Goal: Task Accomplishment & Management: Use online tool/utility

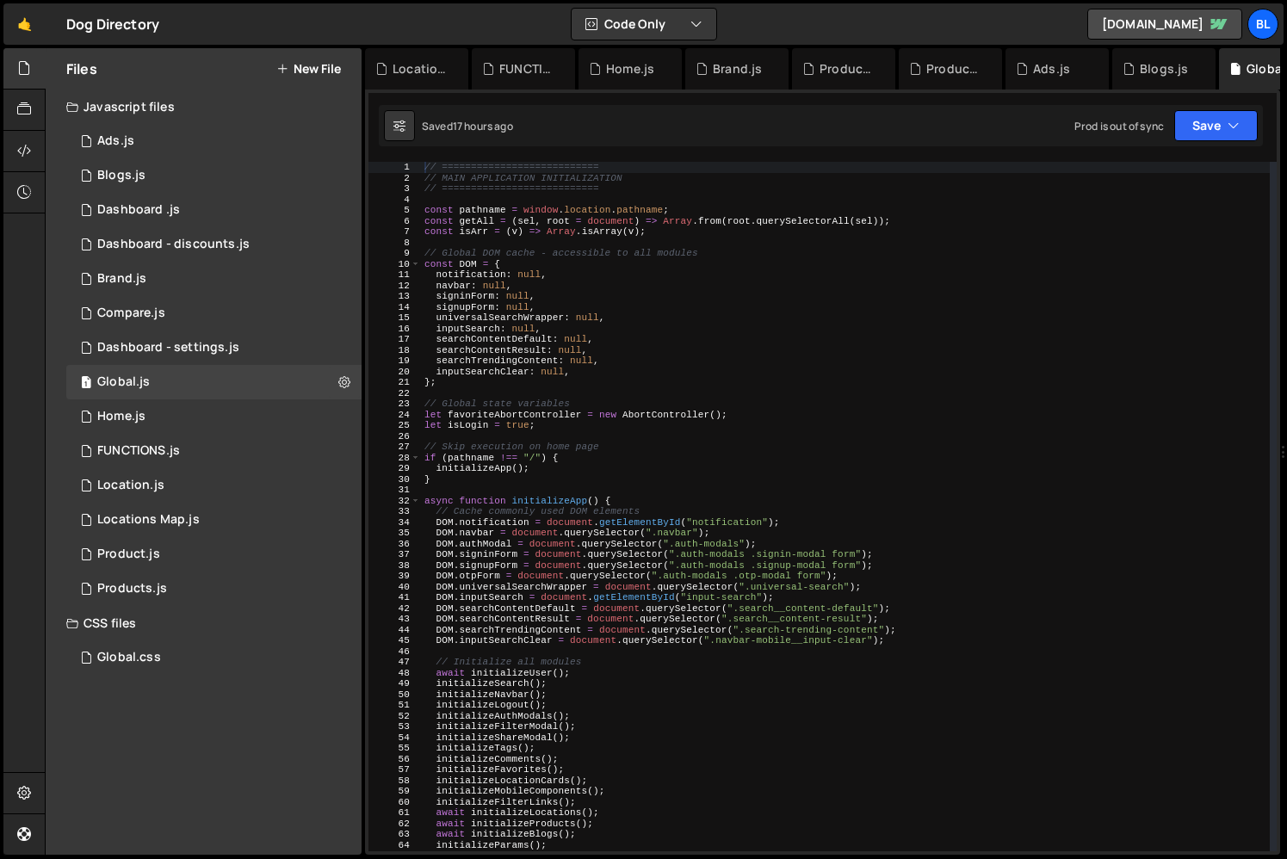
scroll to position [26773, 0]
click at [171, 492] on div "1 Location.js 0" at bounding box center [213, 485] width 295 height 34
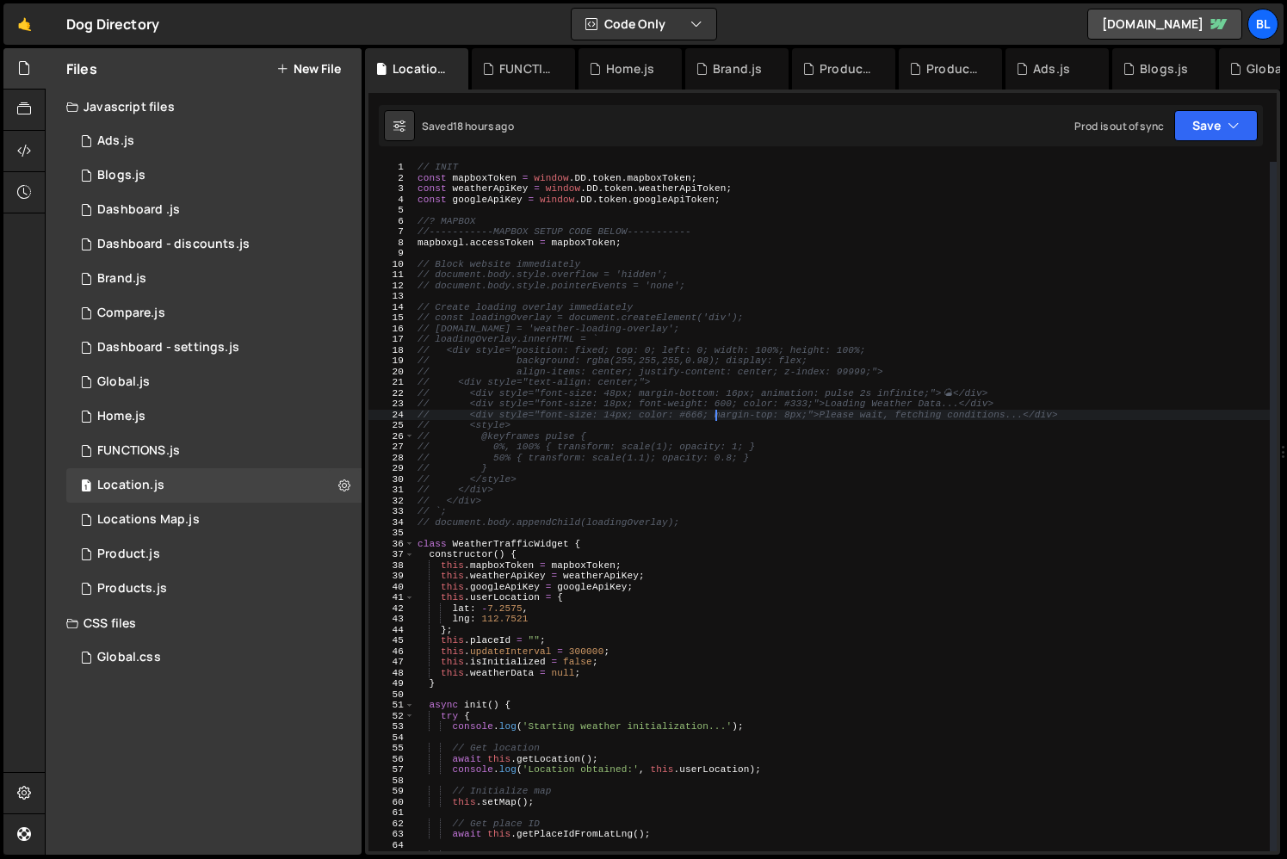
type textarea "// <div style="font-size: 14px; color: #666; margin-top: 8px;">Please wait, fet…"
click at [718, 414] on div "// INIT const mapboxToken = window . DD . token . mapboxToken ; const weatherAp…" at bounding box center [842, 517] width 856 height 711
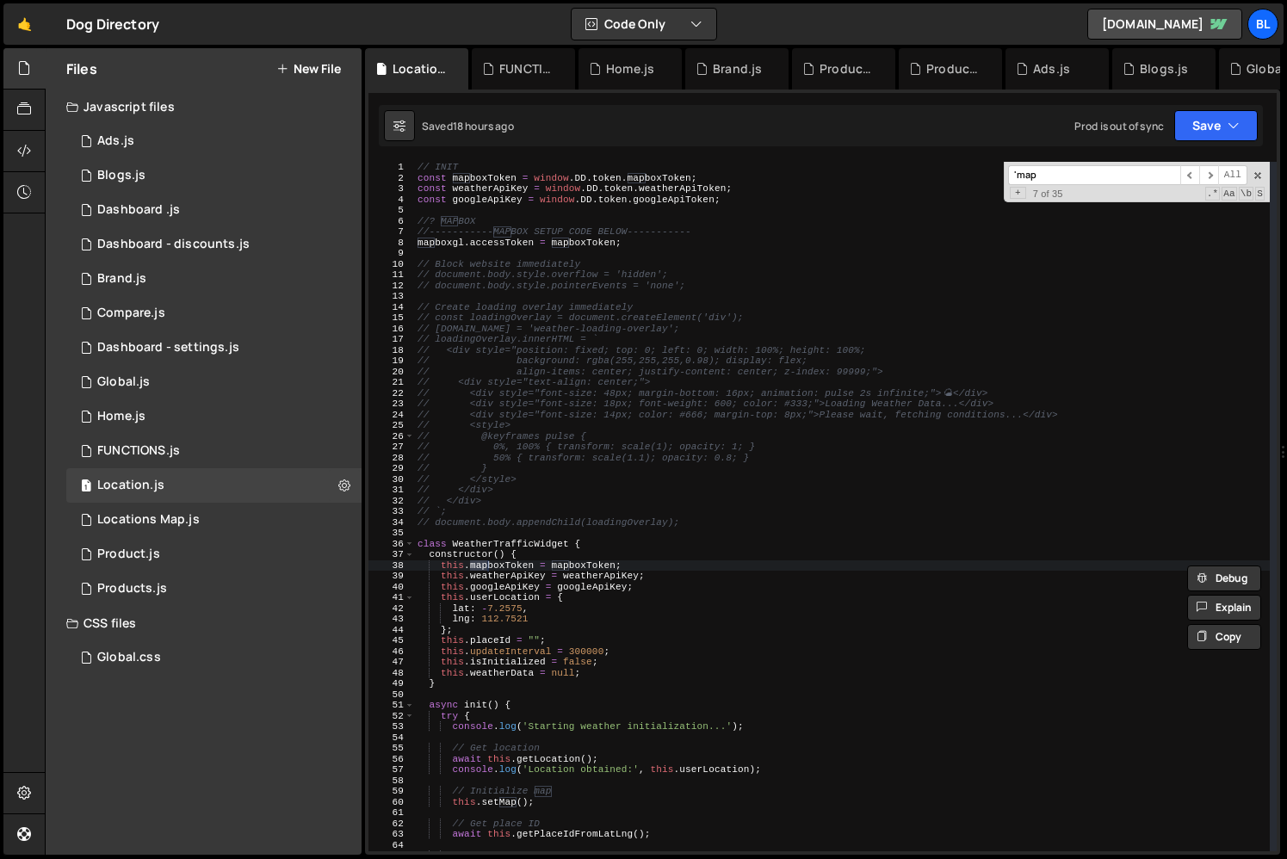
scroll to position [1419, 0]
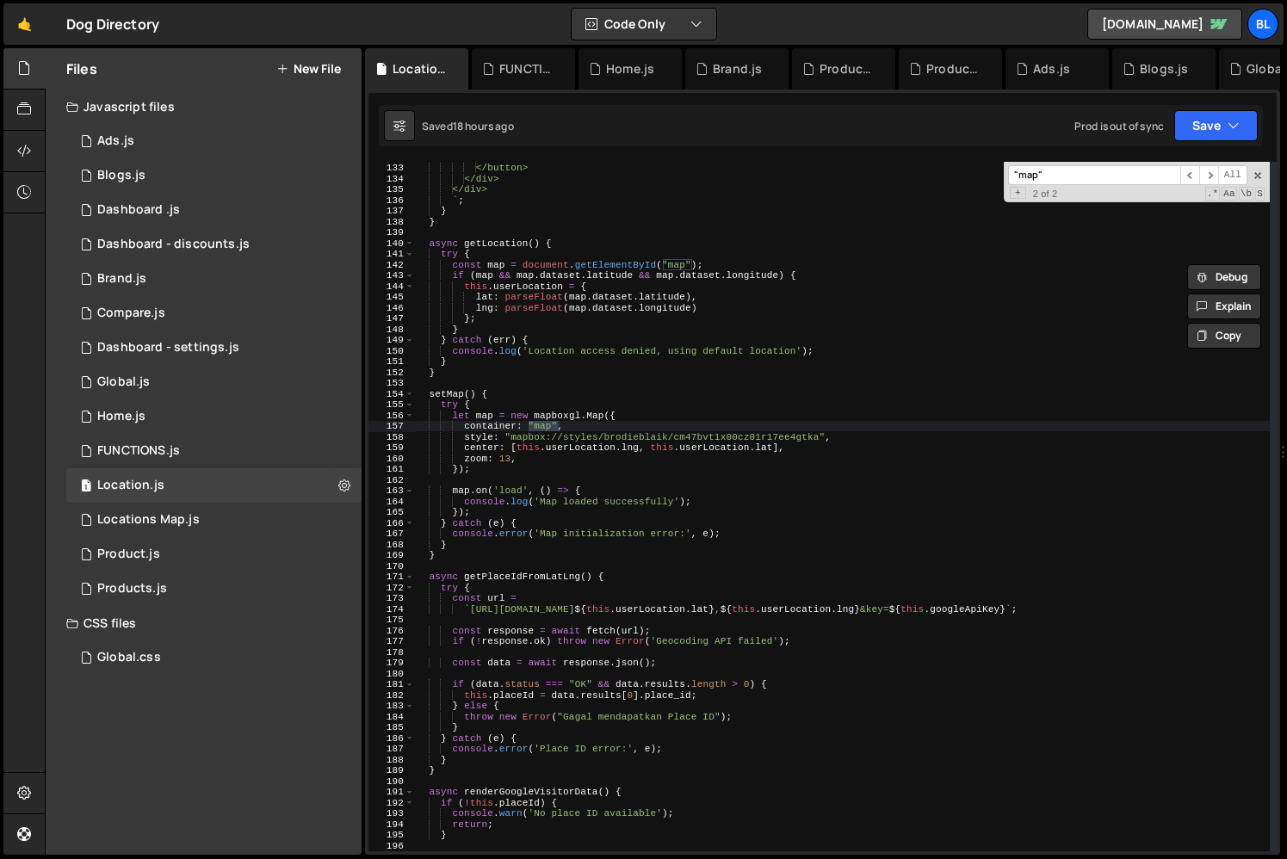
type input ""map""
type textarea "});"
click at [640, 465] on div "Refresh Page </button> </div> </div> ` ; } } async getLocation ( ) { try { cons…" at bounding box center [842, 507] width 856 height 711
click at [202, 518] on div "1 Locations Map.js 0" at bounding box center [213, 520] width 295 height 34
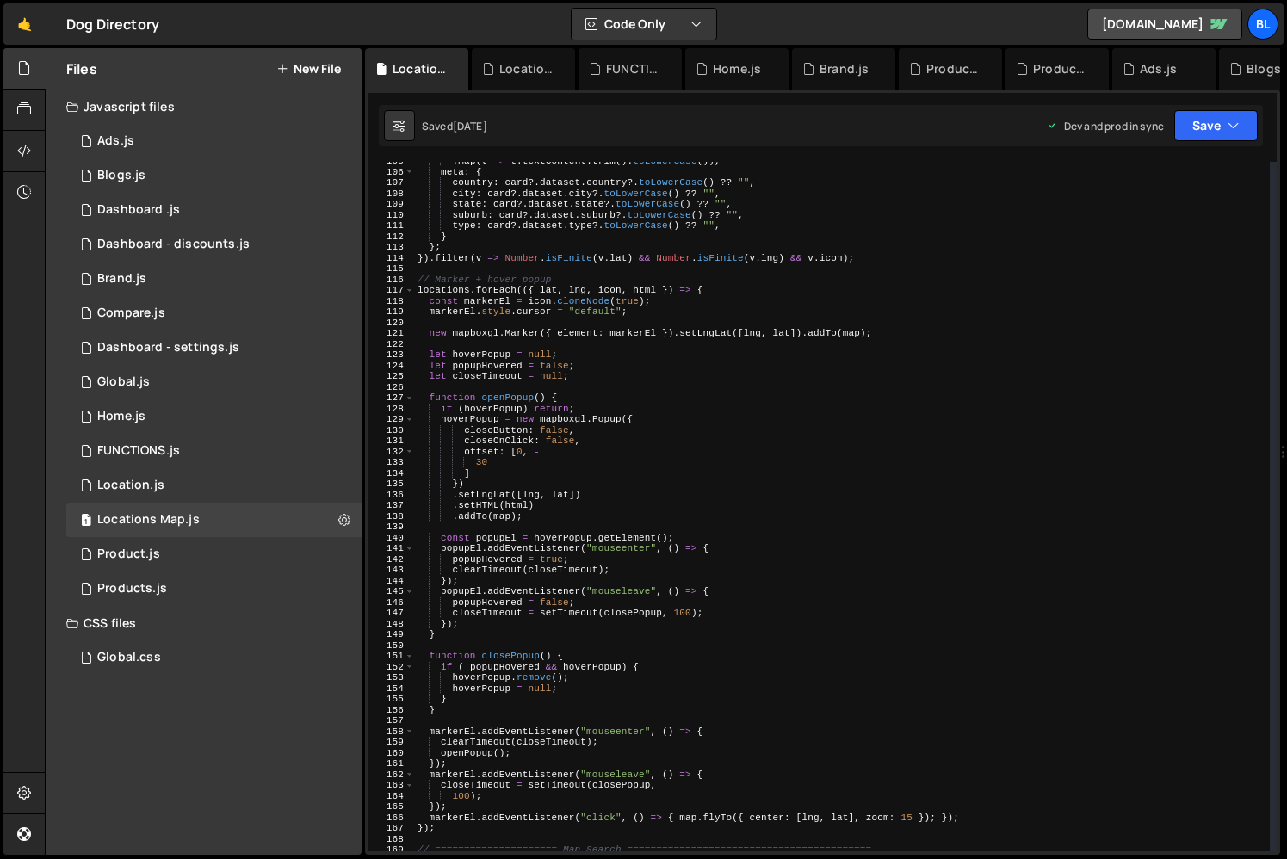
scroll to position [1125, 0]
click at [447, 289] on div ". map ( t => t . textContent . trim ( ) . toLowerCase ( )) , meta : { country :…" at bounding box center [842, 511] width 856 height 711
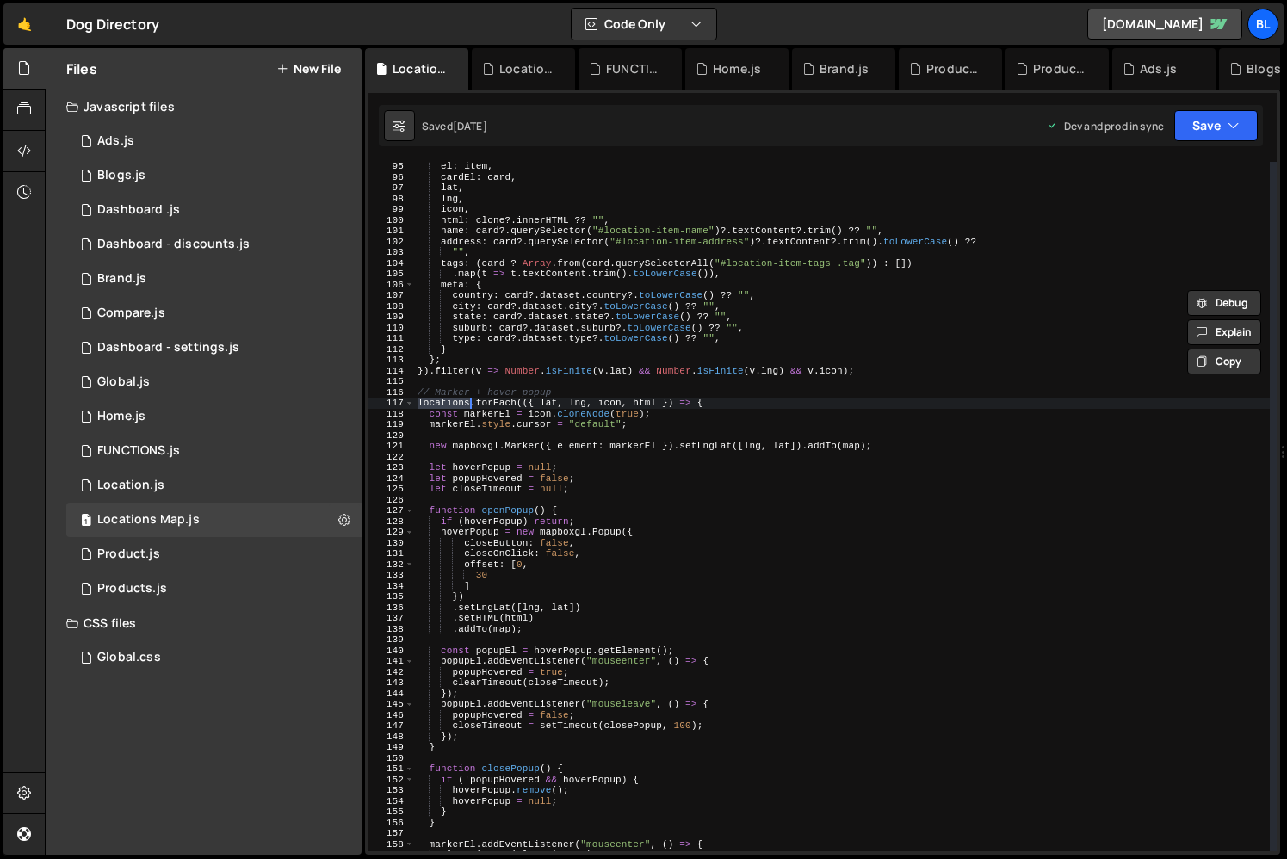
scroll to position [1136, 0]
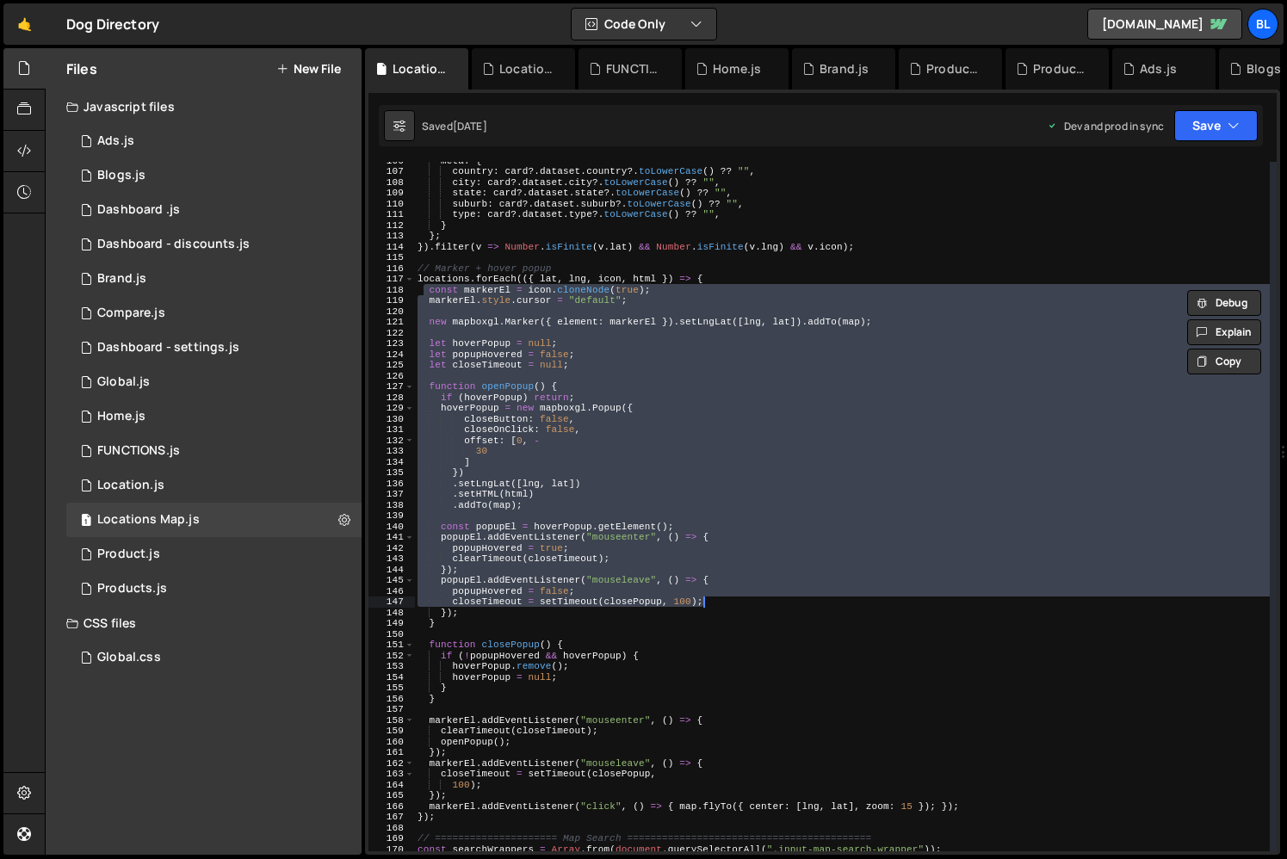
drag, startPoint x: 424, startPoint y: 289, endPoint x: 716, endPoint y: 601, distance: 427.5
click at [716, 601] on div "meta : { country : card ?. dataset . country ?. toLowerCase ( ) ?? "" , city : …" at bounding box center [842, 510] width 856 height 711
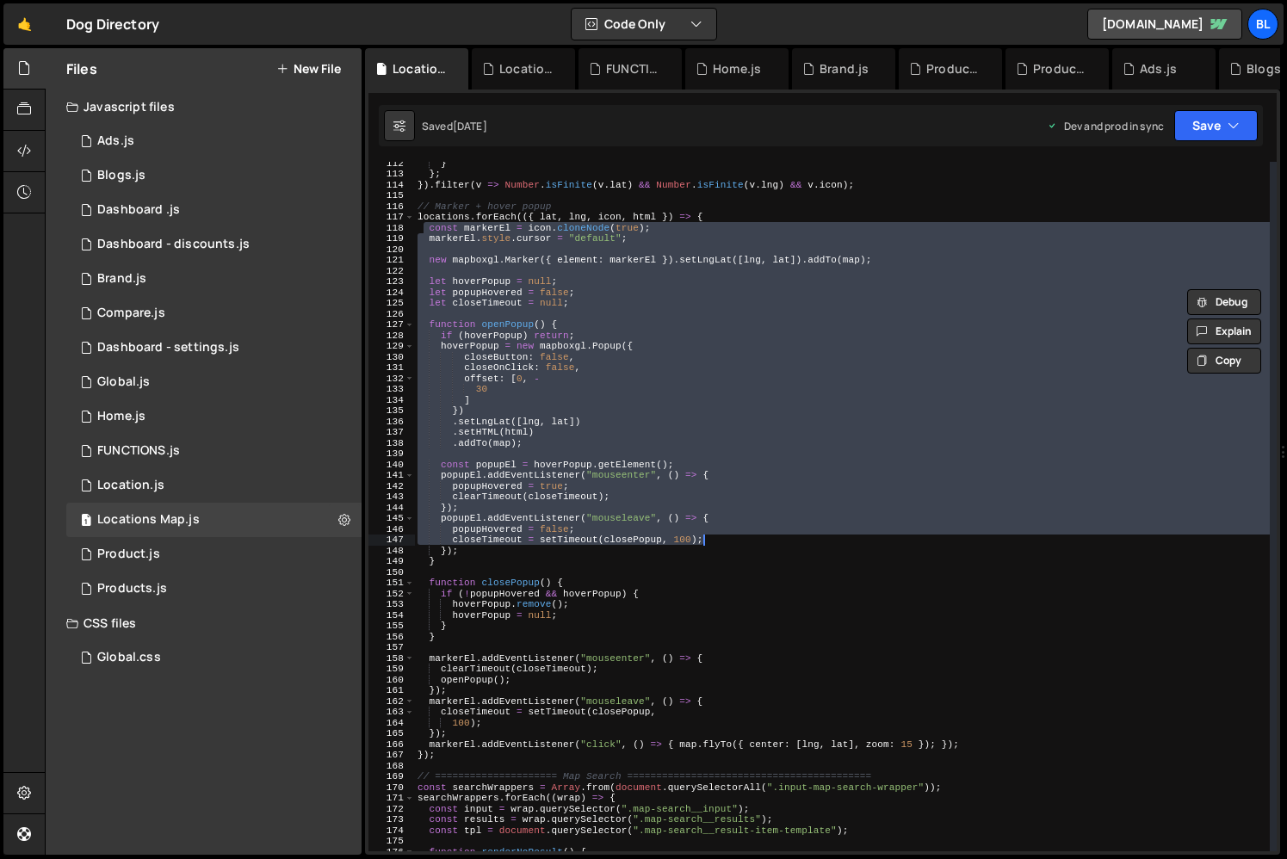
click at [984, 746] on div "} } ; }) . filter ( v => Number . isFinite ( v . lat ) && Number . isFinite ( v…" at bounding box center [842, 513] width 856 height 711
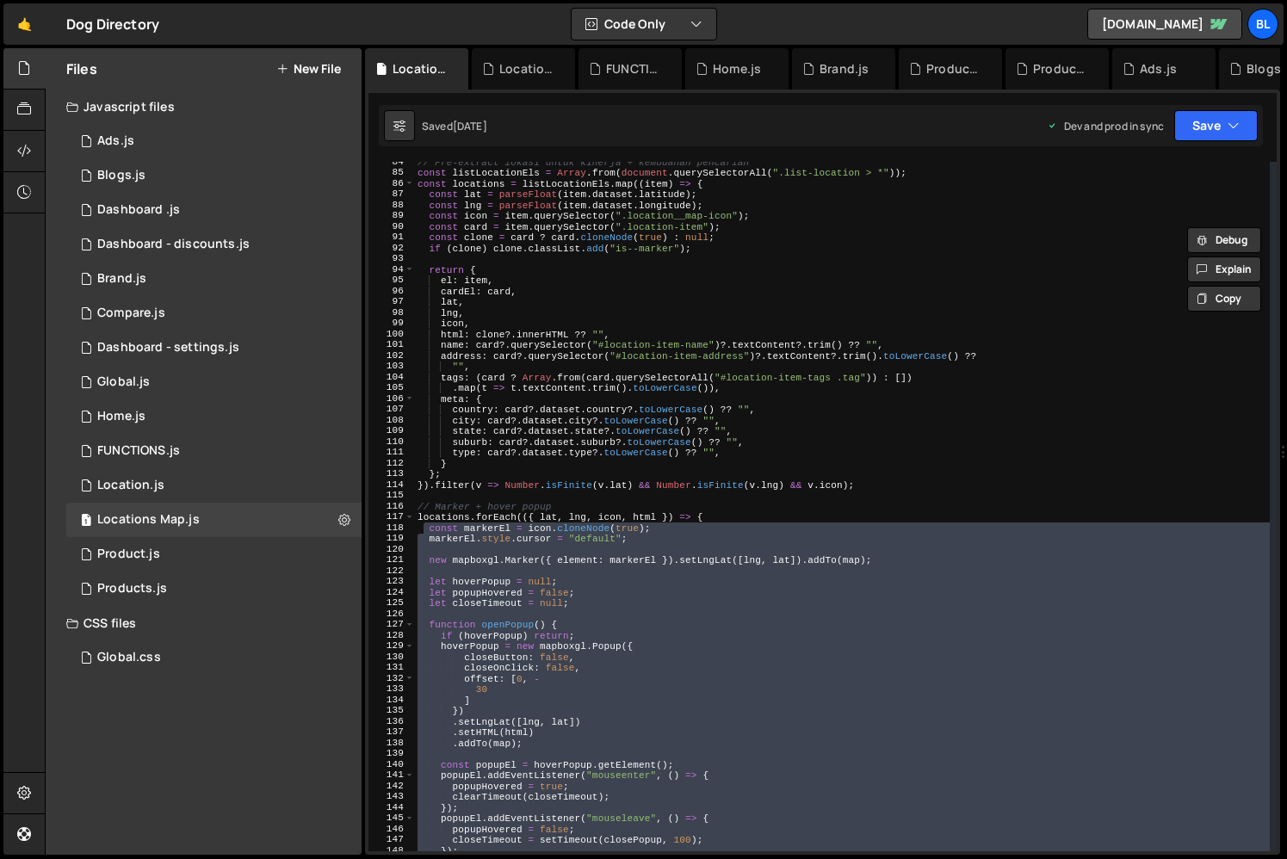
scroll to position [836, 0]
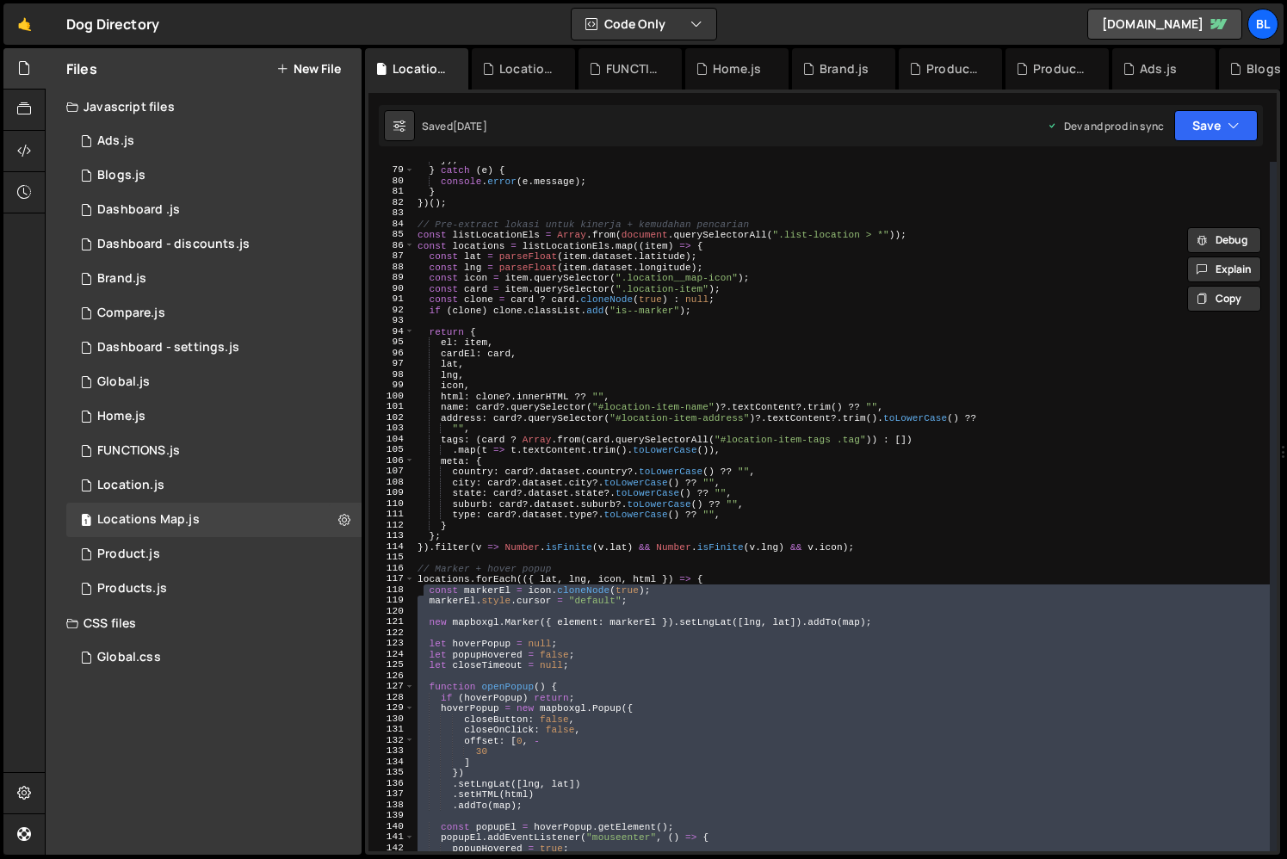
click at [711, 275] on div "}) ; } catch ( e ) { console . error ( e . message ) ; } }) ( ) ; // Pre-extrac…" at bounding box center [842, 509] width 856 height 711
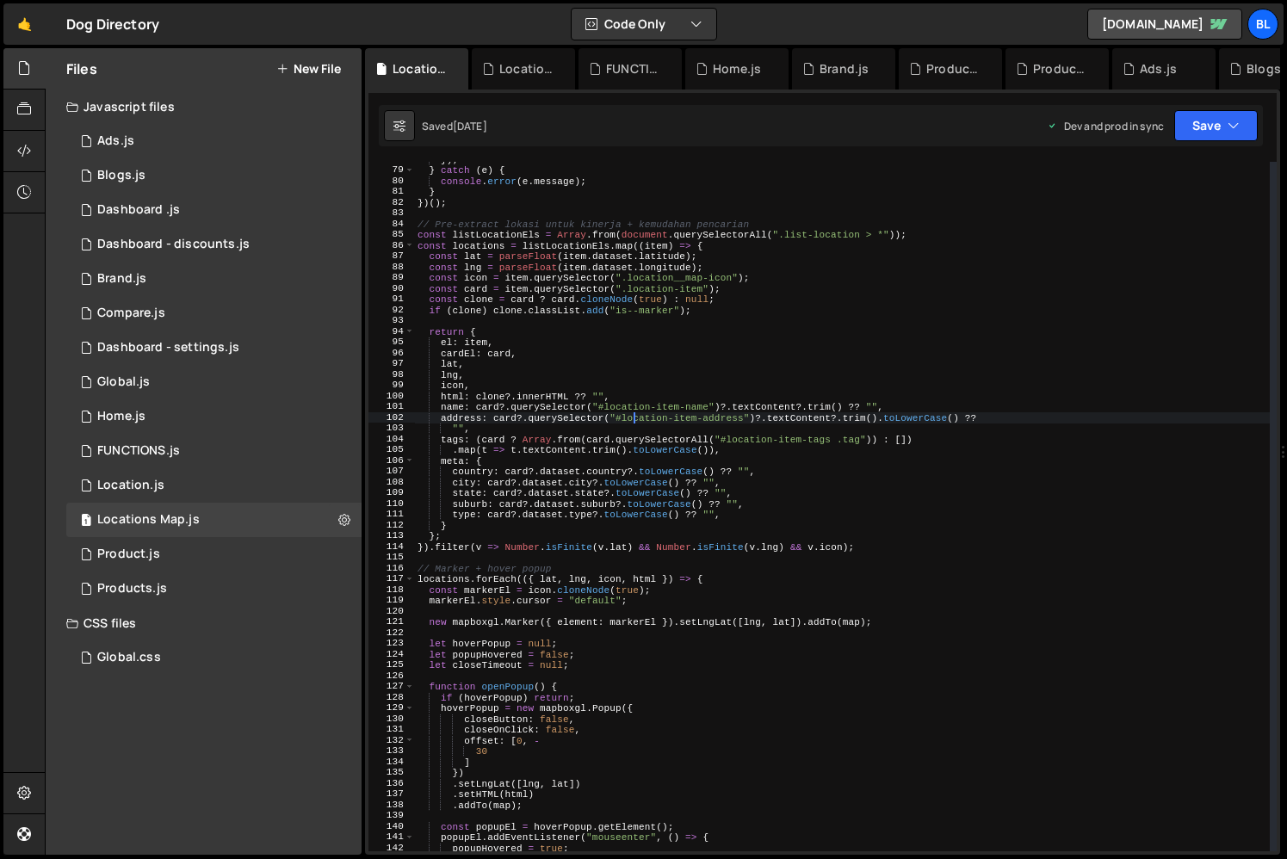
drag, startPoint x: 636, startPoint y: 423, endPoint x: 639, endPoint y: 495, distance: 72.4
click at [636, 426] on div "}) ; } catch ( e ) { console . error ( e . message ) ; } }) ( ) ; // Pre-extrac…" at bounding box center [842, 509] width 856 height 711
type textarea "address: card?.querySelector("#location-item-address")?.textContent?.trim().toL…"
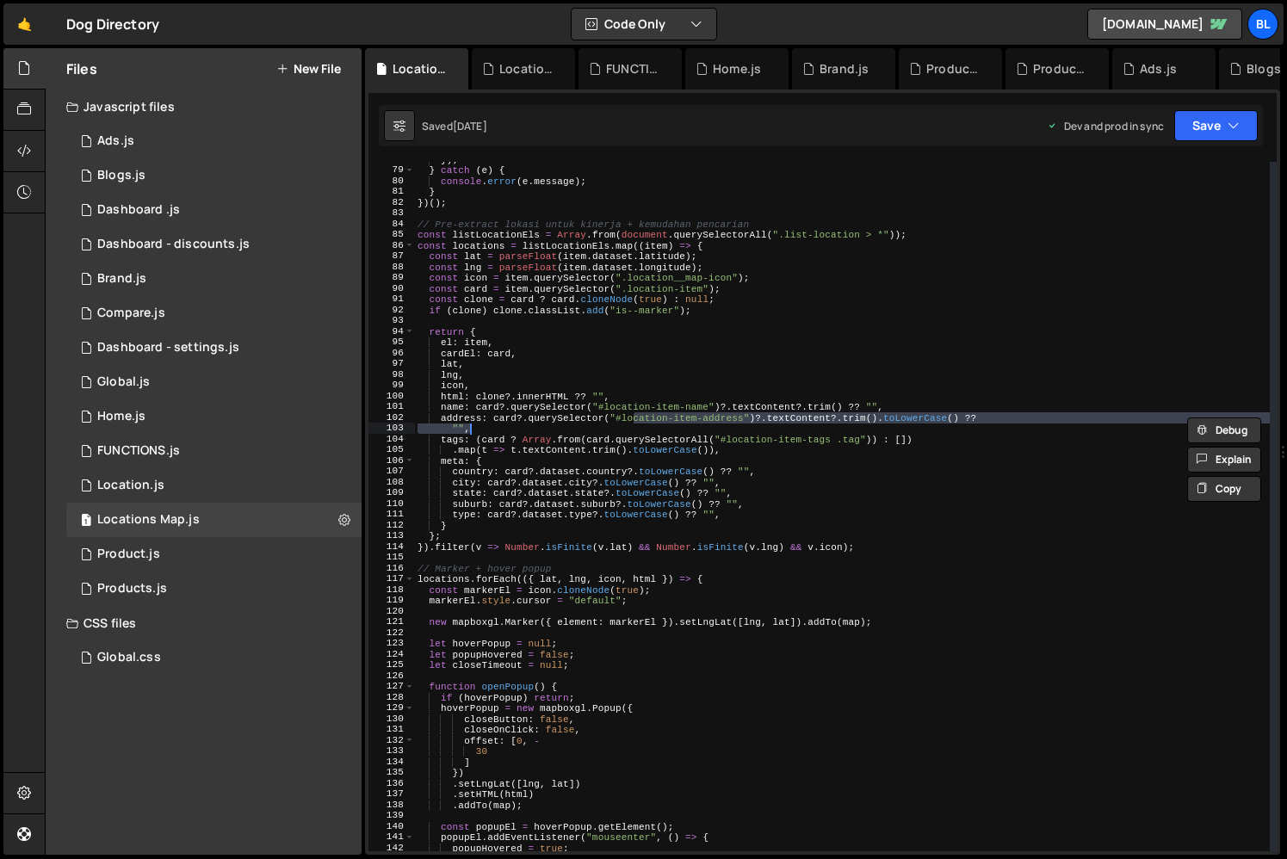
click at [624, 611] on div "}) ; } catch ( e ) { console . error ( e . message ) ; } }) ( ) ; // Pre-extrac…" at bounding box center [842, 509] width 856 height 711
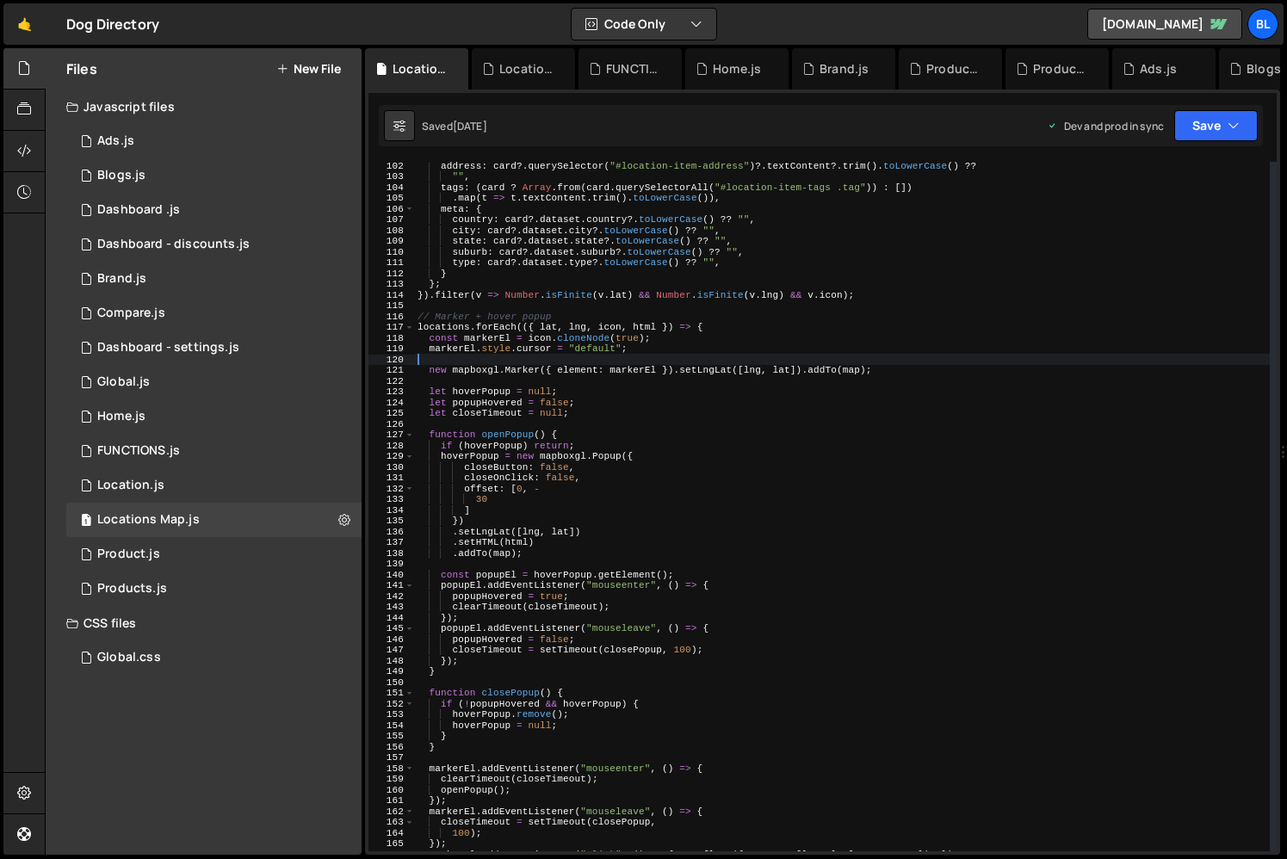
scroll to position [1088, 0]
click at [456, 328] on div "address : card ?. querySelector ( "#location-item-address" ) ?. textContent ?. …" at bounding box center [842, 515] width 856 height 711
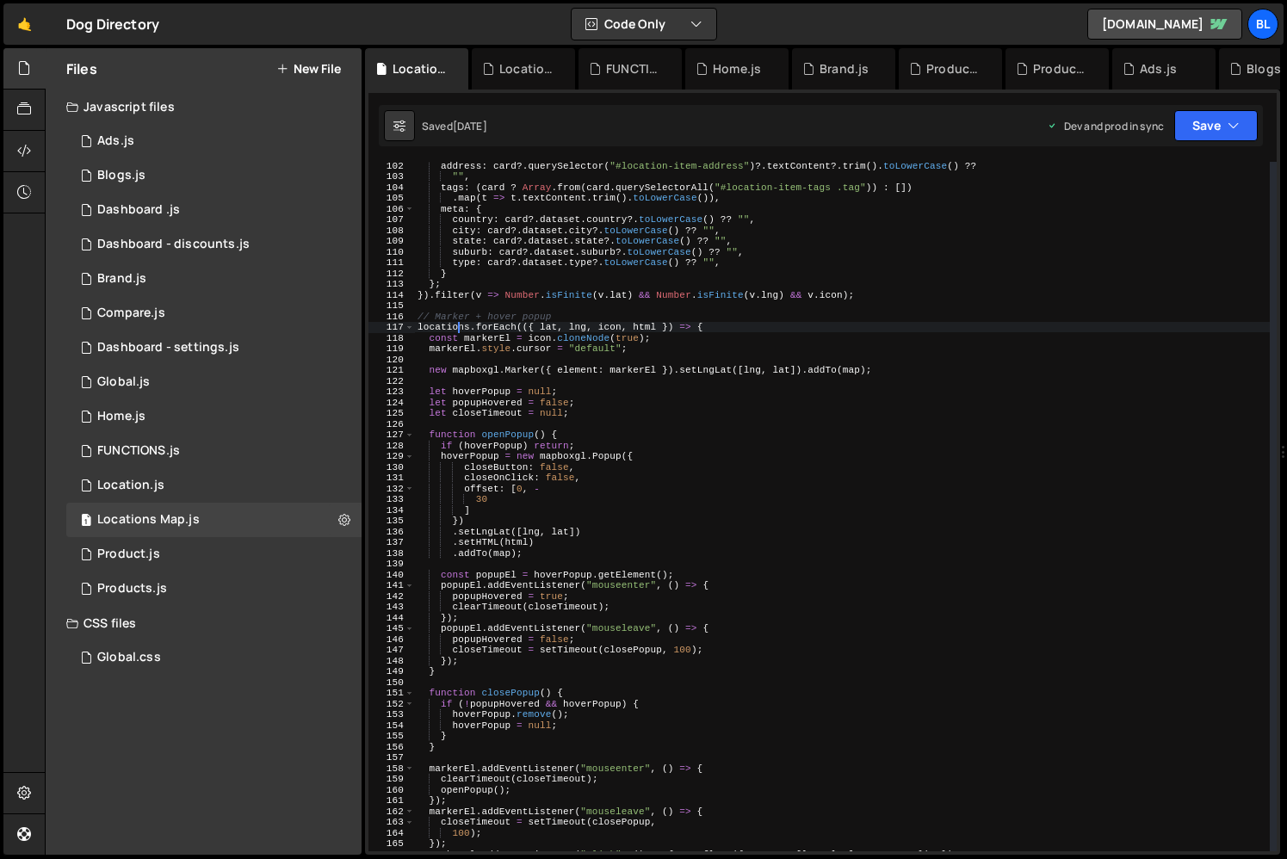
scroll to position [1212, 0]
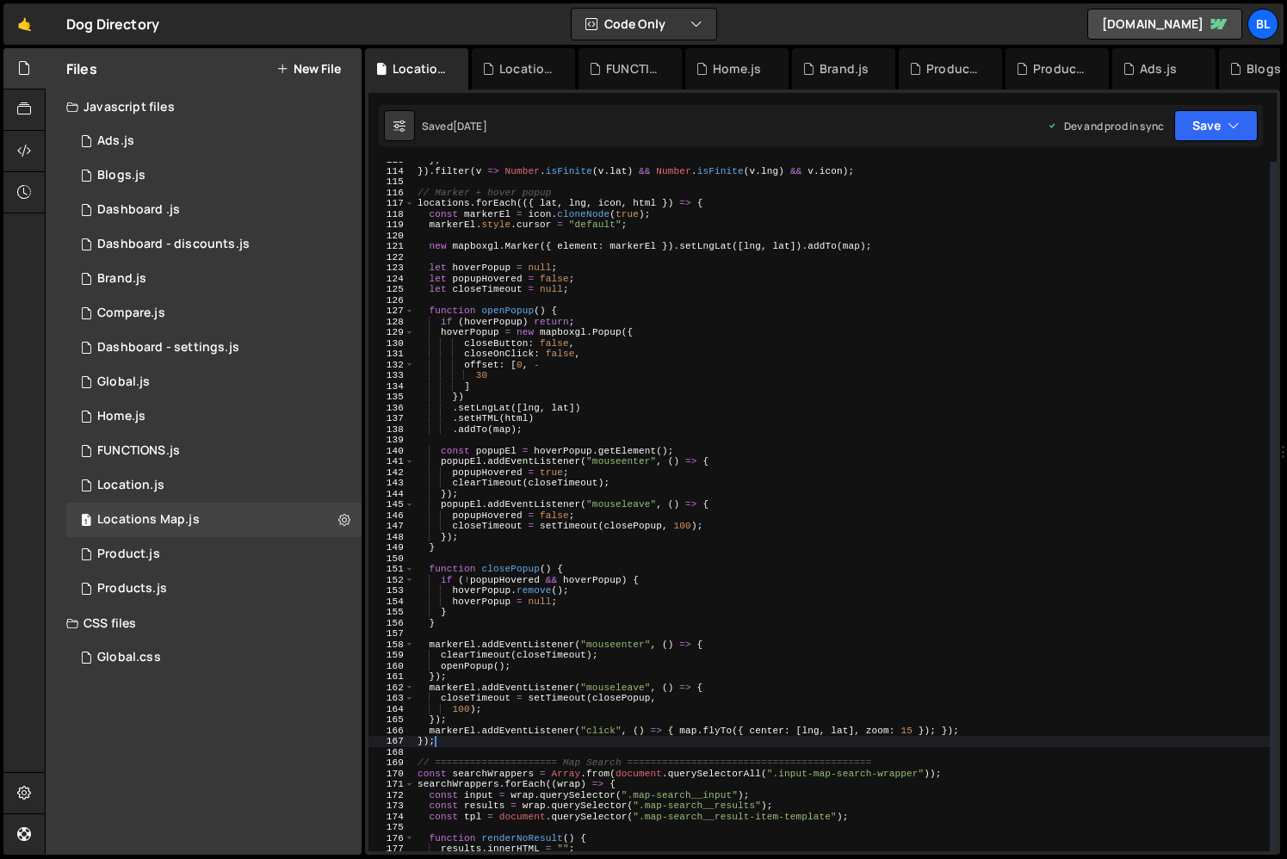
click at [454, 739] on div "} ; }) . filter ( v => Number . isFinite ( v . lat ) && Number . isFinite ( v .…" at bounding box center [842, 510] width 856 height 711
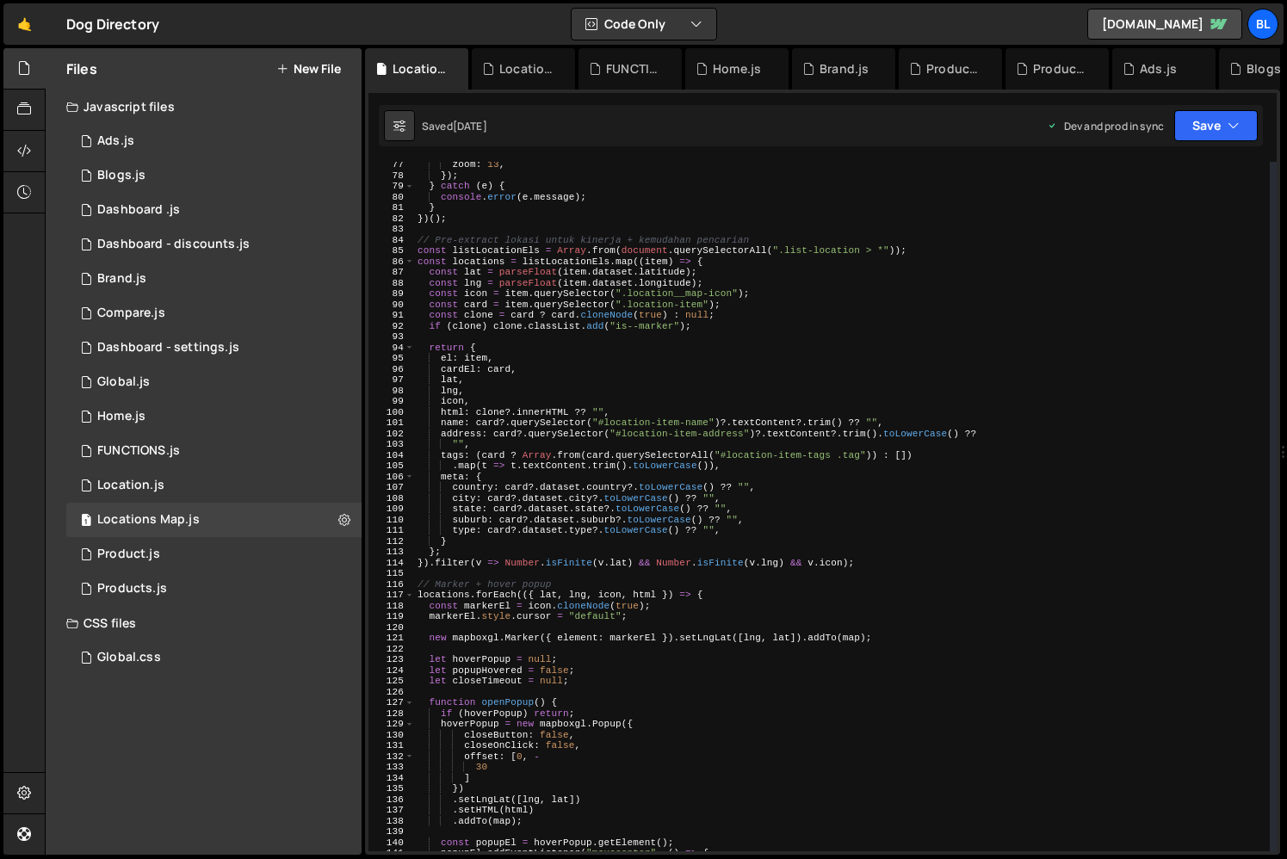
scroll to position [758, 0]
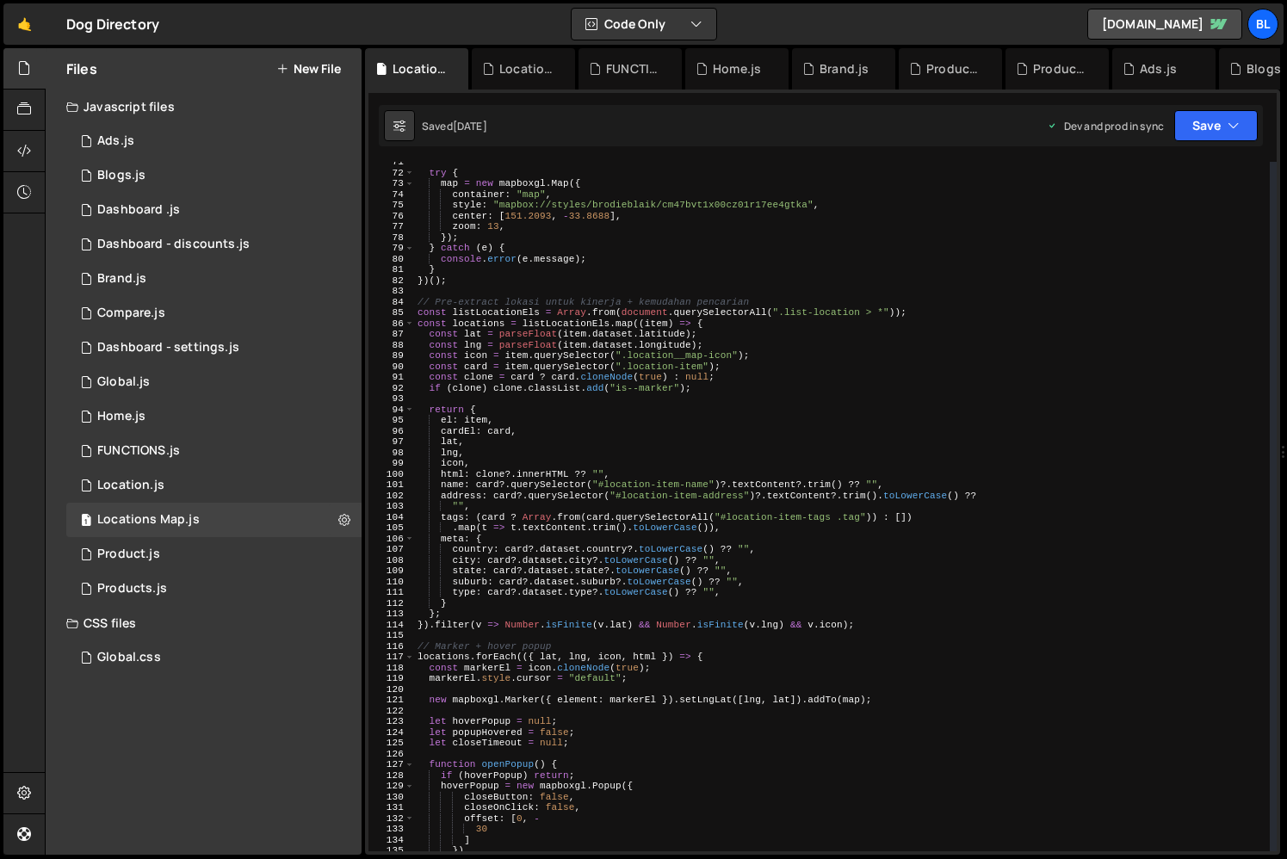
click at [434, 292] on div "try { map = new mapboxgl . Map ({ container : "map" , style : "mapbox://styles/…" at bounding box center [842, 512] width 856 height 711
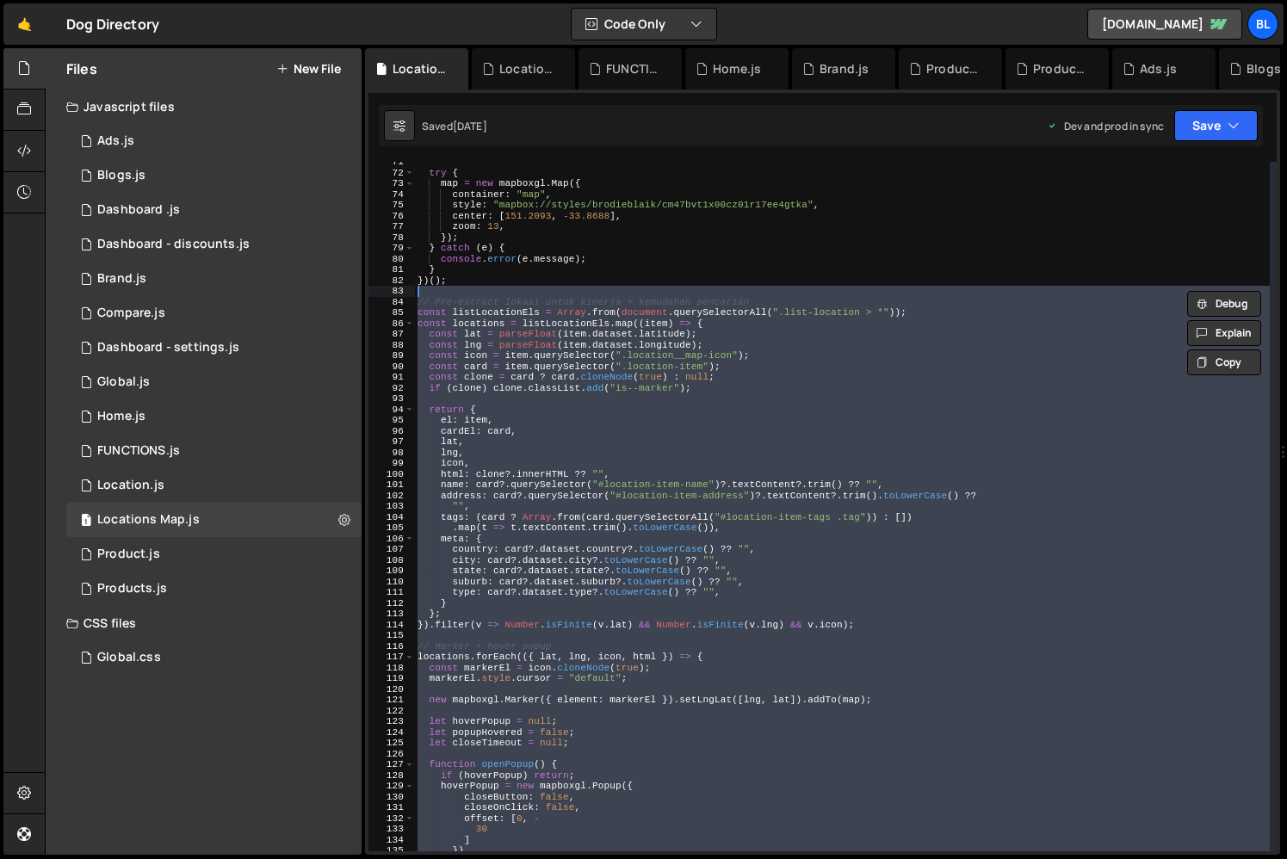
click at [635, 453] on div "try { map = new mapboxgl . Map ({ container : "map" , style : "mapbox://styles/…" at bounding box center [842, 507] width 856 height 690
type textarea "lng,"
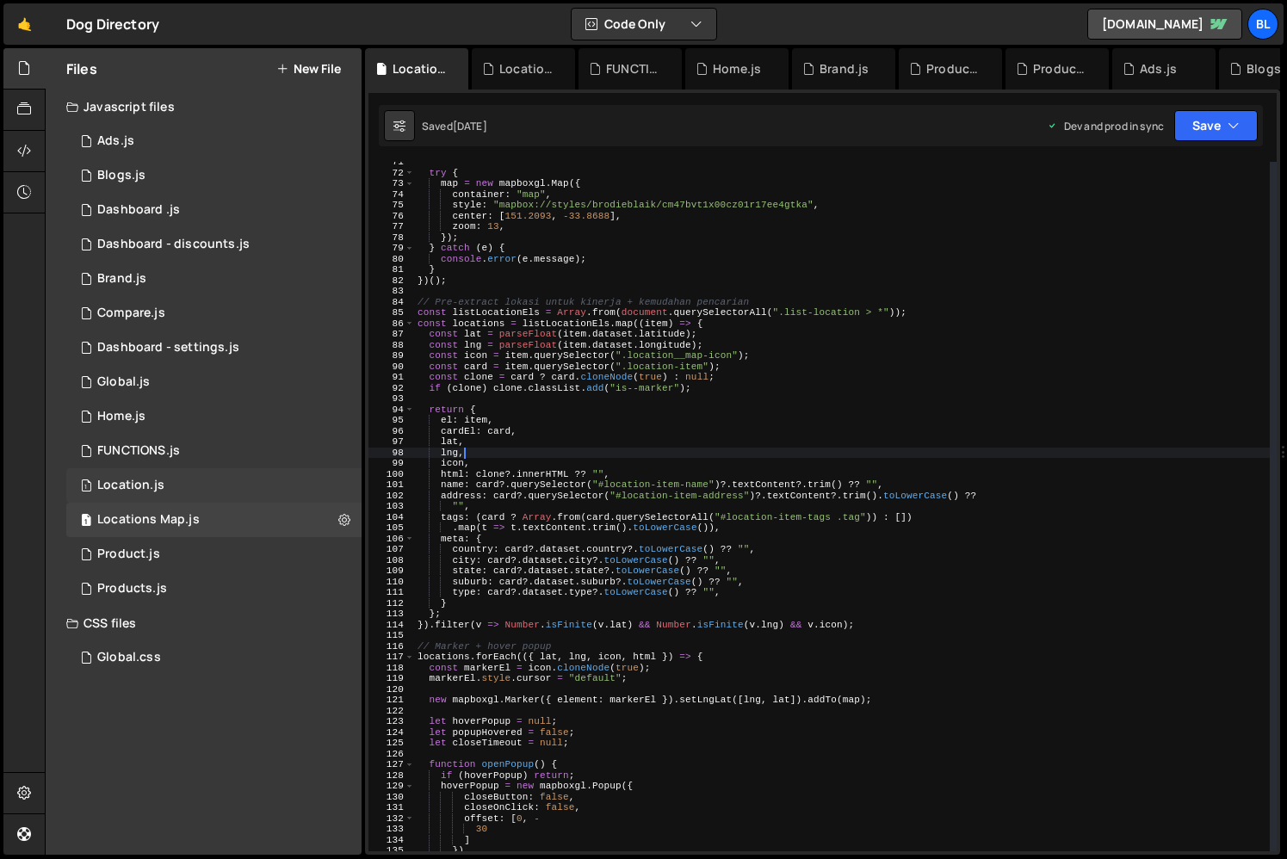
click at [233, 499] on div "1 Location.js 0" at bounding box center [213, 485] width 295 height 34
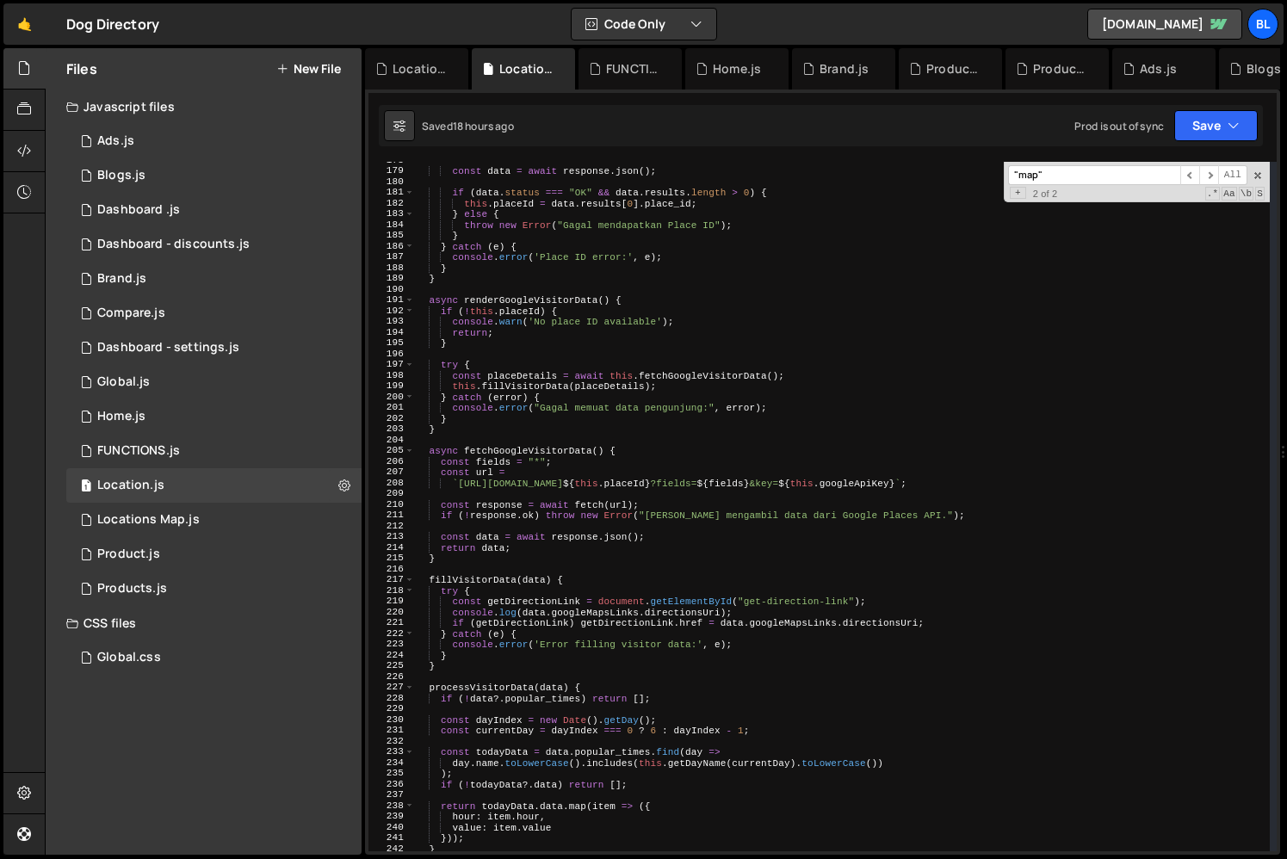
scroll to position [2036, 0]
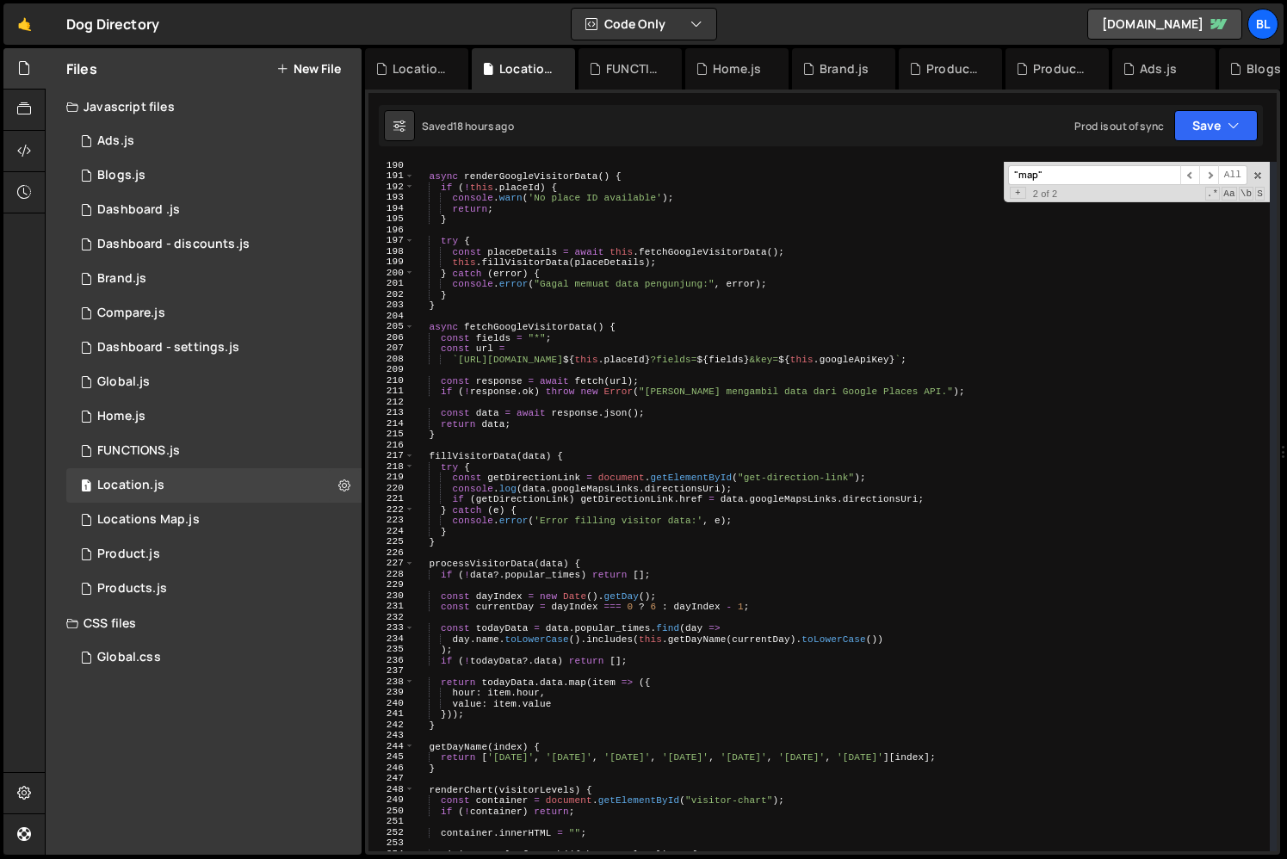
click at [611, 540] on div "async renderGoogleVisitorData ( ) { if ( ! this . placeId ) { console . warn ( …" at bounding box center [842, 515] width 856 height 711
type textarea "}"
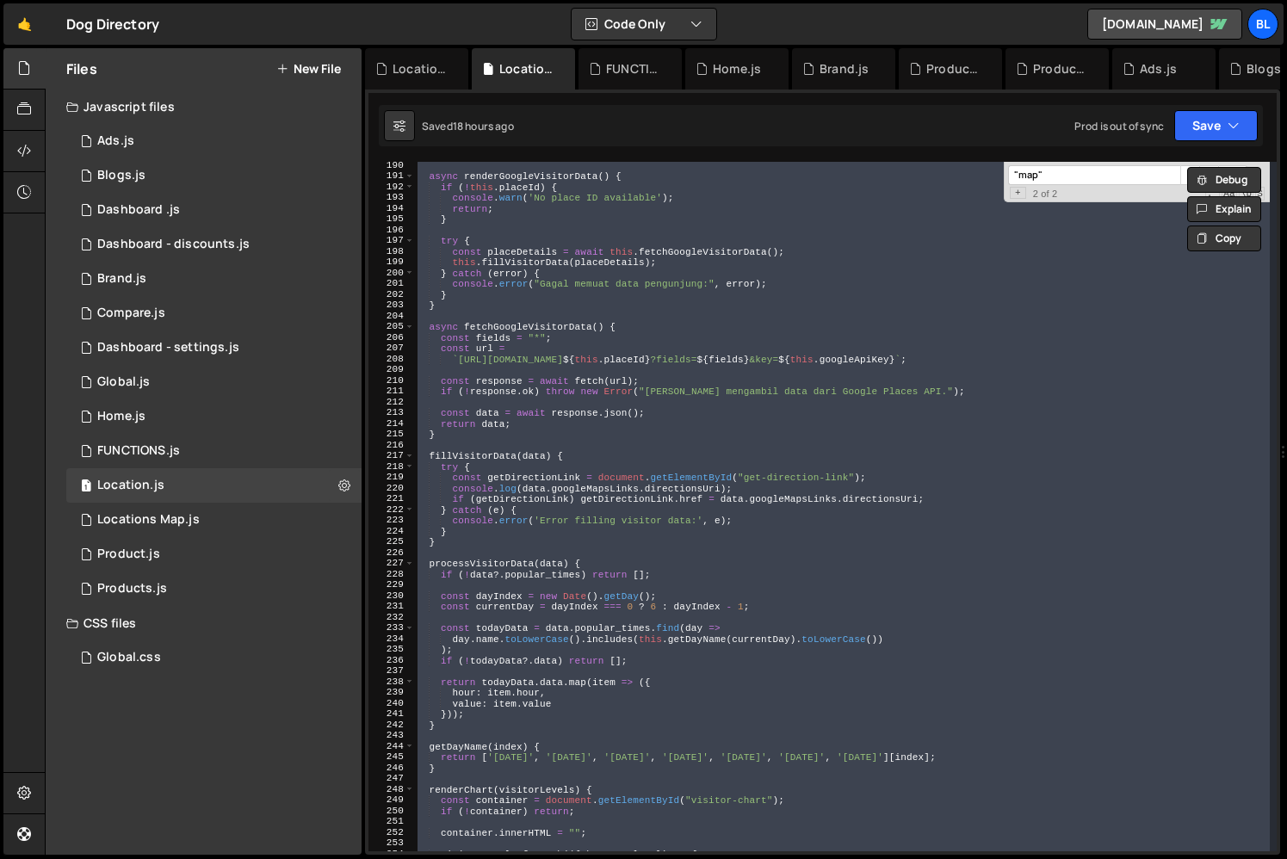
click at [566, 615] on div "async renderGoogleVisitorData ( ) { if ( ! this . placeId ) { console . warn ( …" at bounding box center [842, 507] width 856 height 690
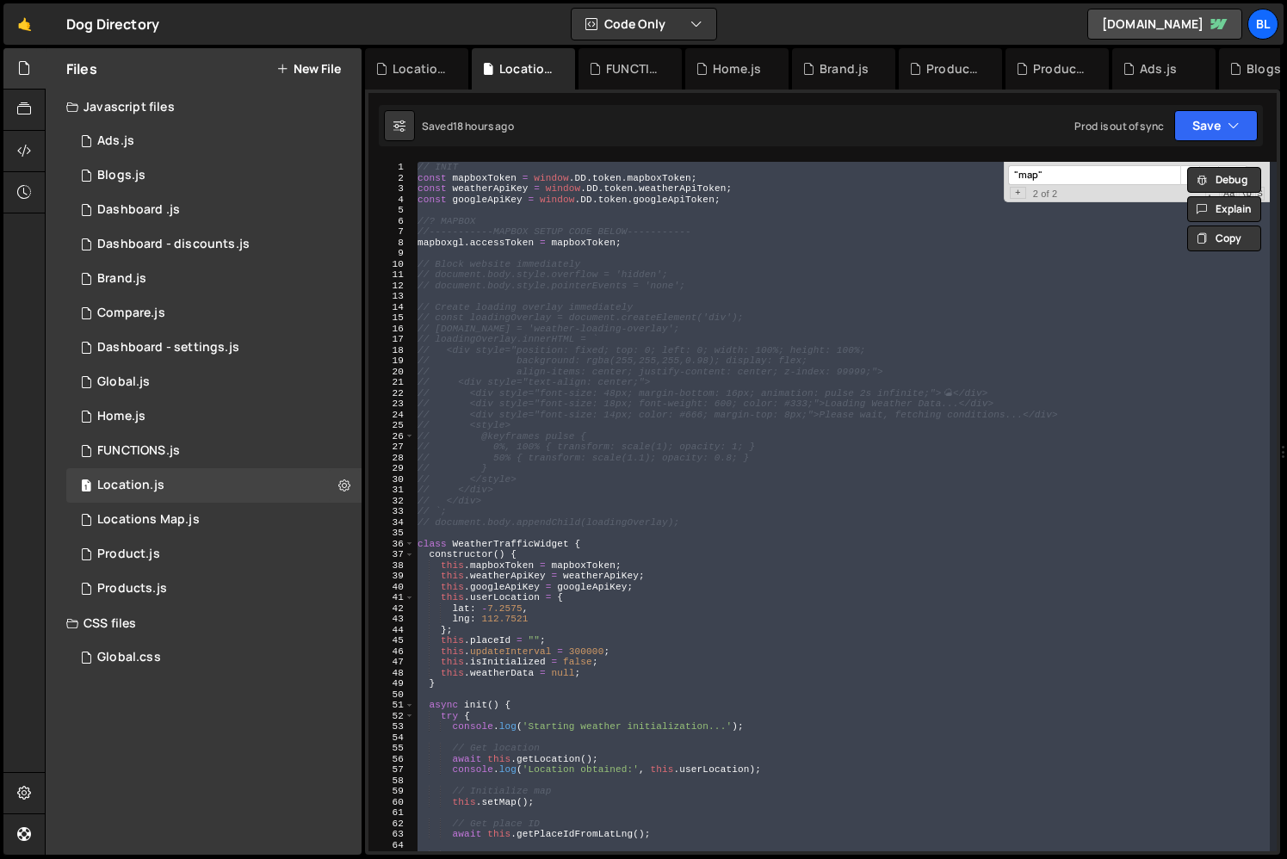
scroll to position [0, 0]
click at [535, 509] on div "// INIT const mapboxToken = window . DD . token . mapboxToken ; const weatherAp…" at bounding box center [842, 507] width 856 height 690
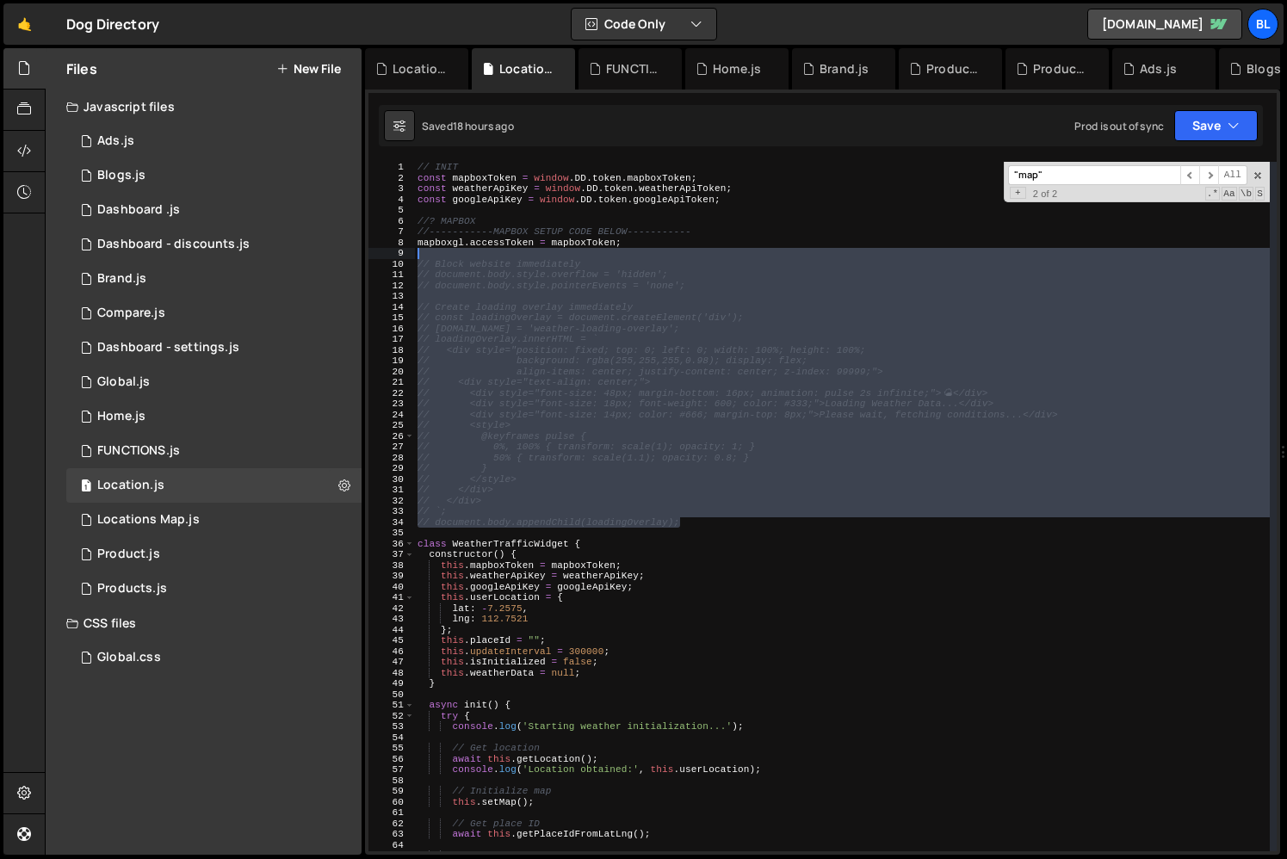
drag, startPoint x: 713, startPoint y: 525, endPoint x: 694, endPoint y: 251, distance: 274.4
click at [694, 251] on div "// INIT const mapboxToken = window . DD . token . mapboxToken ; const weatherAp…" at bounding box center [842, 517] width 856 height 711
type textarea "// Block website immediately"
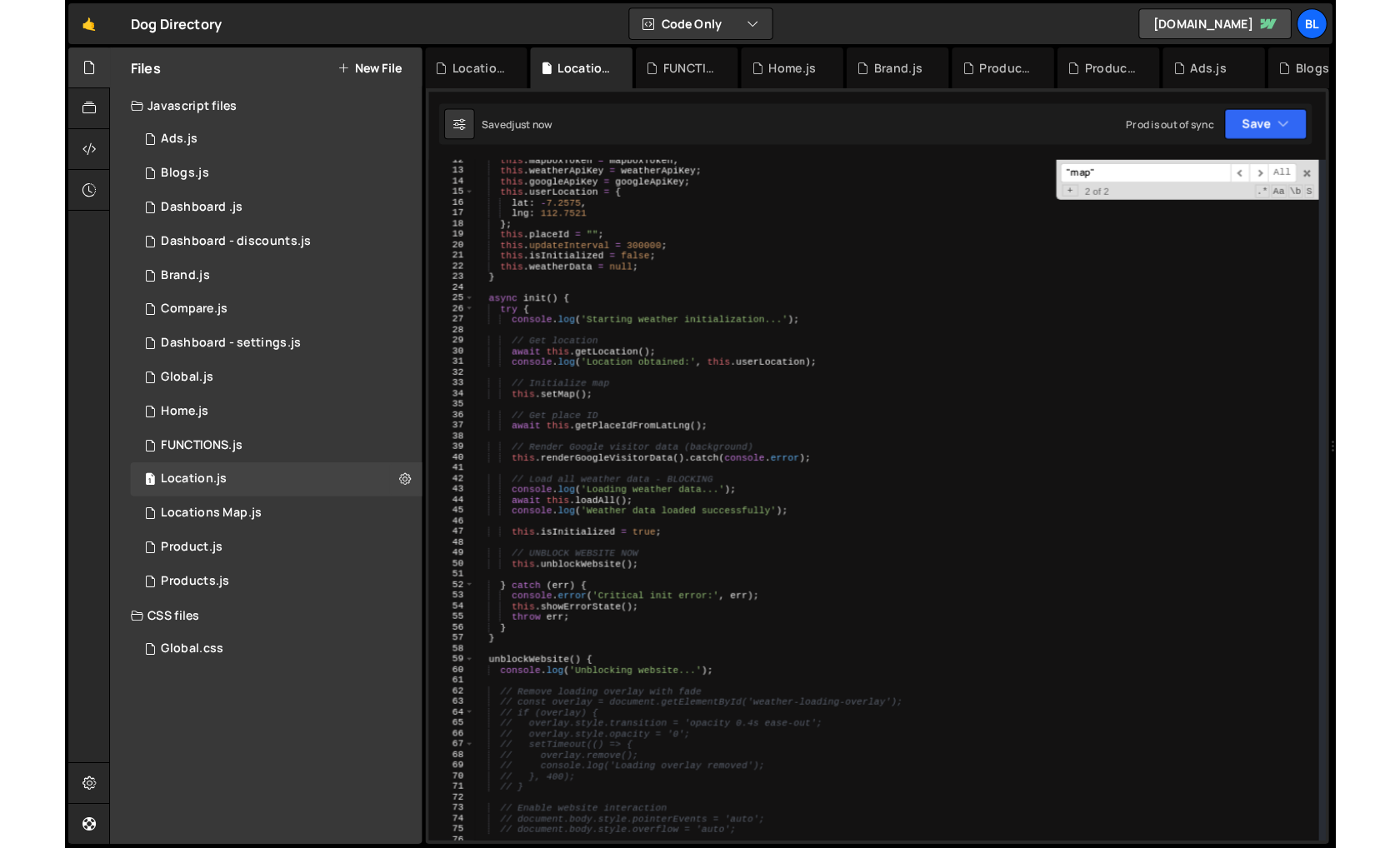
scroll to position [316, 0]
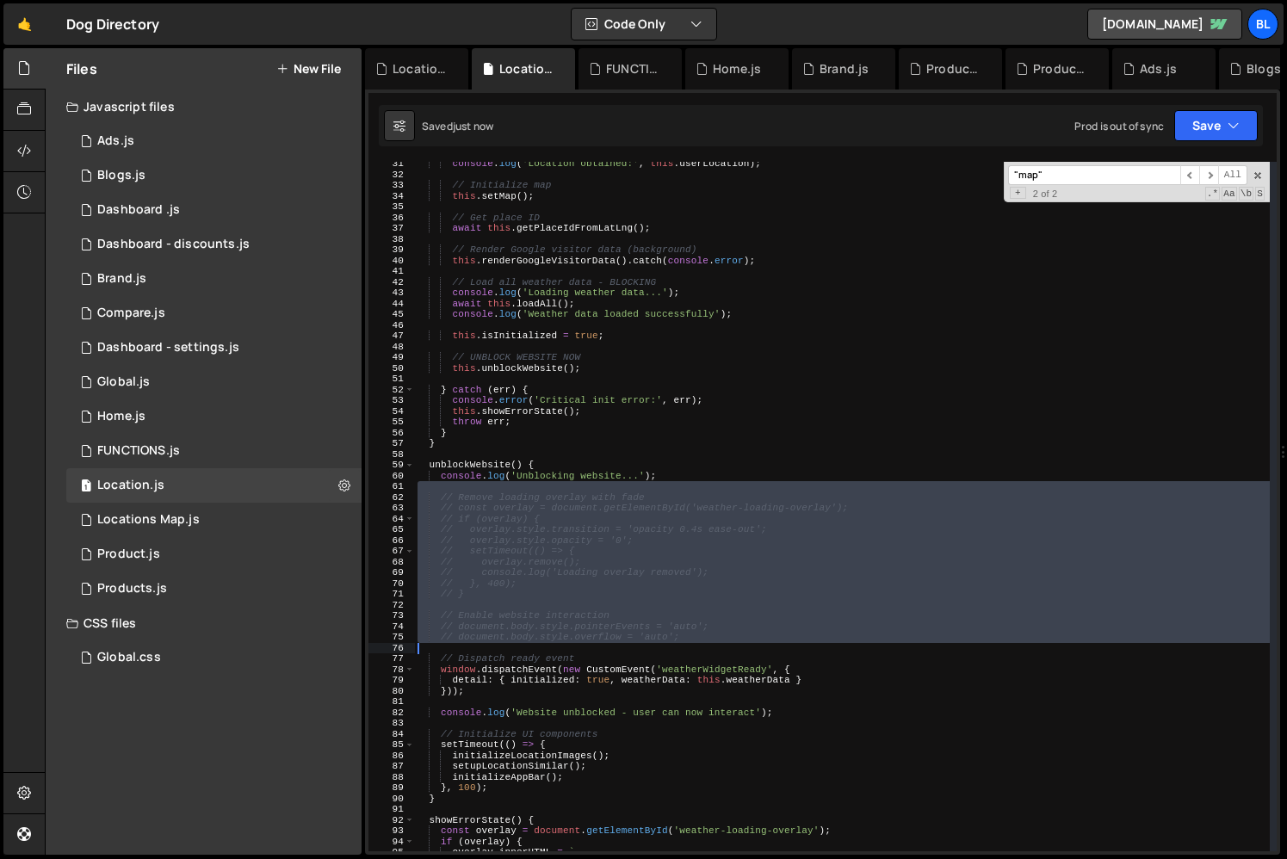
drag, startPoint x: 587, startPoint y: 489, endPoint x: 740, endPoint y: 643, distance: 217.3
click at [740, 643] on div "console . log ( 'Location obtained:' , this . userLocation ) ; // Initialize ma…" at bounding box center [842, 513] width 856 height 711
type textarea "// document.body.style.overflow = 'auto';"
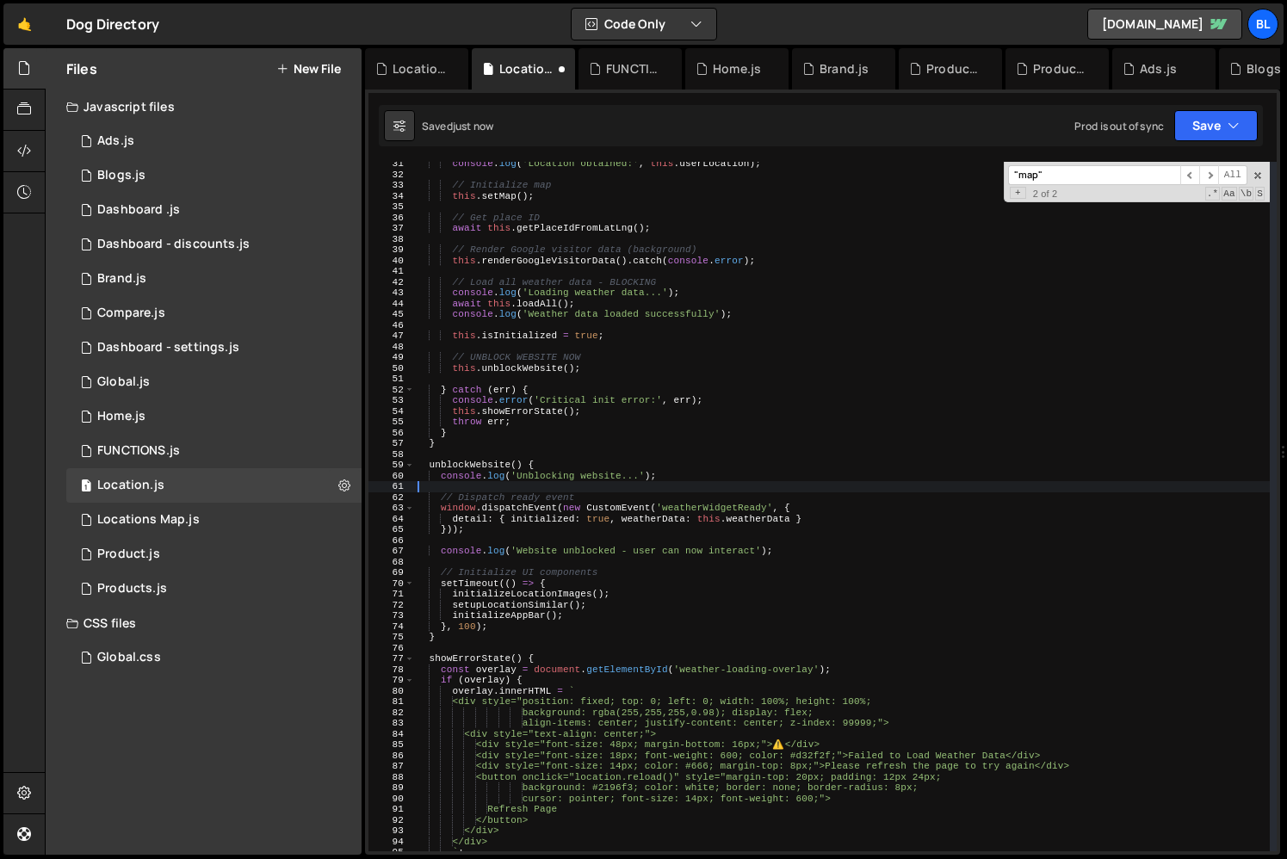
scroll to position [30111, 0]
click at [718, 606] on div "console . log ( 'Location obtained:' , this . userLocation ) ; // Initialize ma…" at bounding box center [842, 513] width 855 height 711
click at [696, 509] on div "console . log ( 'Location obtained:' , this . userLocation ) ; // Initialize ma…" at bounding box center [842, 513] width 855 height 711
click at [514, 370] on div "console . log ( 'Location obtained:' , this . userLocation ) ; // Initialize ma…" at bounding box center [842, 513] width 855 height 711
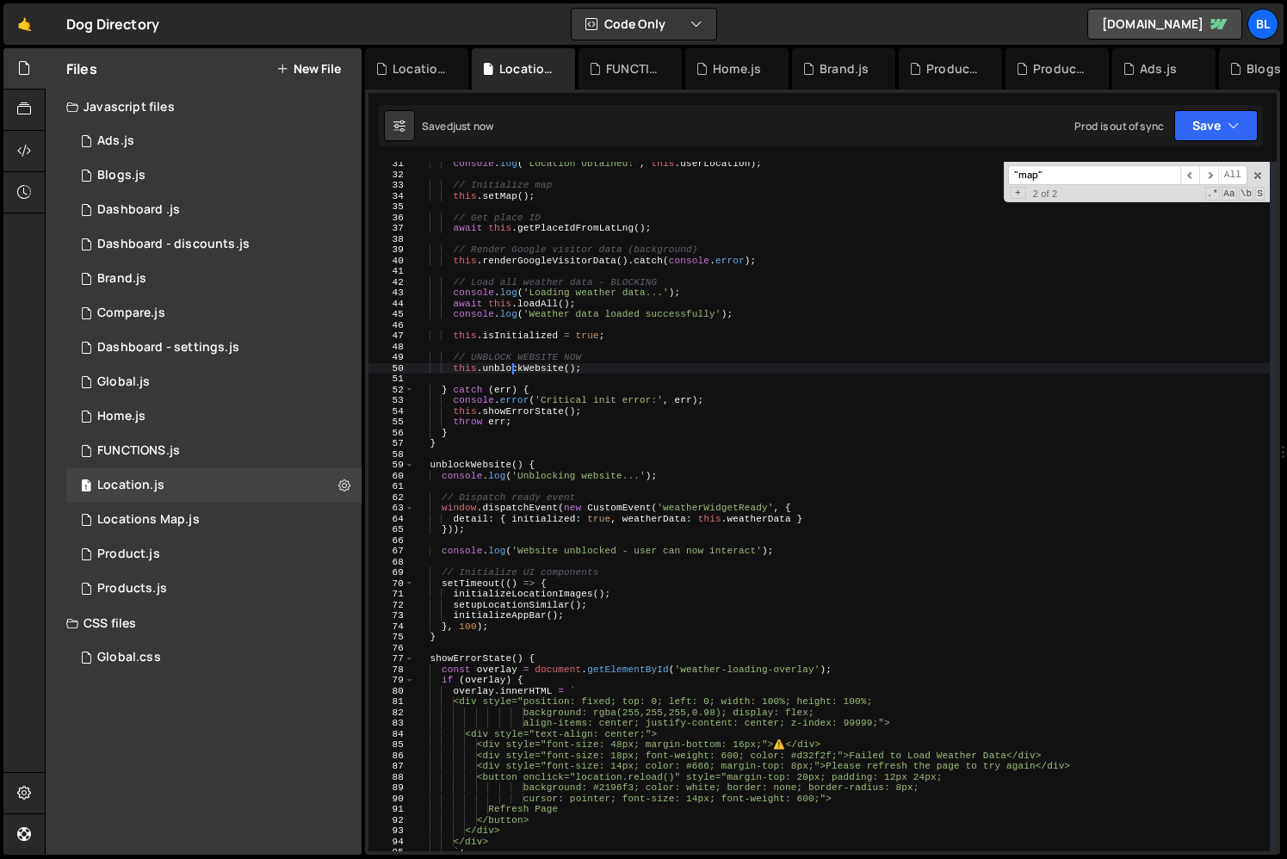
click at [514, 370] on div "console . log ( 'Location obtained:' , this . userLocation ) ; // Initialize ma…" at bounding box center [842, 513] width 855 height 711
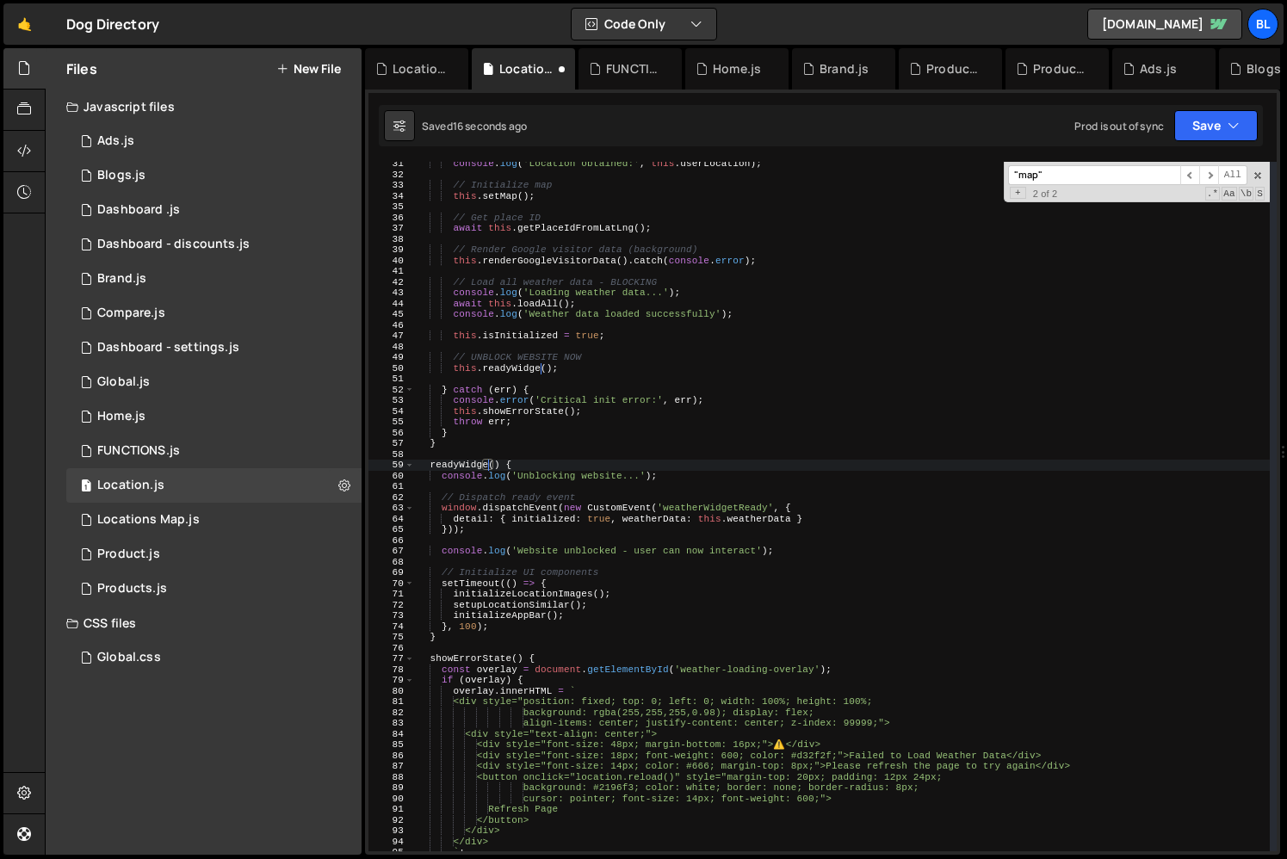
scroll to position [0, 6]
type textarea "// Initialize UI components"
click at [574, 572] on div "console . log ( 'Location obtained:' , this . userLocation ) ; // Initialize ma…" at bounding box center [842, 513] width 855 height 711
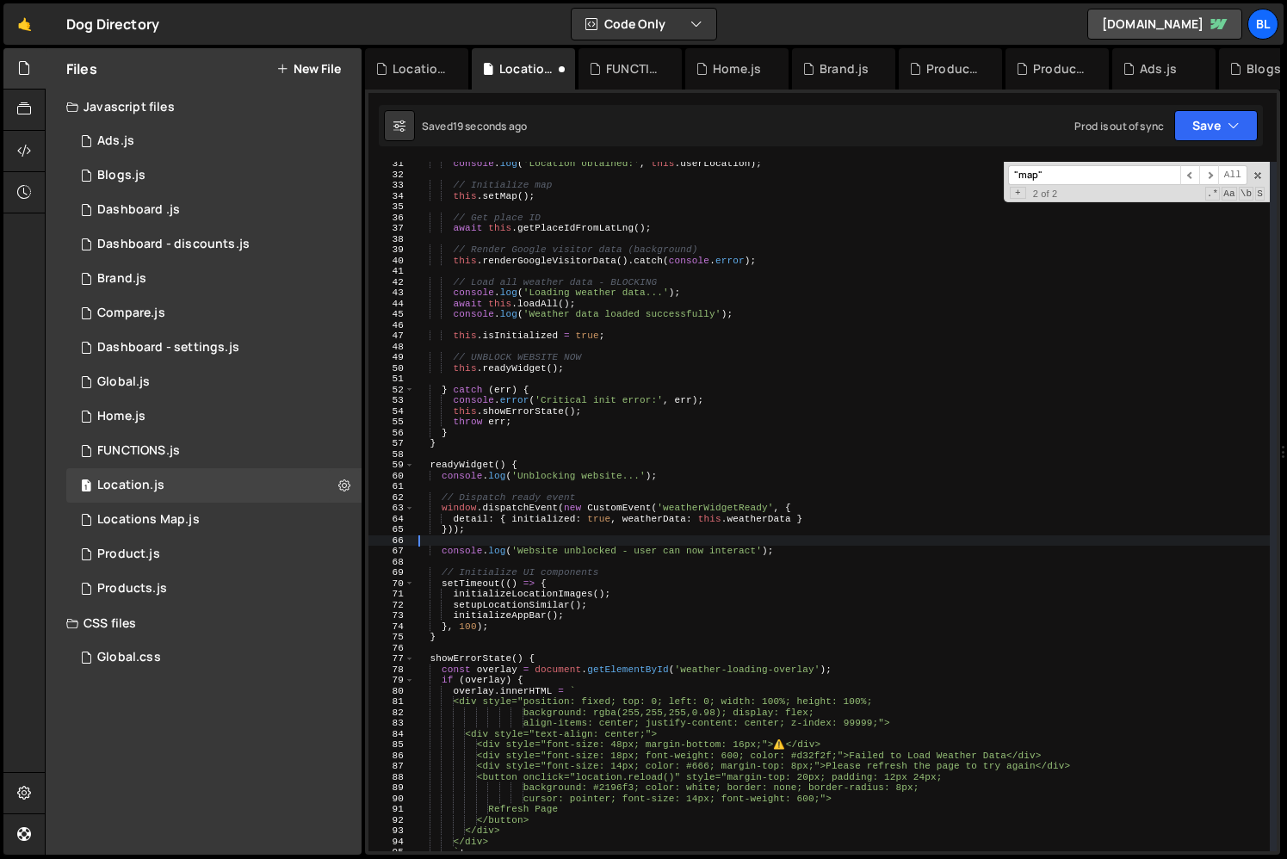
click at [600, 542] on div "console . log ( 'Location obtained:' , this . userLocation ) ; // Initialize ma…" at bounding box center [842, 513] width 855 height 711
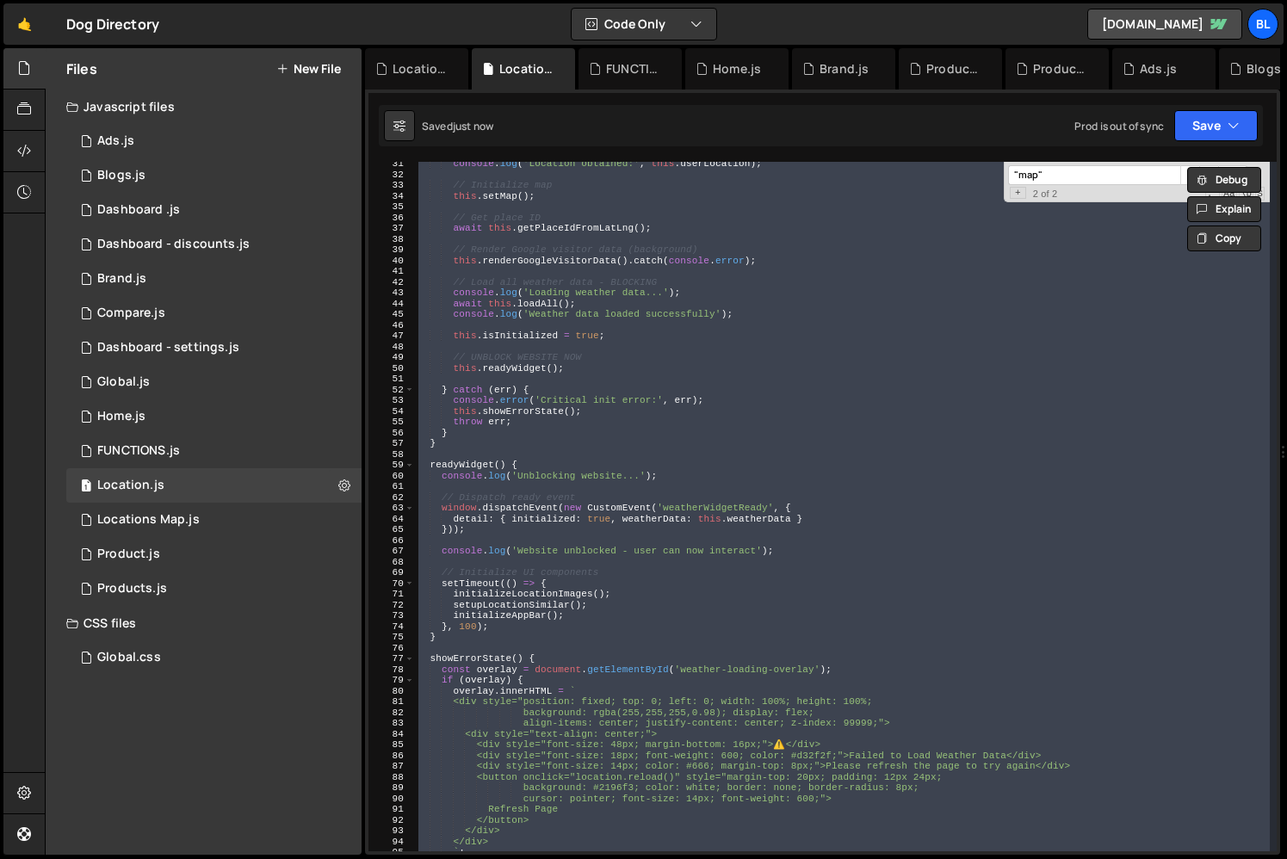
type textarea "}"
click at [600, 542] on div "console . log ( 'Location obtained:' , this . userLocation ) ; // Initialize ma…" at bounding box center [842, 507] width 855 height 690
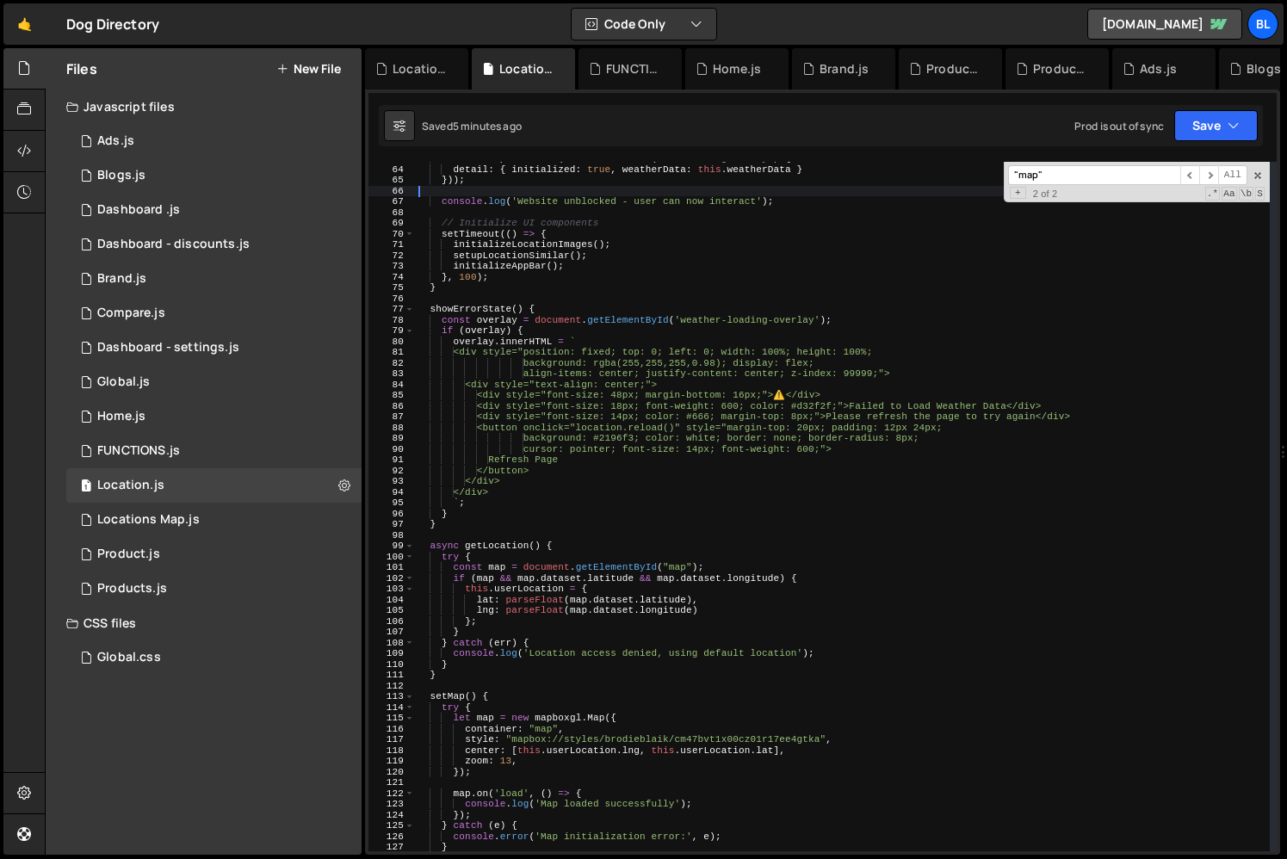
scroll to position [930, 0]
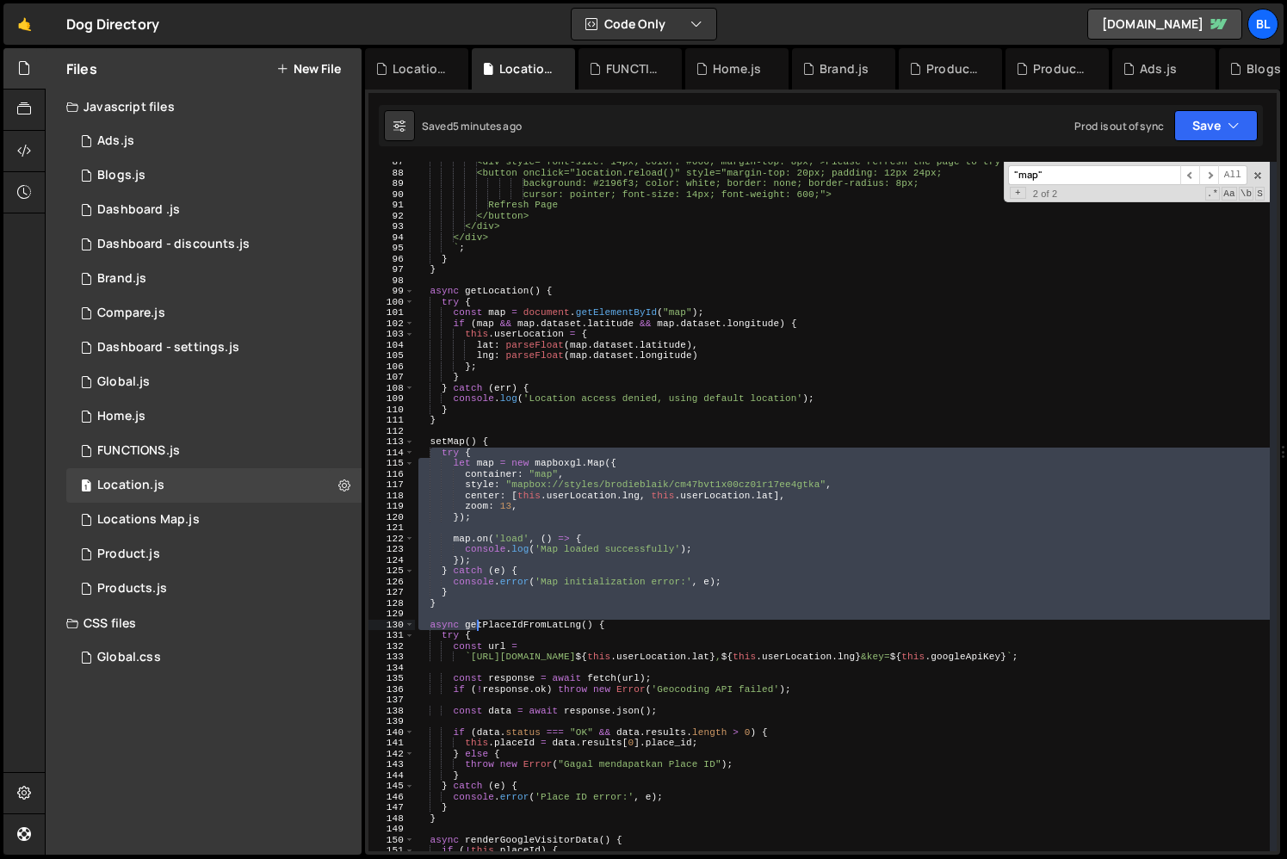
drag, startPoint x: 429, startPoint y: 448, endPoint x: 479, endPoint y: 621, distance: 180.1
click at [479, 621] on div "<div style="font-size: 14px; color: #666; margin-top: 8px;">Please refresh the …" at bounding box center [842, 512] width 855 height 711
click at [468, 602] on div "<div style="font-size: 14px; color: #666; margin-top: 8px;">Please refresh the …" at bounding box center [842, 507] width 855 height 690
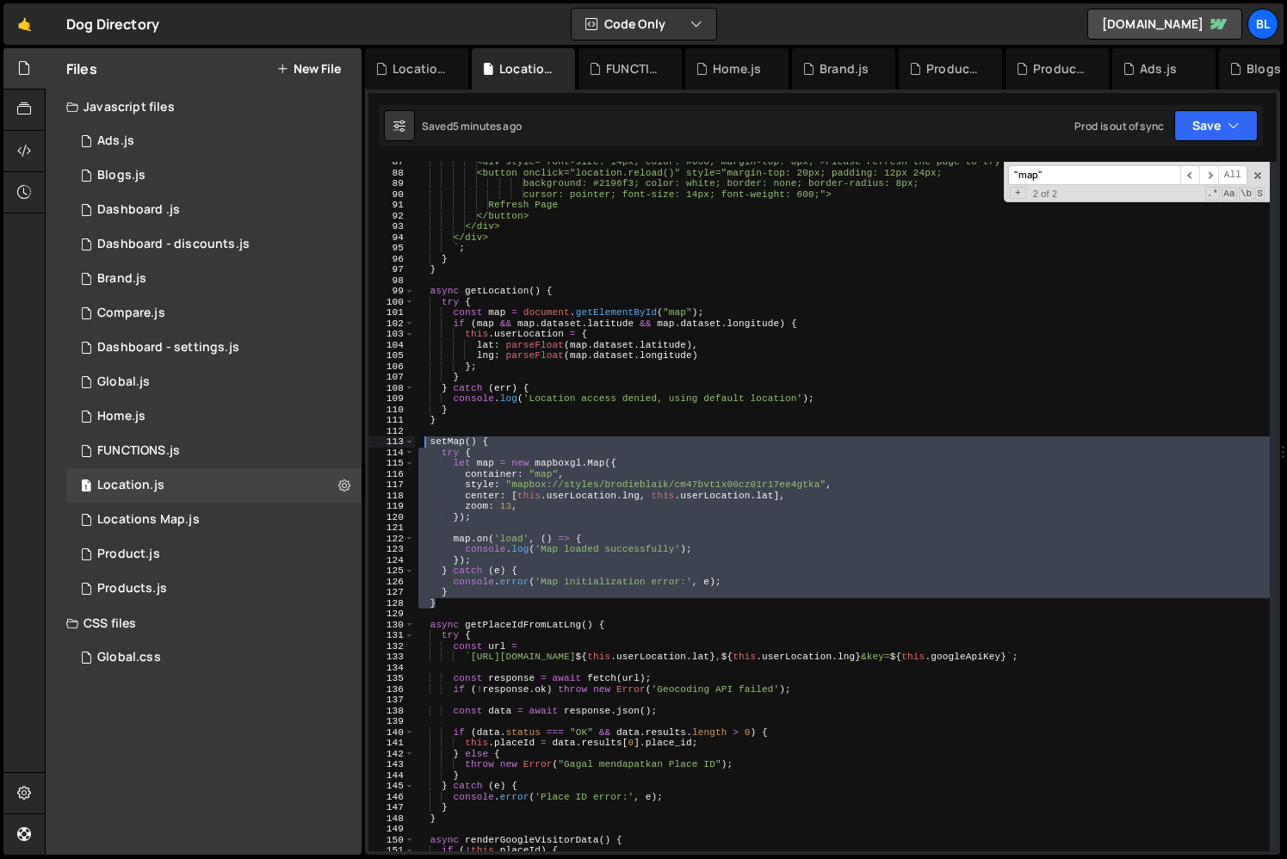
drag, startPoint x: 457, startPoint y: 605, endPoint x: 422, endPoint y: 439, distance: 169.8
click at [422, 439] on div "<div style="font-size: 14px; color: #666; margin-top: 8px;">Please refresh the …" at bounding box center [842, 512] width 855 height 711
paste textarea "}"
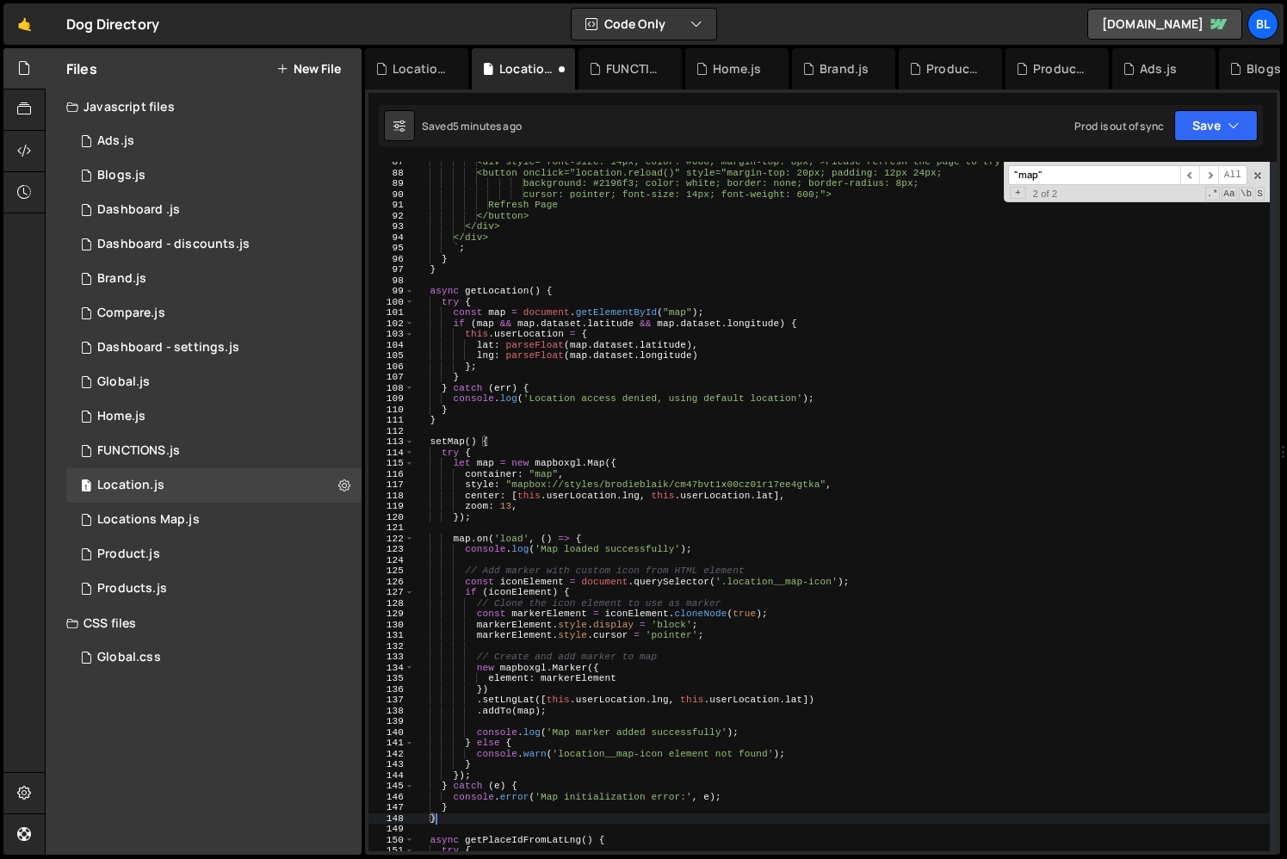
scroll to position [992, 0]
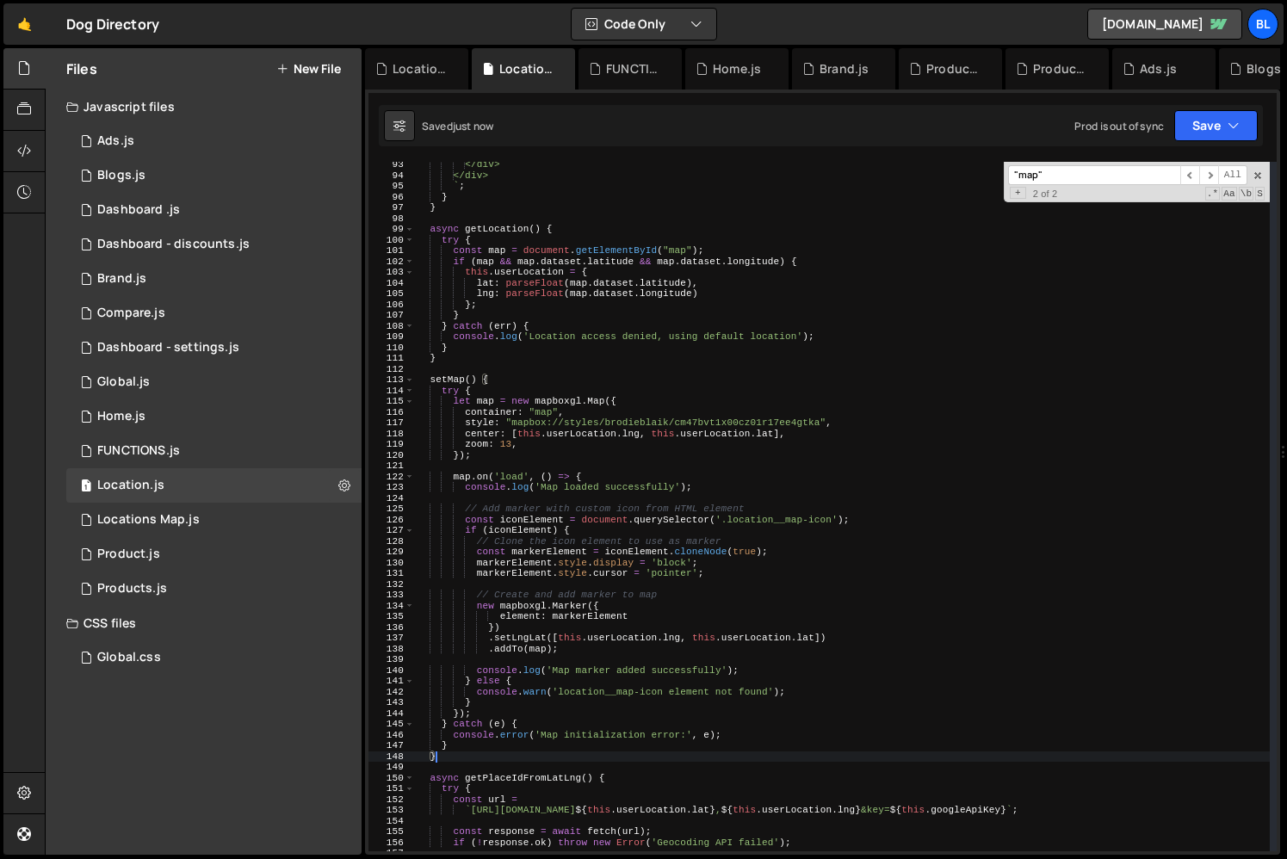
click at [785, 516] on div "</div> </div> ` ; } } async getLocation ( ) { try { const map = document . getE…" at bounding box center [842, 514] width 855 height 711
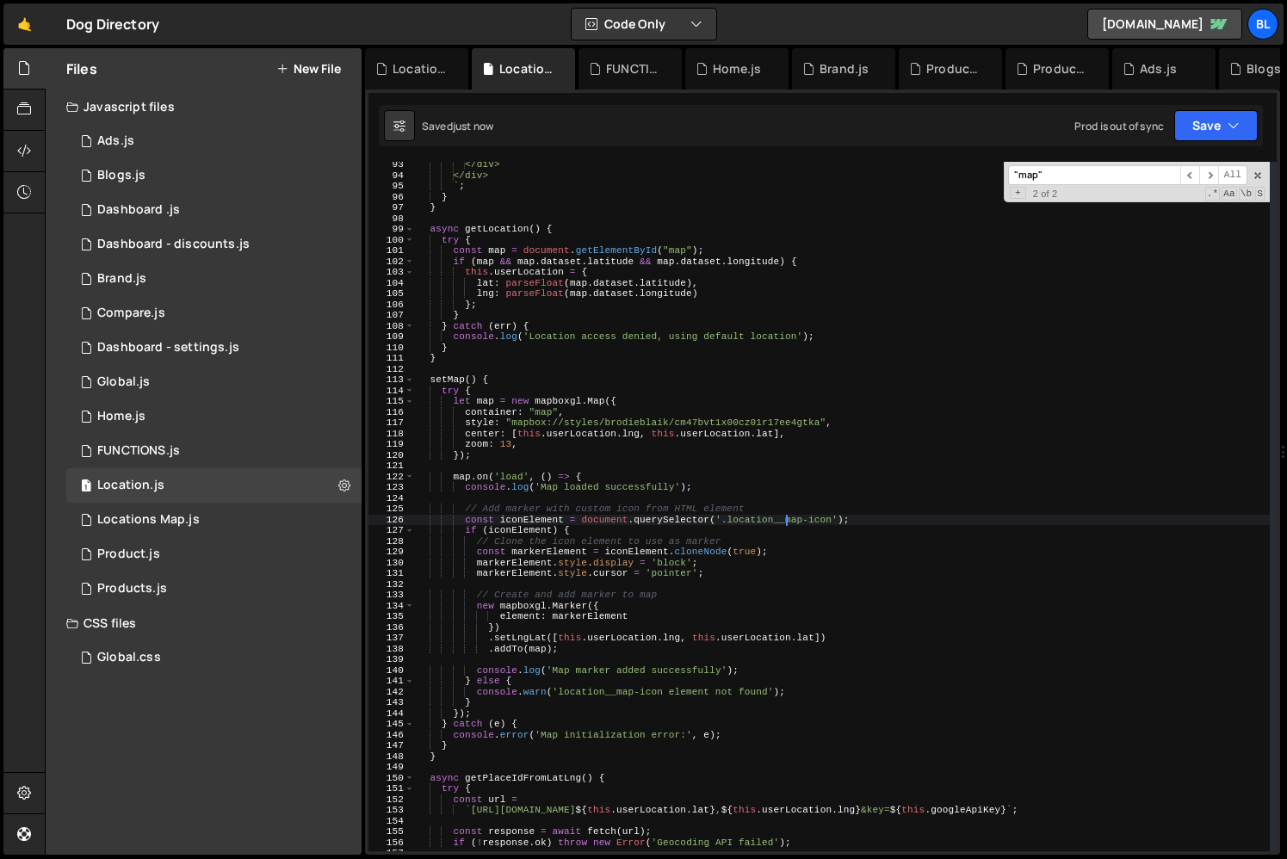
click at [820, 610] on div "</div> </div> ` ; } } async getLocation ( ) { try { const map = document . getE…" at bounding box center [842, 514] width 855 height 711
click at [724, 629] on div "</div> </div> ` ; } } async getLocation ( ) { try { const map = document . getE…" at bounding box center [842, 514] width 855 height 711
type textarea "})"
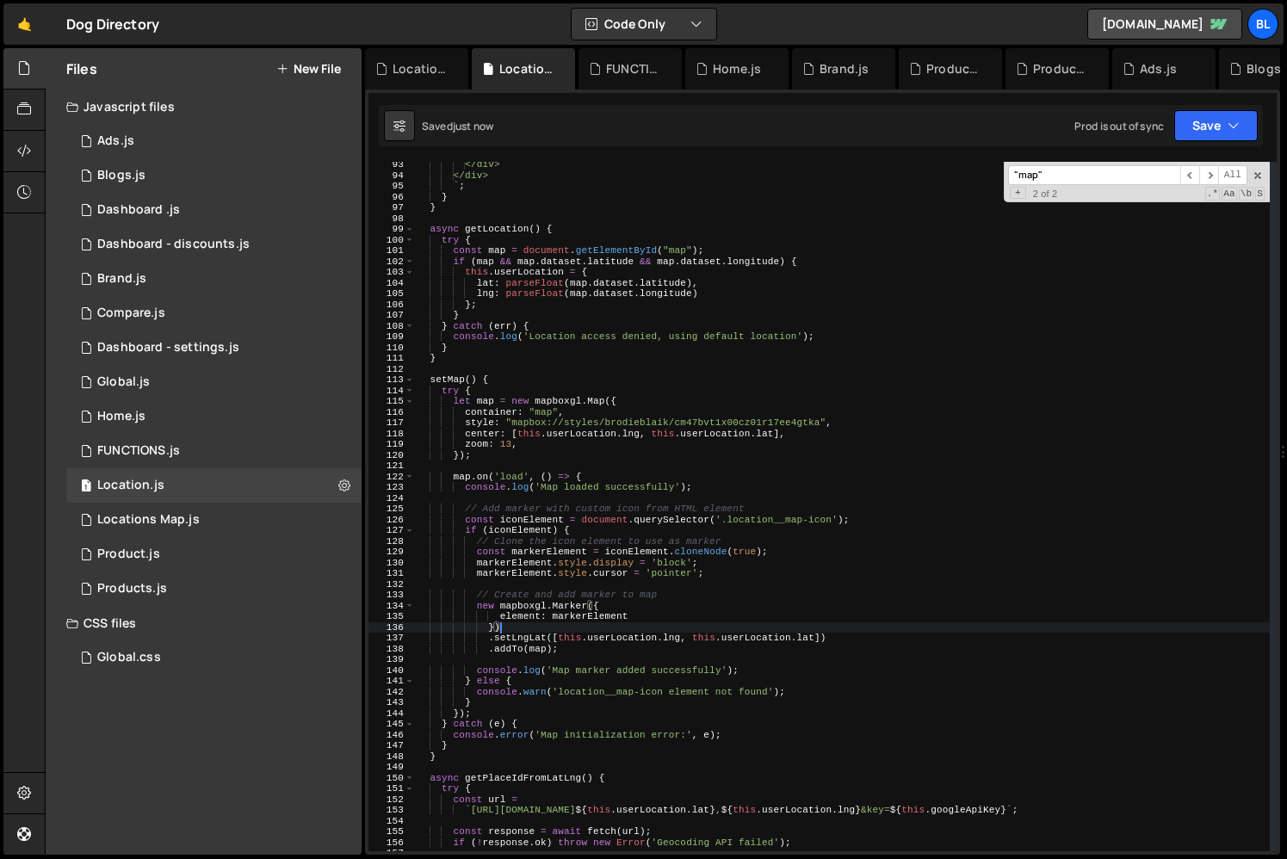
click at [689, 660] on div "</div> </div> ` ; } } async getLocation ( ) { try { const map = document . getE…" at bounding box center [842, 514] width 855 height 711
click at [675, 711] on div "</div> </div> ` ; } } async getLocation ( ) { try { const map = document . getE…" at bounding box center [842, 514] width 855 height 711
click at [608, 551] on div "</div> </div> ` ; } } async getLocation ( ) { try { const map = document . getE…" at bounding box center [842, 514] width 855 height 711
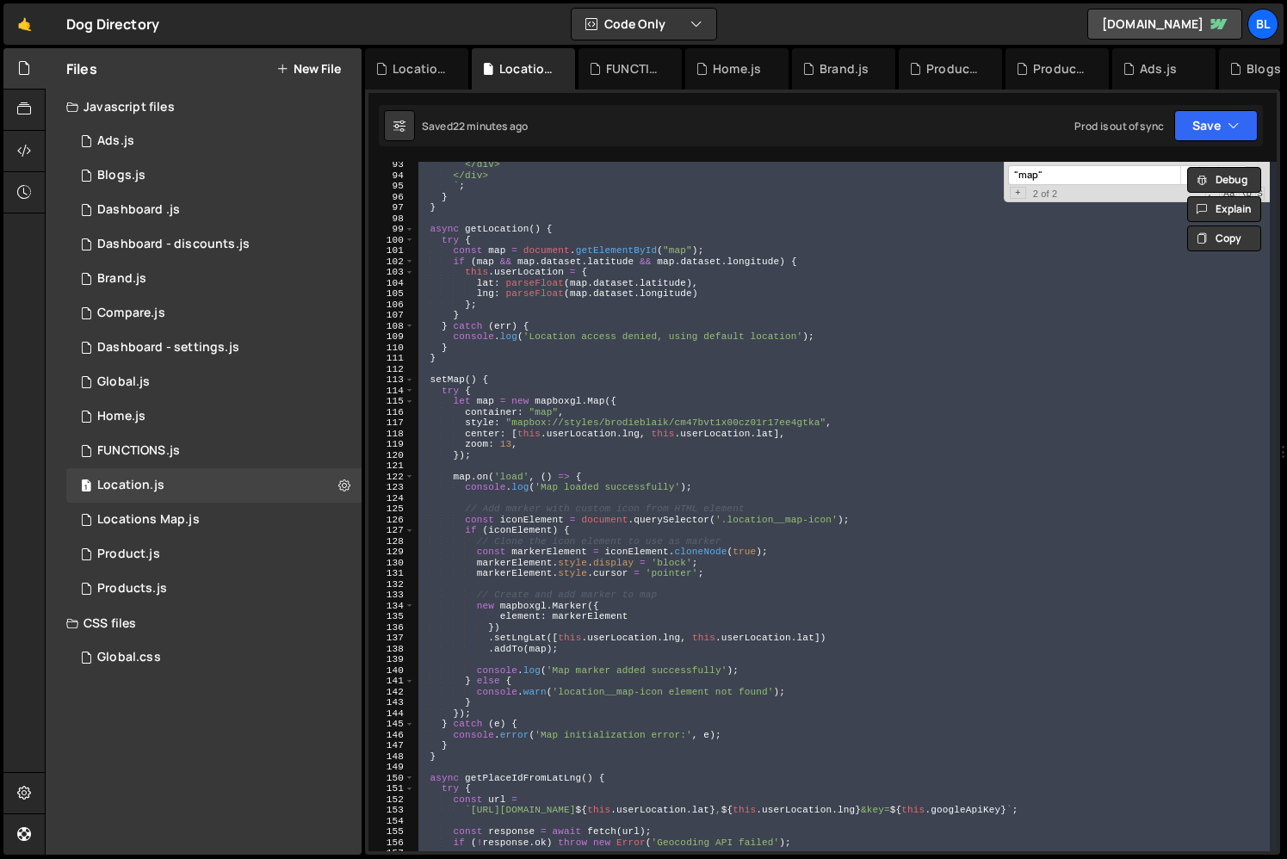
click at [673, 533] on div "</div> </div> ` ; } } async getLocation ( ) { try { const map = document . getE…" at bounding box center [842, 507] width 855 height 690
paste textarea
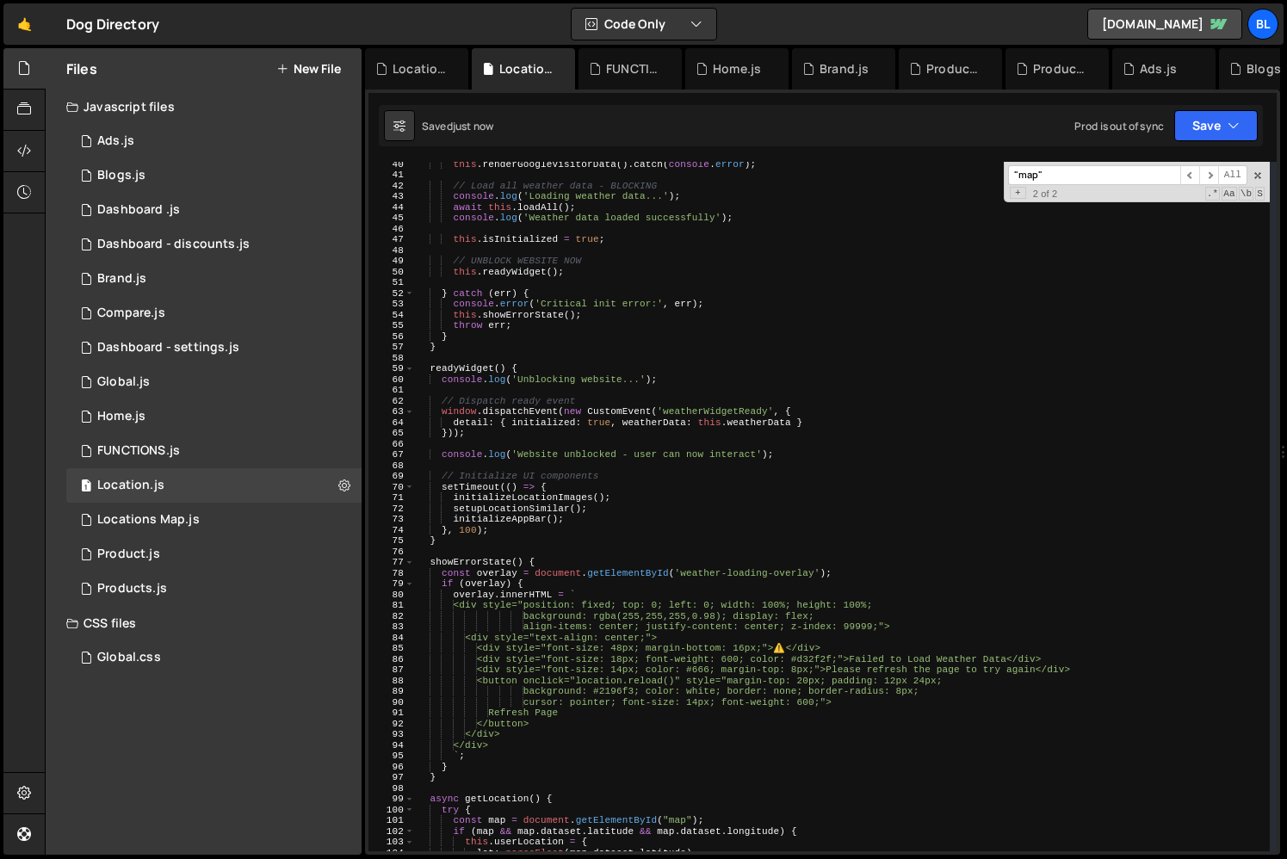
scroll to position [0, 0]
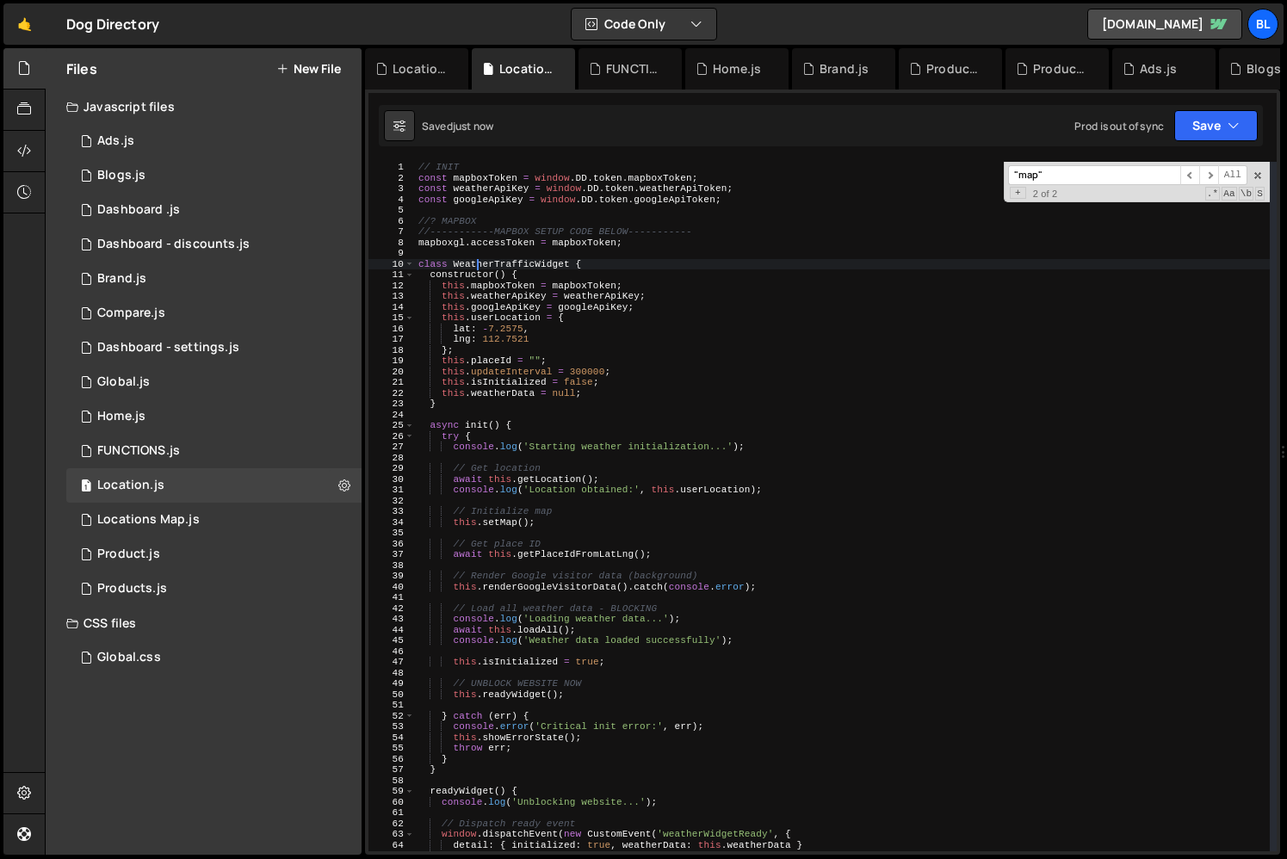
click at [476, 266] on div "// INIT const mapboxToken = window . DD . token . mapboxToken ; const weatherAp…" at bounding box center [842, 517] width 855 height 711
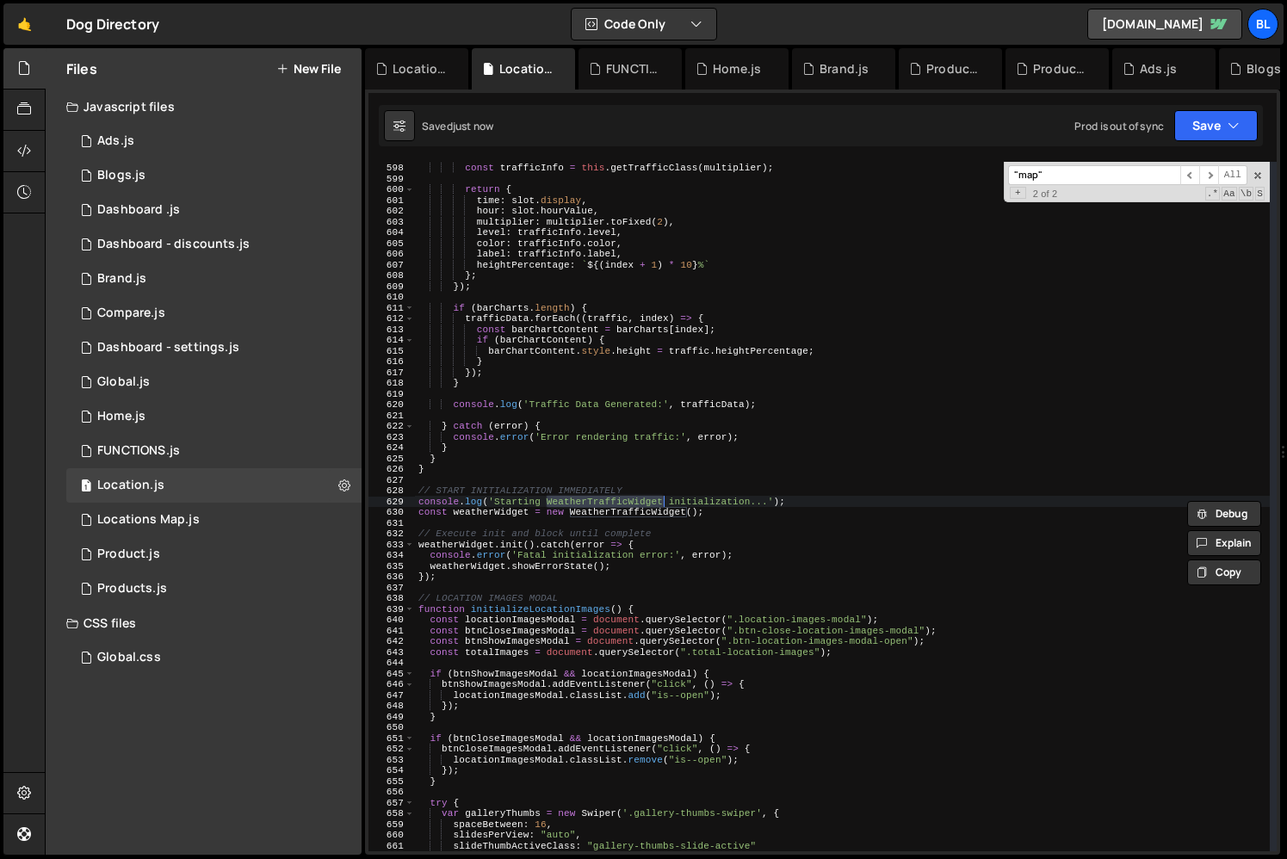
scroll to position [6434, 0]
type textarea "const weatherWidget = new WeatherTrafficWidget();"
click at [499, 512] on div "const multiplier = this . calculateTrafficLevel ( slot . hourValue , dayOfWeek …" at bounding box center [842, 507] width 855 height 711
click at [542, 584] on div "const multiplier = this . calculateTrafficLevel ( slot . hourValue , dayOfWeek …" at bounding box center [842, 507] width 855 height 711
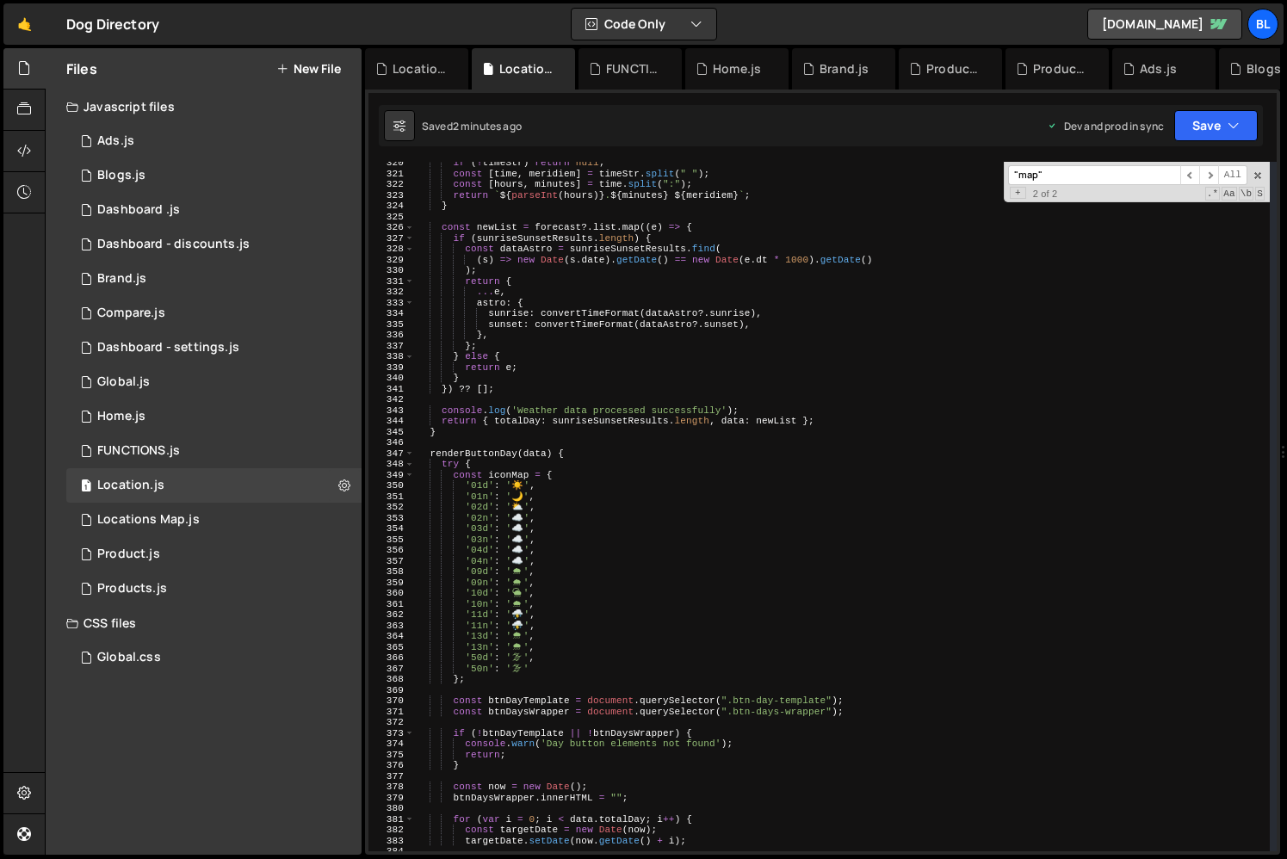
scroll to position [3650, 0]
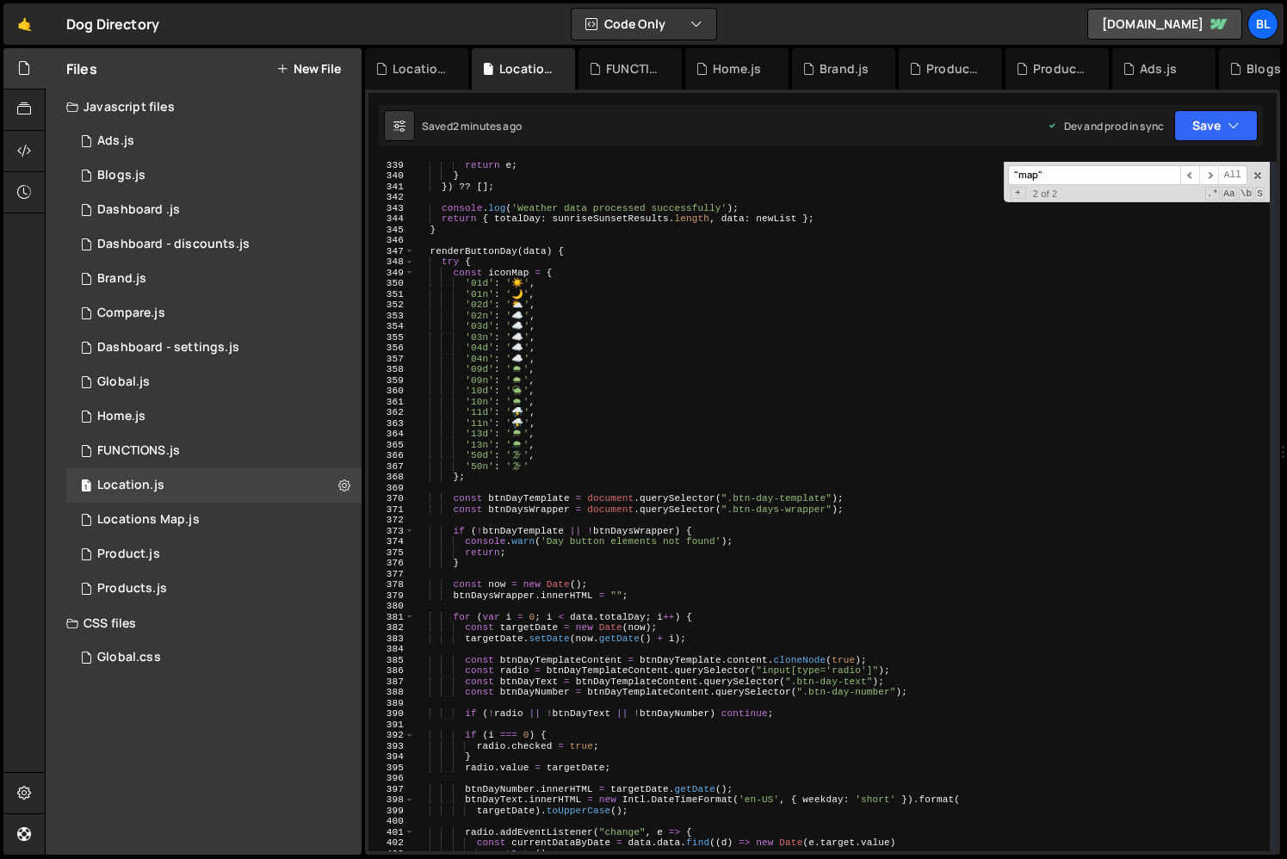
click at [516, 273] on div "return e ; } }) ?? [ ] ; console . log ( 'Weather data processed successfully' …" at bounding box center [842, 514] width 855 height 711
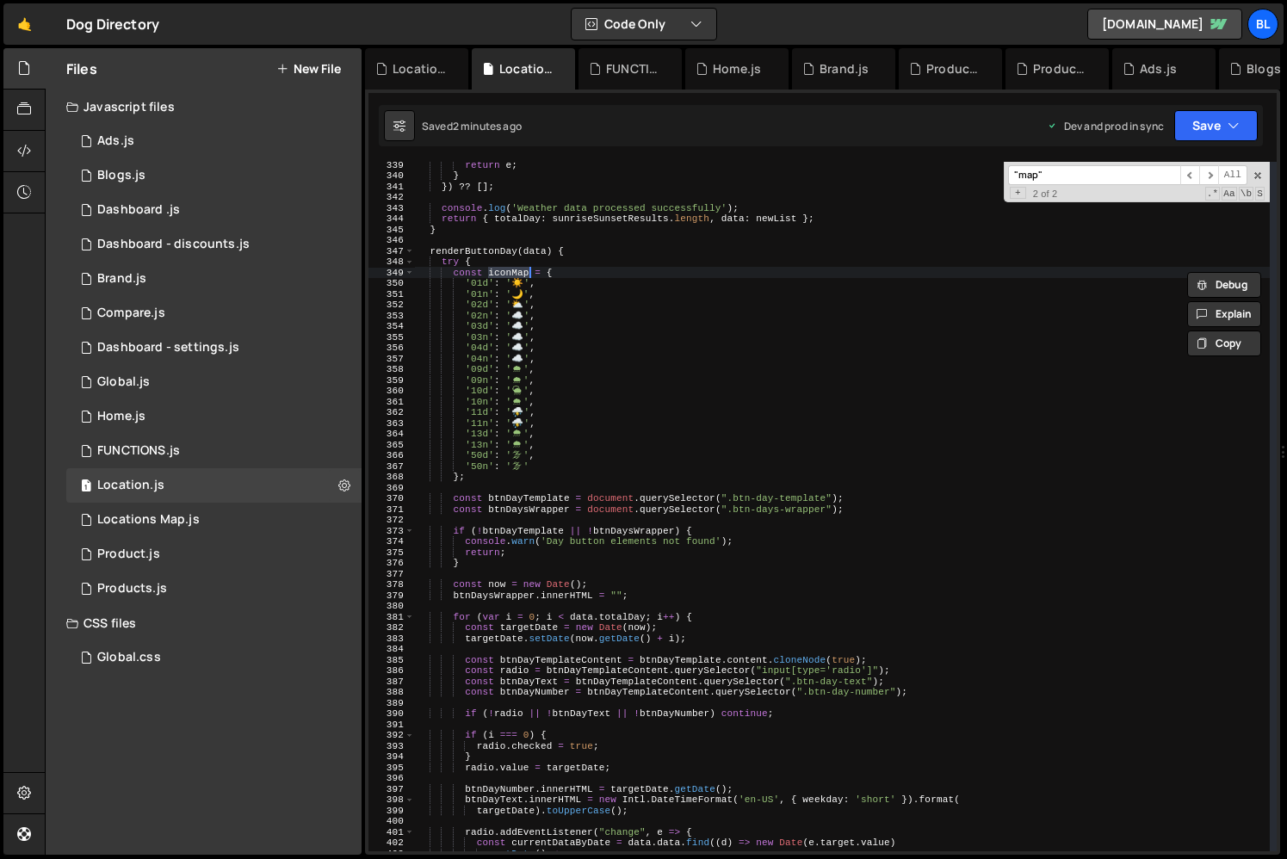
click at [644, 408] on div "return e ; } }) ?? [ ] ; console . log ( 'Weather data processed successfully' …" at bounding box center [842, 514] width 855 height 711
type textarea "'11d': '⛈️',"
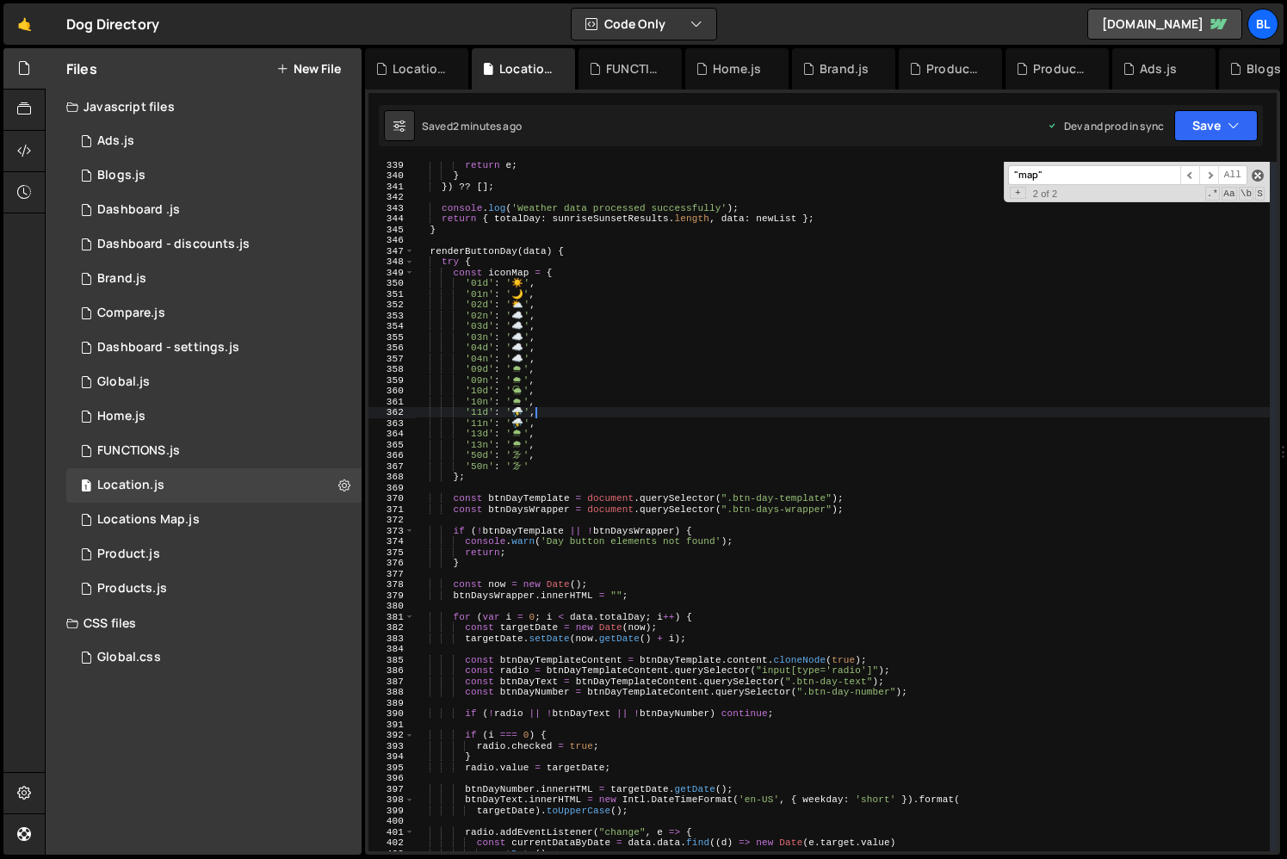
click at [1258, 177] on span at bounding box center [1258, 176] width 12 height 12
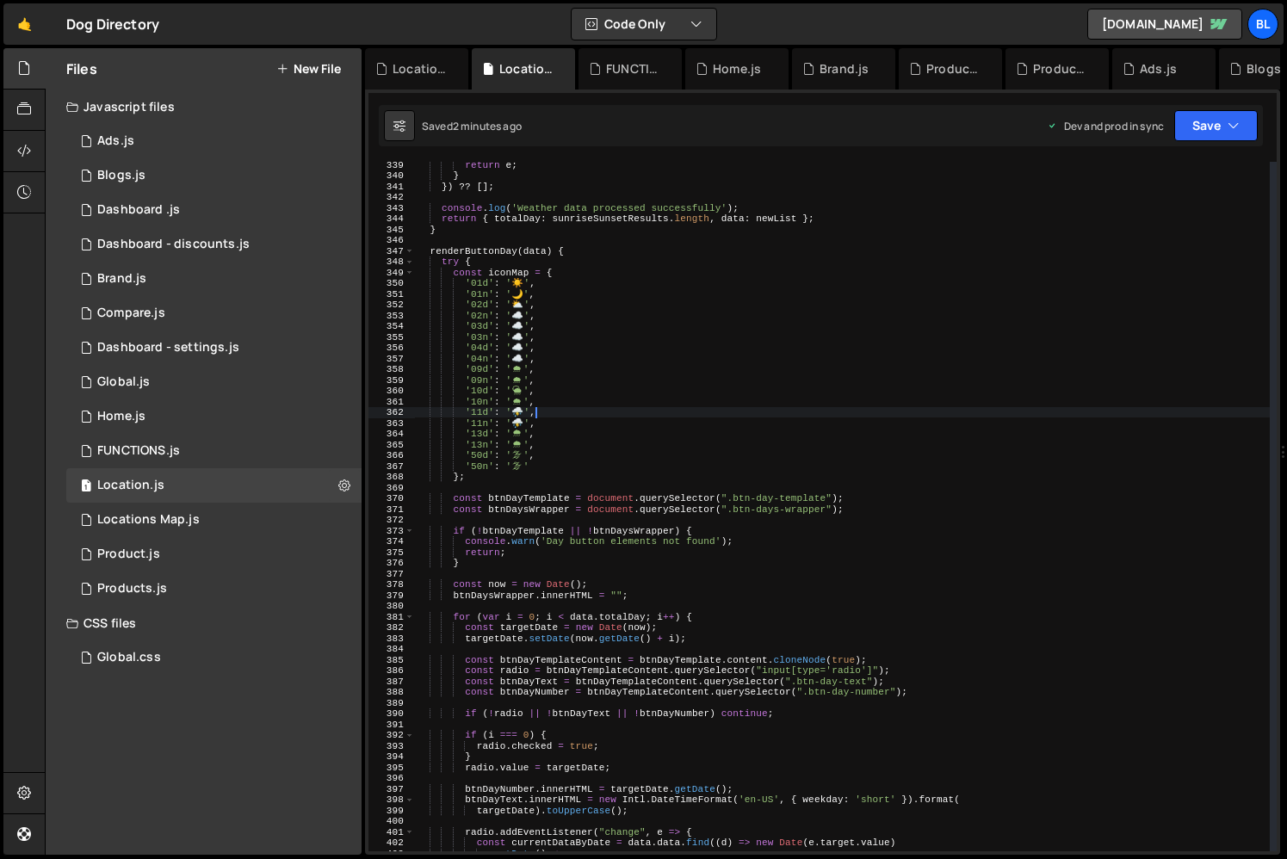
click at [437, 646] on div "return e ; } }) ?? [ ] ; console . log ( 'Weather data processed successfully' …" at bounding box center [842, 514] width 855 height 711
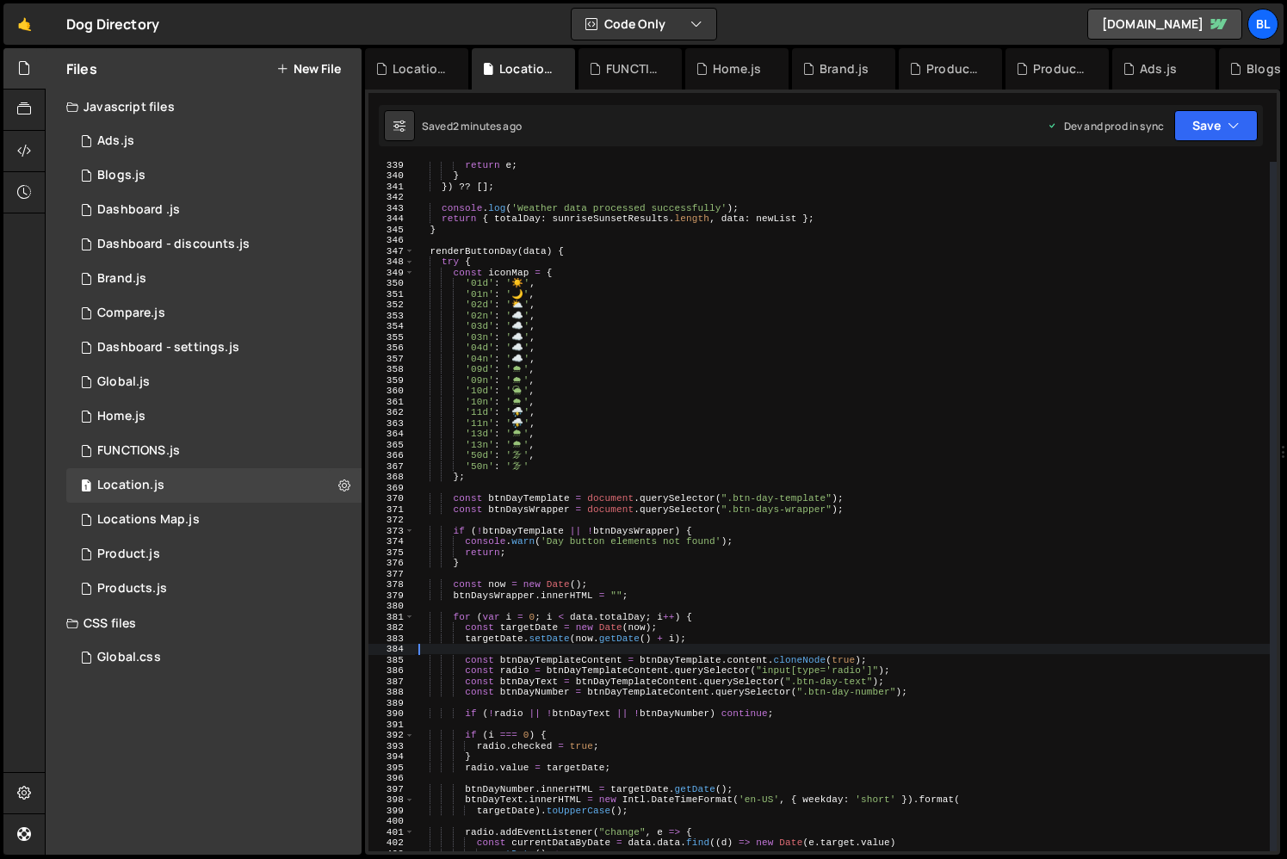
click at [704, 581] on div "return e ; } }) ?? [ ] ; console . log ( 'Weather data processed successfully' …" at bounding box center [842, 514] width 855 height 711
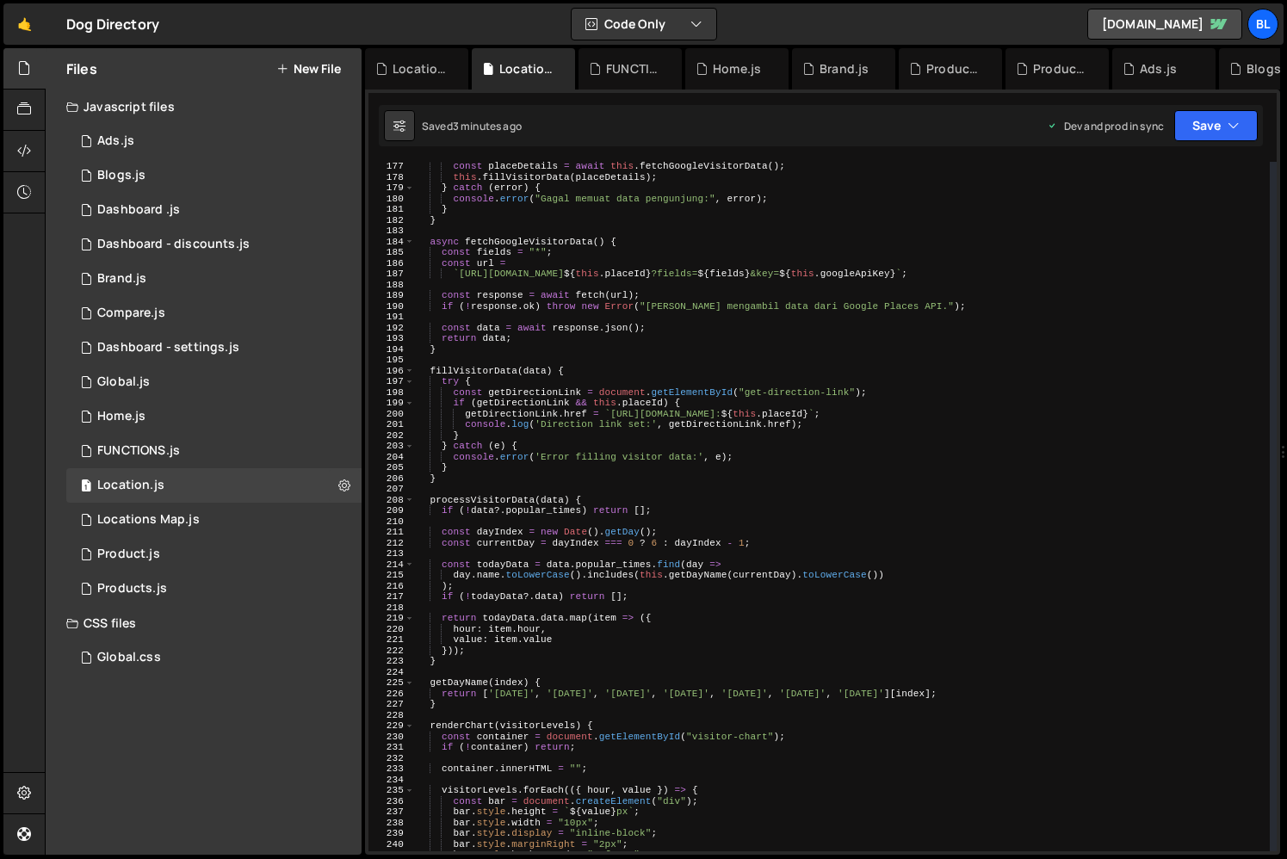
scroll to position [1892, 0]
click at [475, 511] on div "try { const placeDetails = await this . fetchGoogleVisitorData ( ) ; this . fil…" at bounding box center [842, 507] width 855 height 711
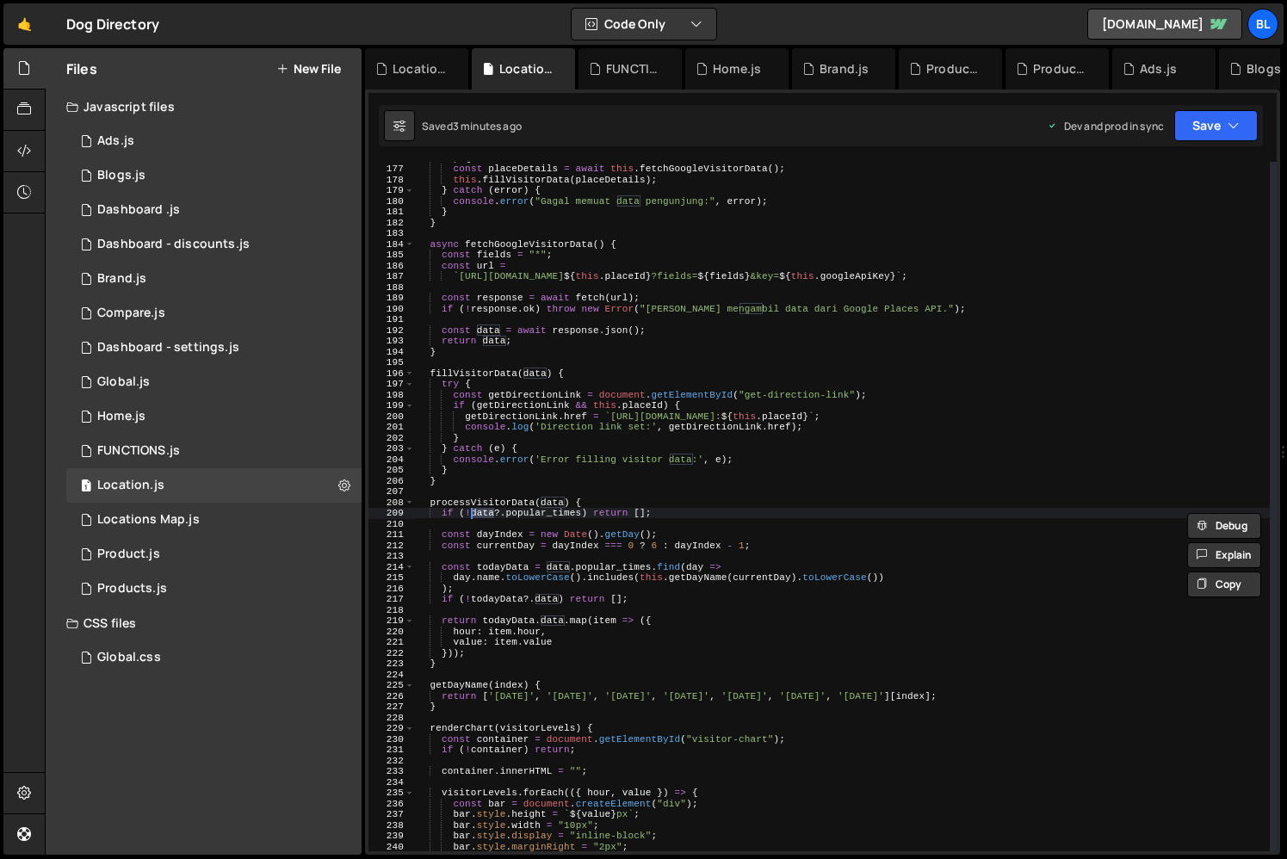
click at [491, 498] on div "try { const placeDetails = await this . fetchGoogleVisitorData ( ) ; this . fil…" at bounding box center [842, 507] width 855 height 711
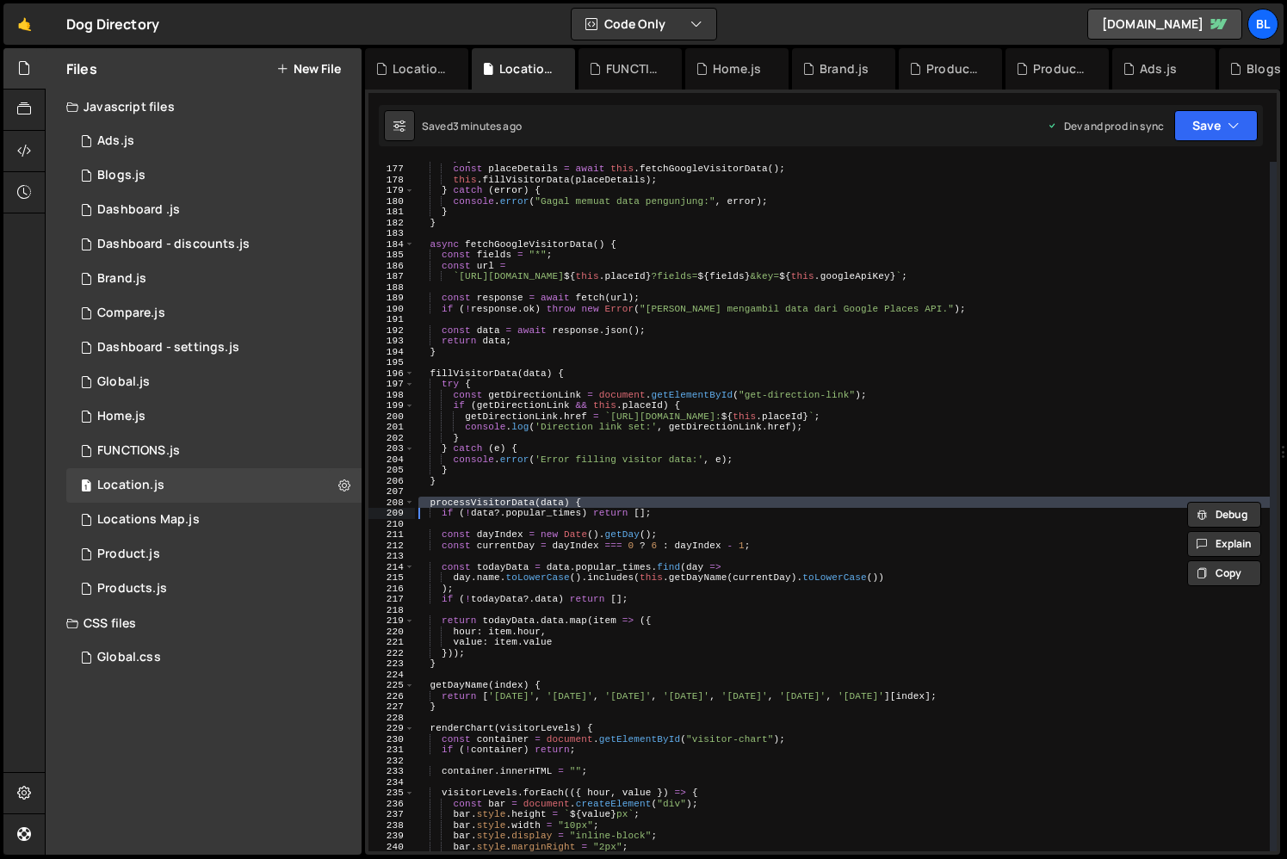
click at [479, 506] on div "try { const placeDetails = await this . fetchGoogleVisitorData ( ) ; this . fil…" at bounding box center [842, 507] width 855 height 711
click at [479, 377] on div "try { const placeDetails = await this . fetchGoogleVisitorData ( ) ; this . fil…" at bounding box center [842, 507] width 855 height 711
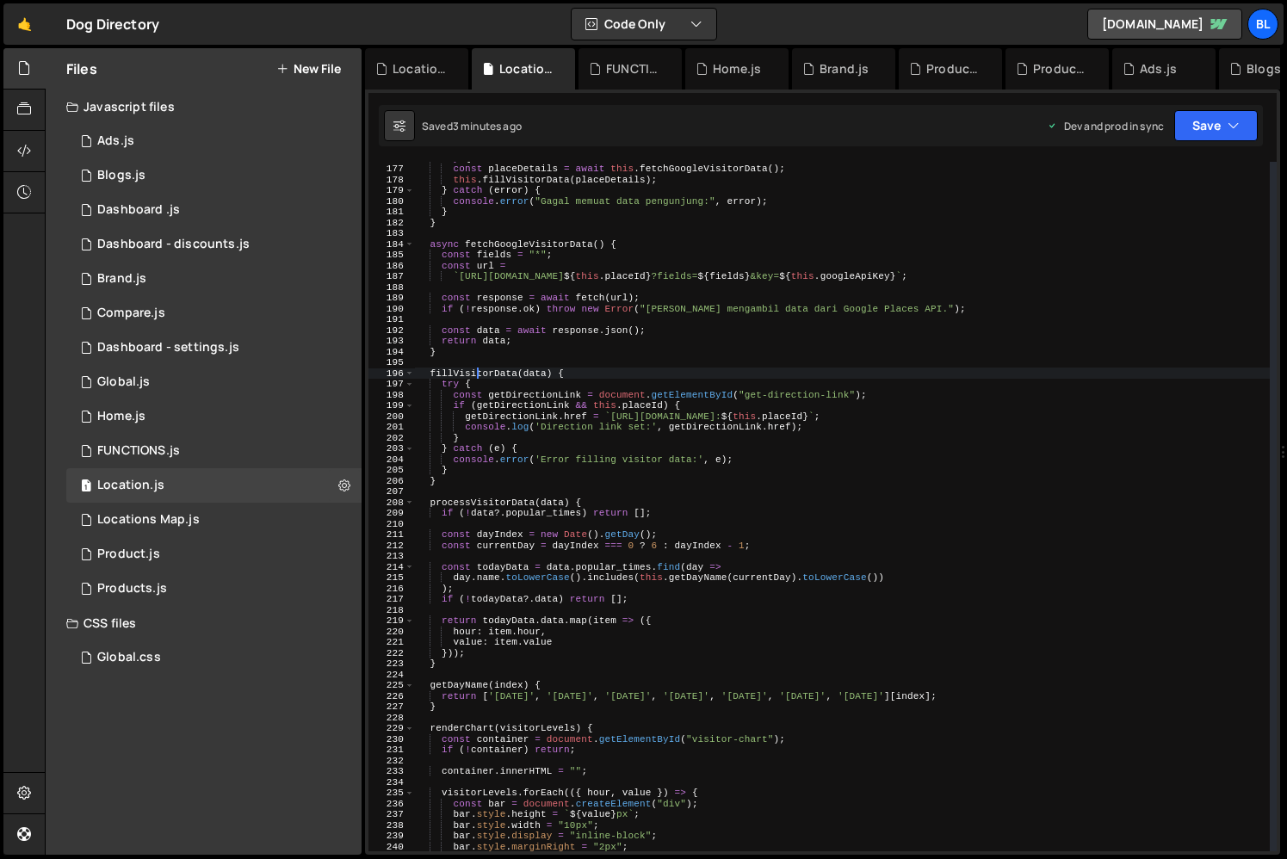
click at [479, 377] on div "try { const placeDetails = await this . fetchGoogleVisitorData ( ) ; this . fil…" at bounding box center [842, 507] width 855 height 711
click at [469, 506] on div "try { const placeDetails = await this . fetchGoogleVisitorData ( ) ; this . fil…" at bounding box center [842, 507] width 855 height 711
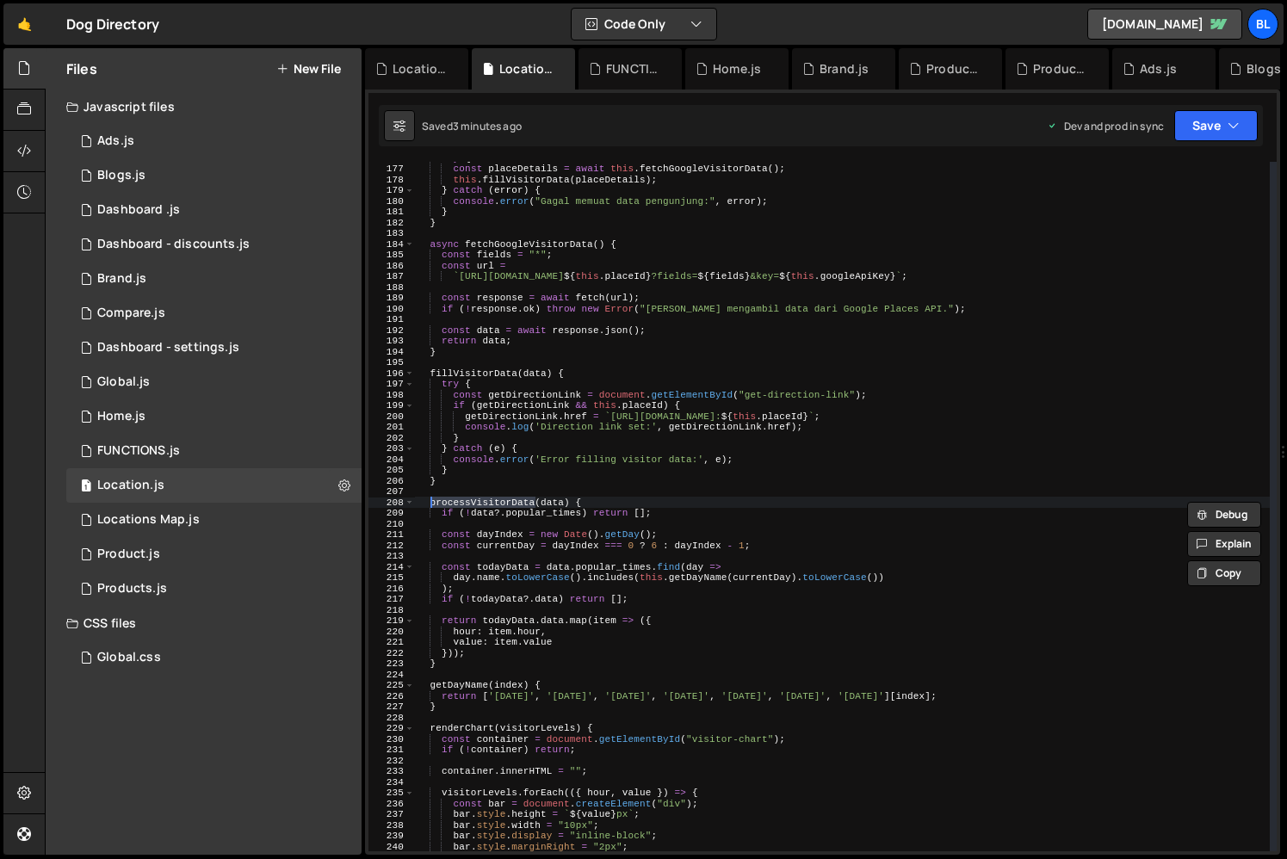
click at [480, 378] on div "try { const placeDetails = await this . fetchGoogleVisitorData ( ) ; this . fil…" at bounding box center [842, 507] width 855 height 711
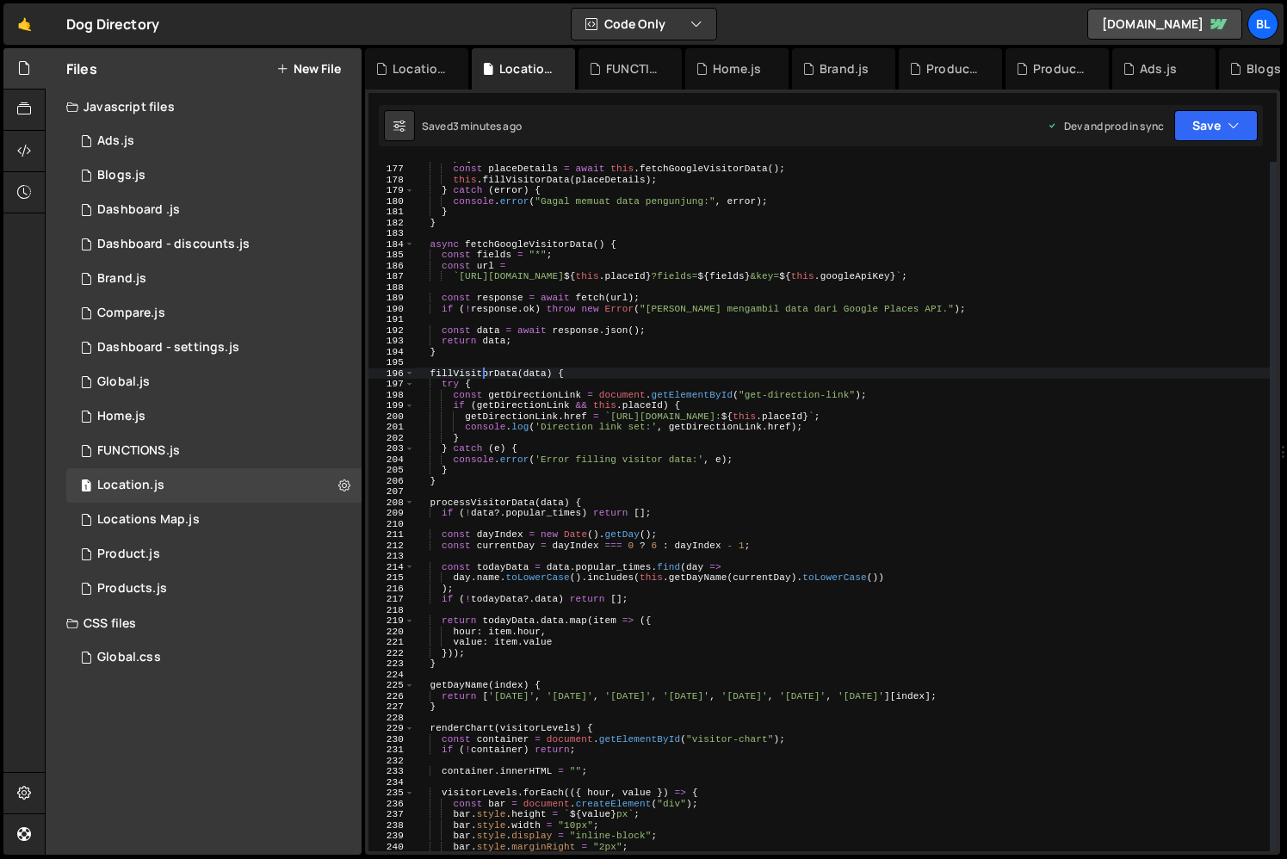
click at [480, 378] on div "try { const placeDetails = await this . fetchGoogleVisitorData ( ) ; this . fil…" at bounding box center [842, 507] width 855 height 711
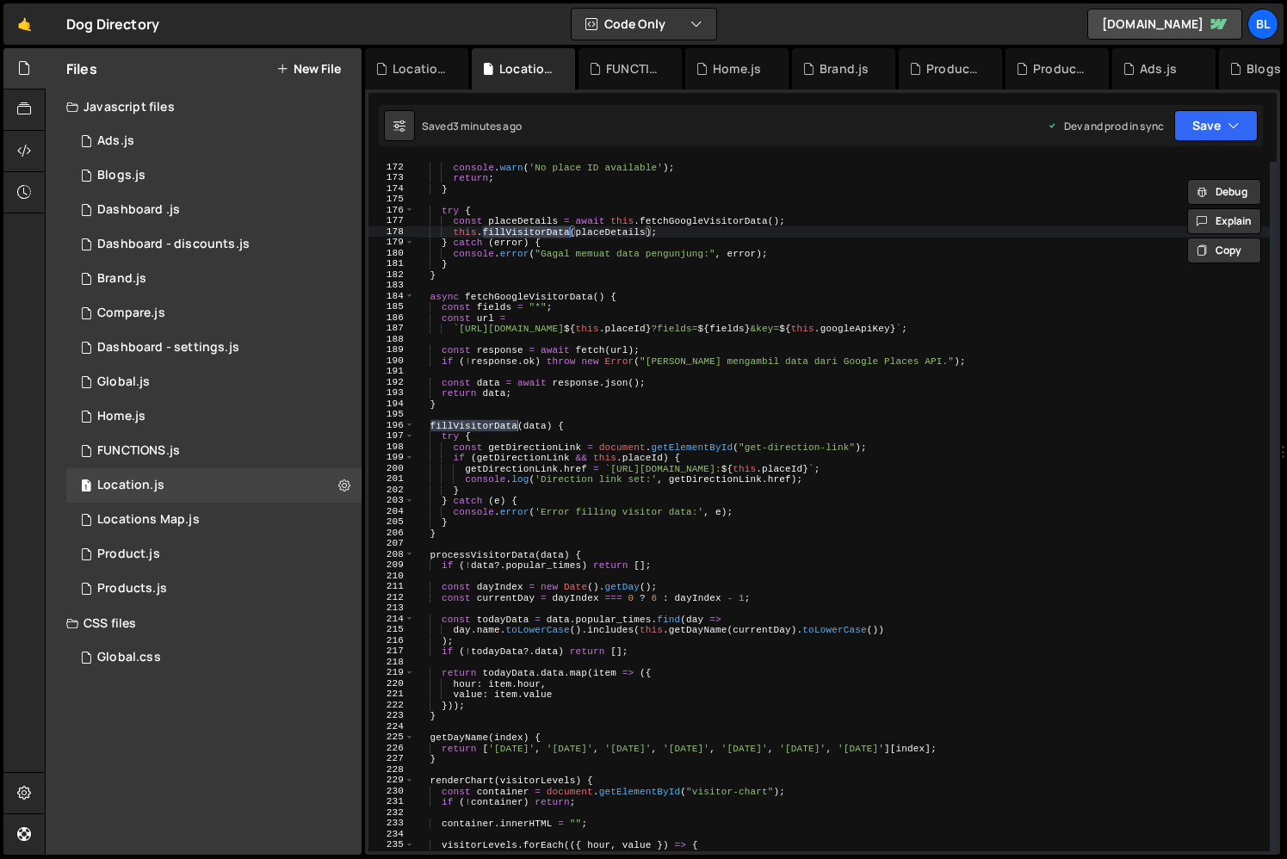
scroll to position [1840, 0]
click at [492, 431] on div "console . warn ( 'No place ID available' ) ; return ; } try { const placeDetail…" at bounding box center [842, 517] width 855 height 711
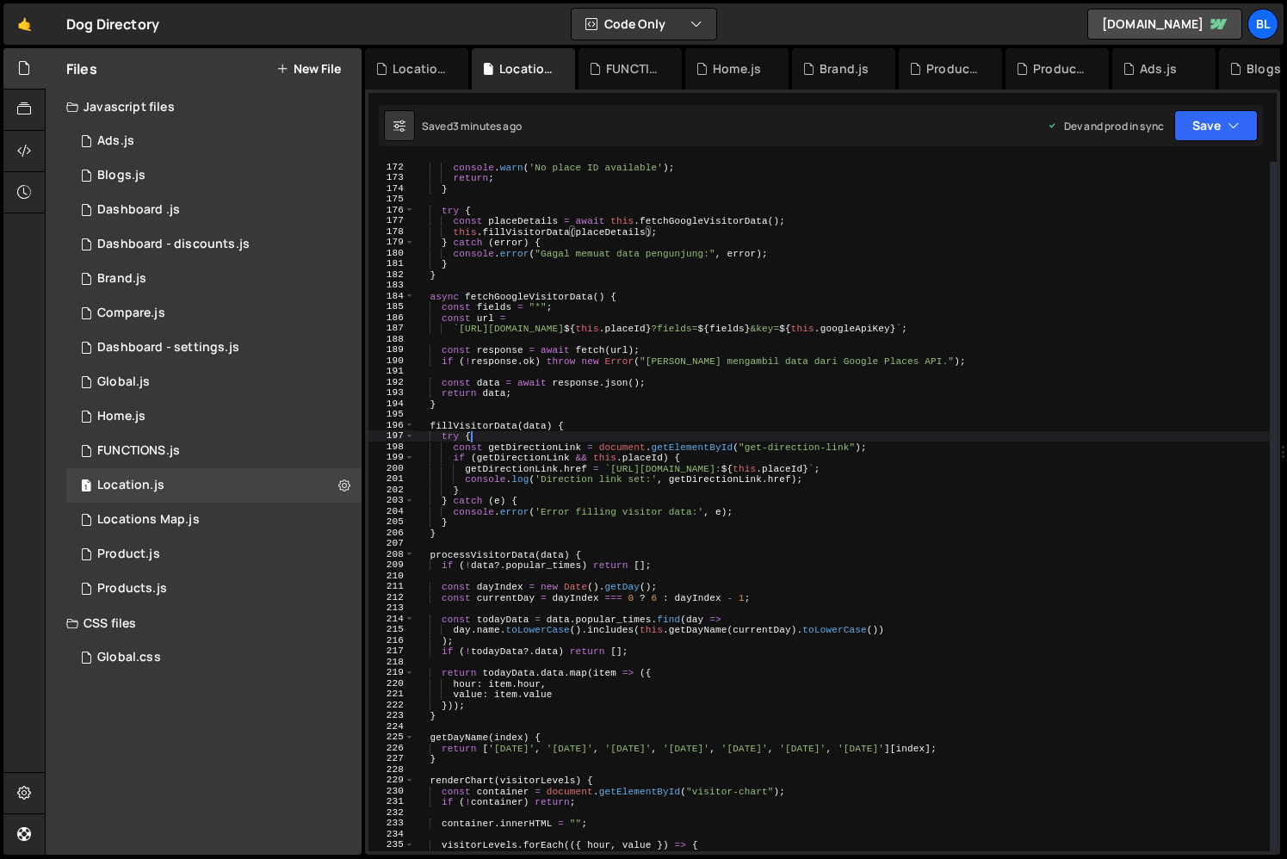
click at [492, 431] on div "console . warn ( 'No place ID available' ) ; return ; } try { const placeDetail…" at bounding box center [842, 517] width 855 height 711
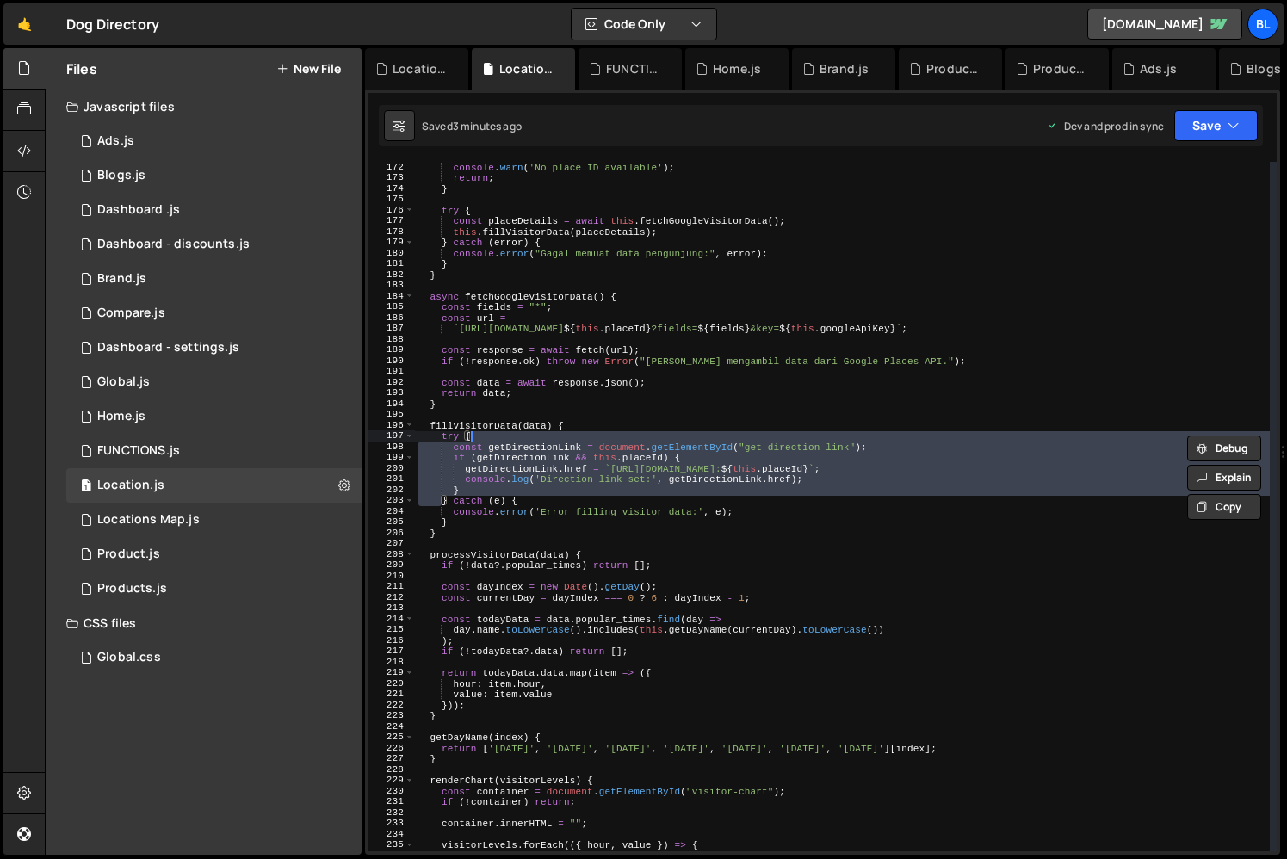
click at [533, 447] on div "console . warn ( 'No place ID available' ) ; return ; } try { const placeDetail…" at bounding box center [842, 517] width 855 height 711
type textarea "const getDirectionLink = document.getElementById("get-direction-link");"
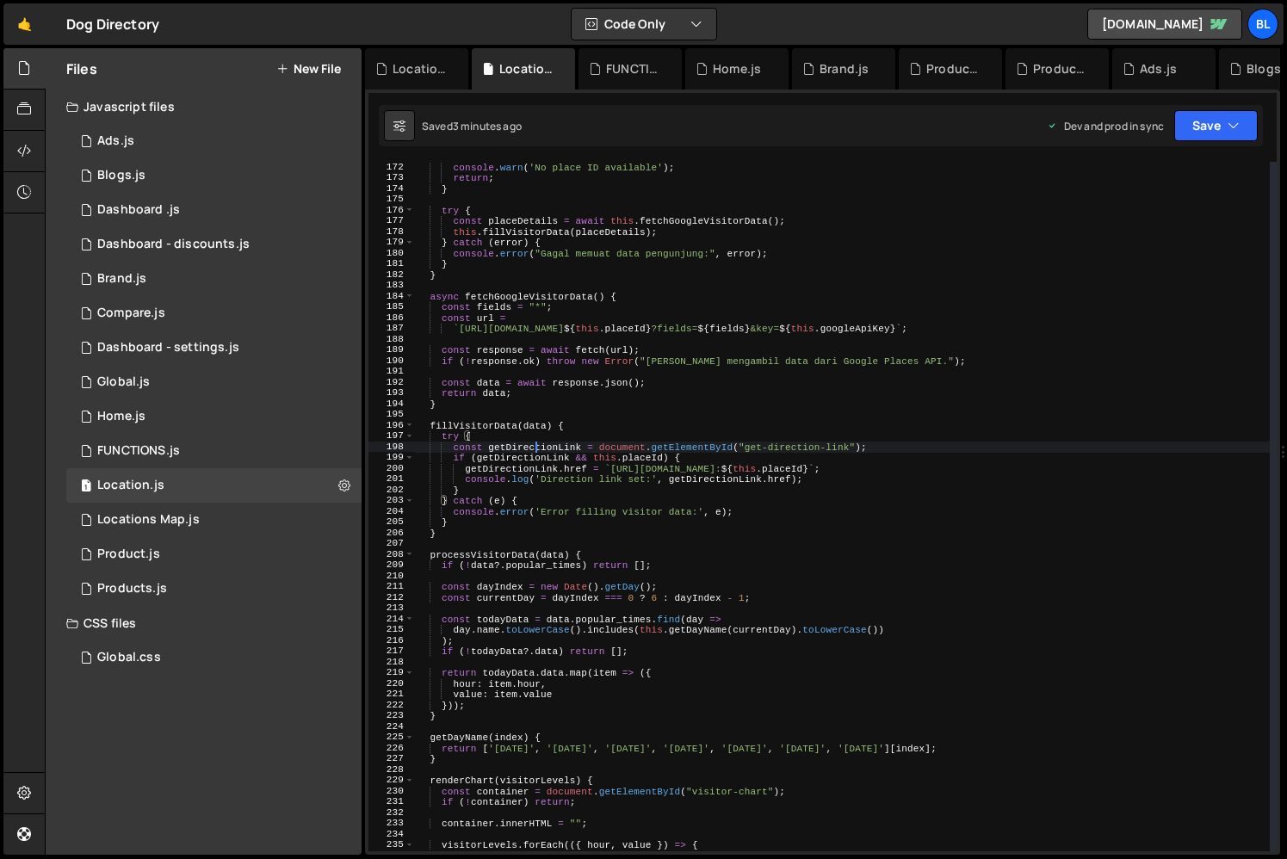
click at [533, 447] on div "console . warn ( 'No place ID available' ) ; return ; } try { const placeDetail…" at bounding box center [842, 517] width 855 height 711
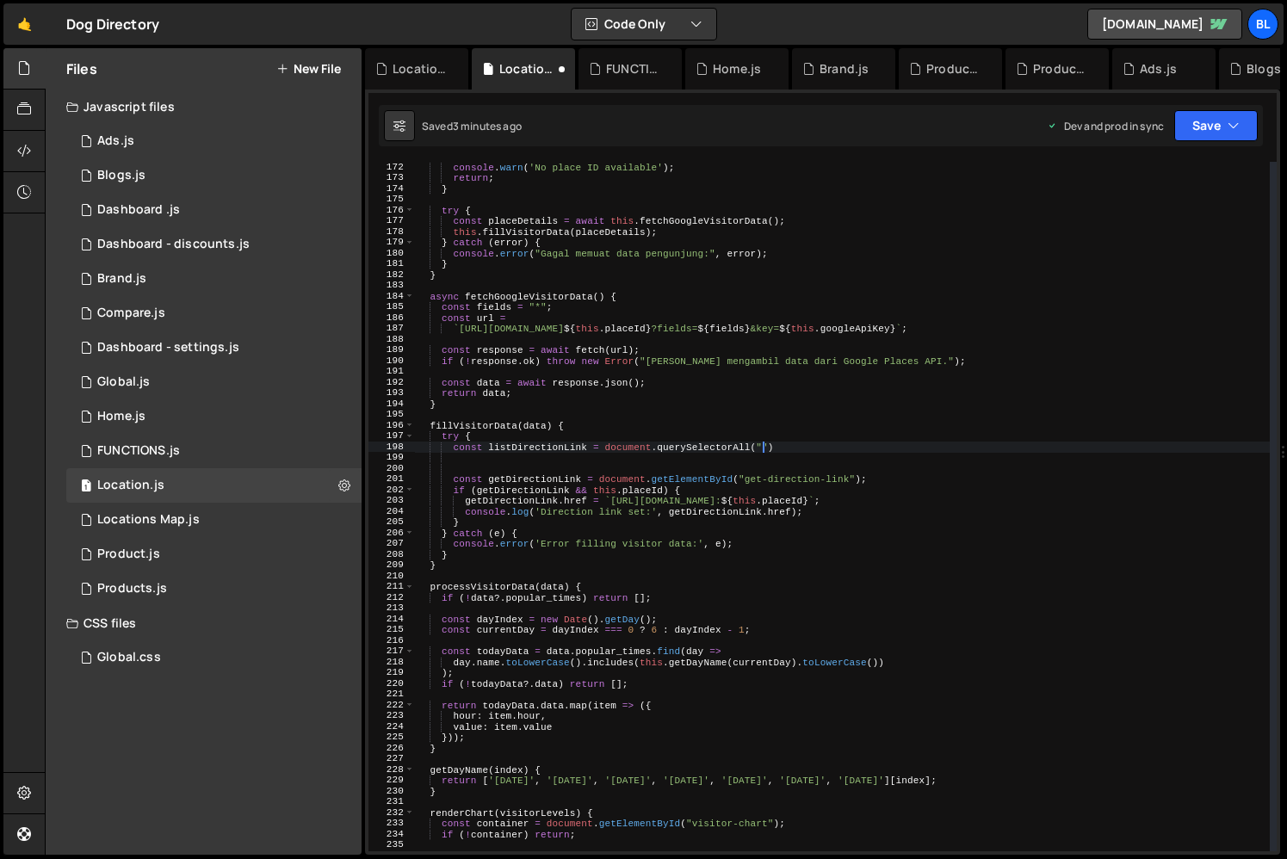
scroll to position [0, 30]
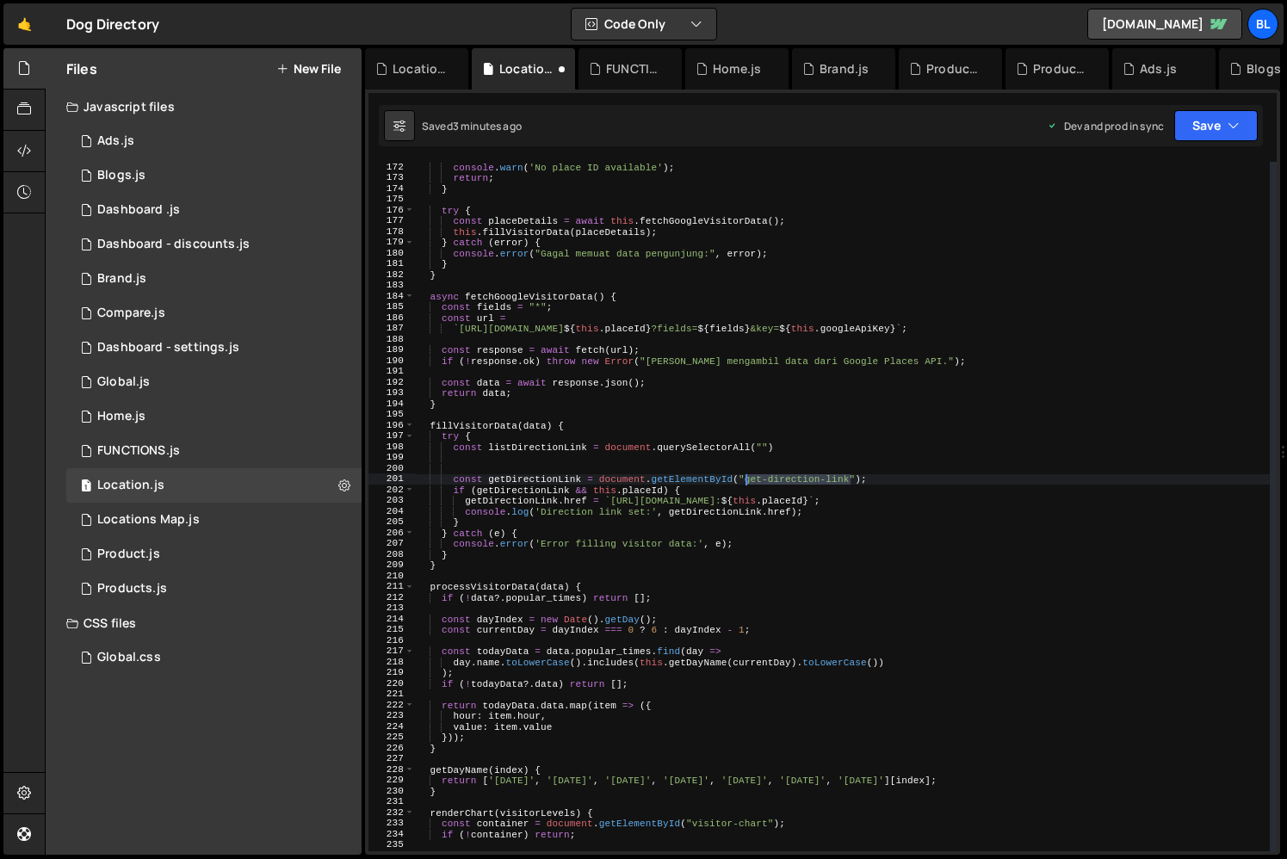
drag, startPoint x: 853, startPoint y: 483, endPoint x: 746, endPoint y: 481, distance: 106.8
click at [746, 481] on div "console . warn ( 'No place ID available' ) ; return ; } try { const placeDetail…" at bounding box center [842, 517] width 855 height 711
click at [763, 452] on div "console . warn ( 'No place ID available' ) ; return ; } try { const placeDetail…" at bounding box center [842, 517] width 855 height 711
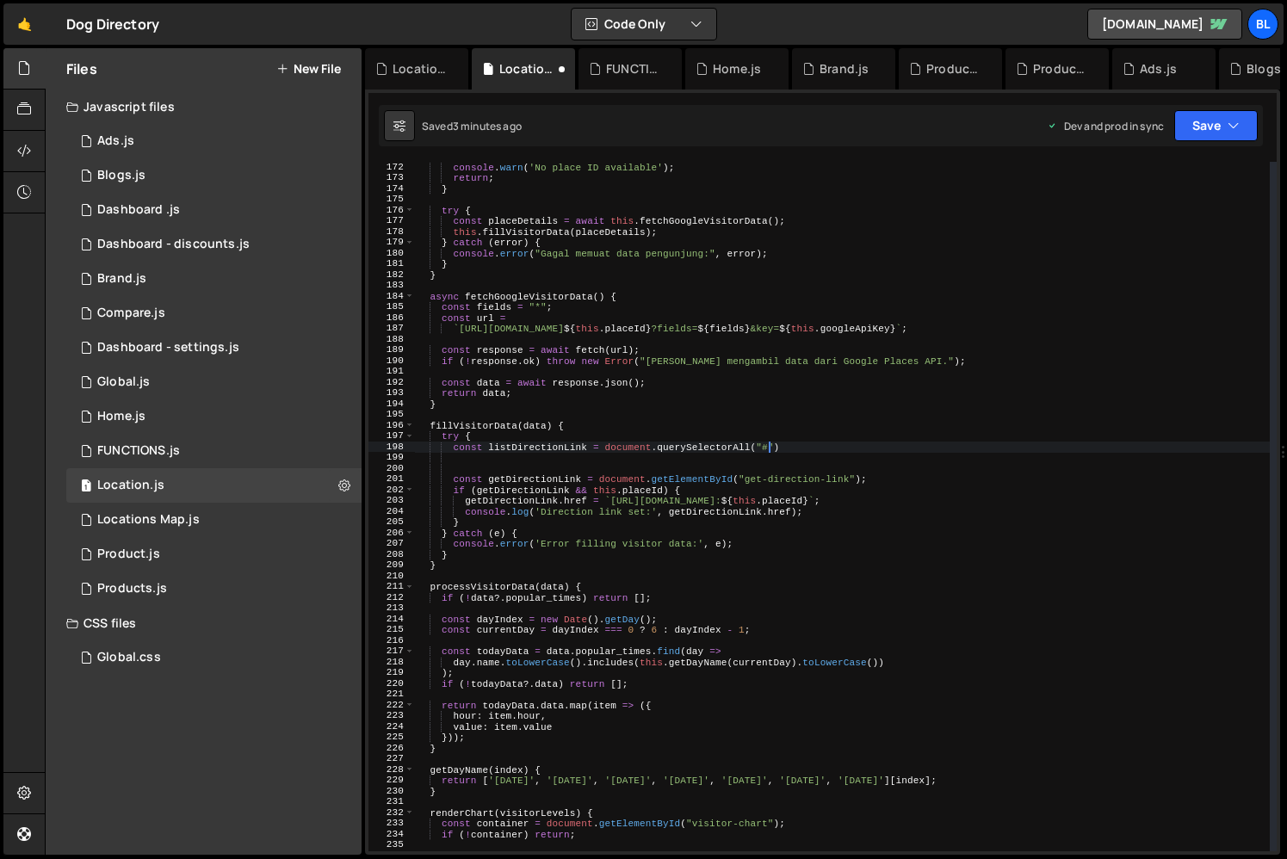
paste textarea "get-direction-link"
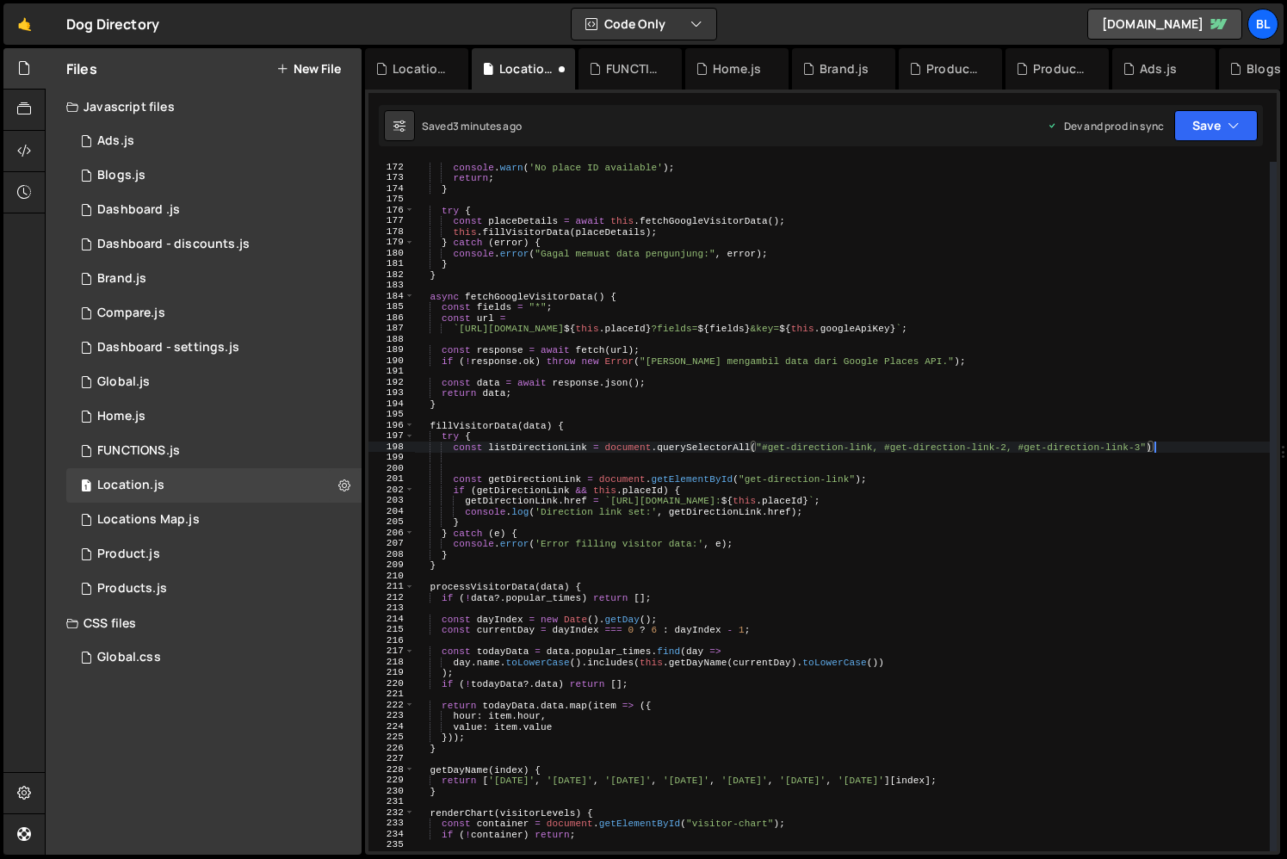
type textarea "const listDirectionLink = document.querySelectorAll("#get-direction-link, #get-…"
click at [562, 452] on div "console . warn ( 'No place ID available' ) ; return ; } try { const placeDetail…" at bounding box center [842, 517] width 855 height 711
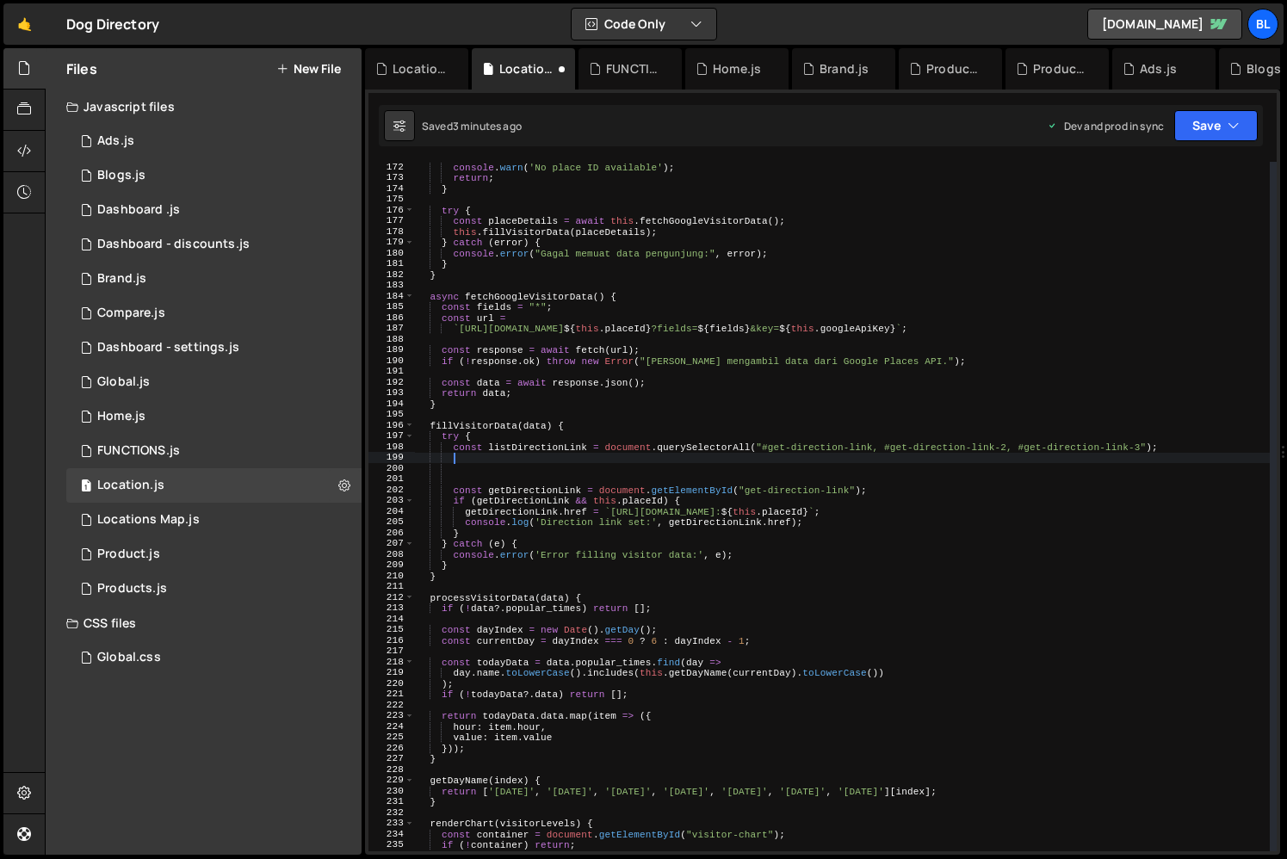
paste textarea "listDirectionLink"
type textarea "listDirectionLink"
paste textarea "listDirectionLink)"
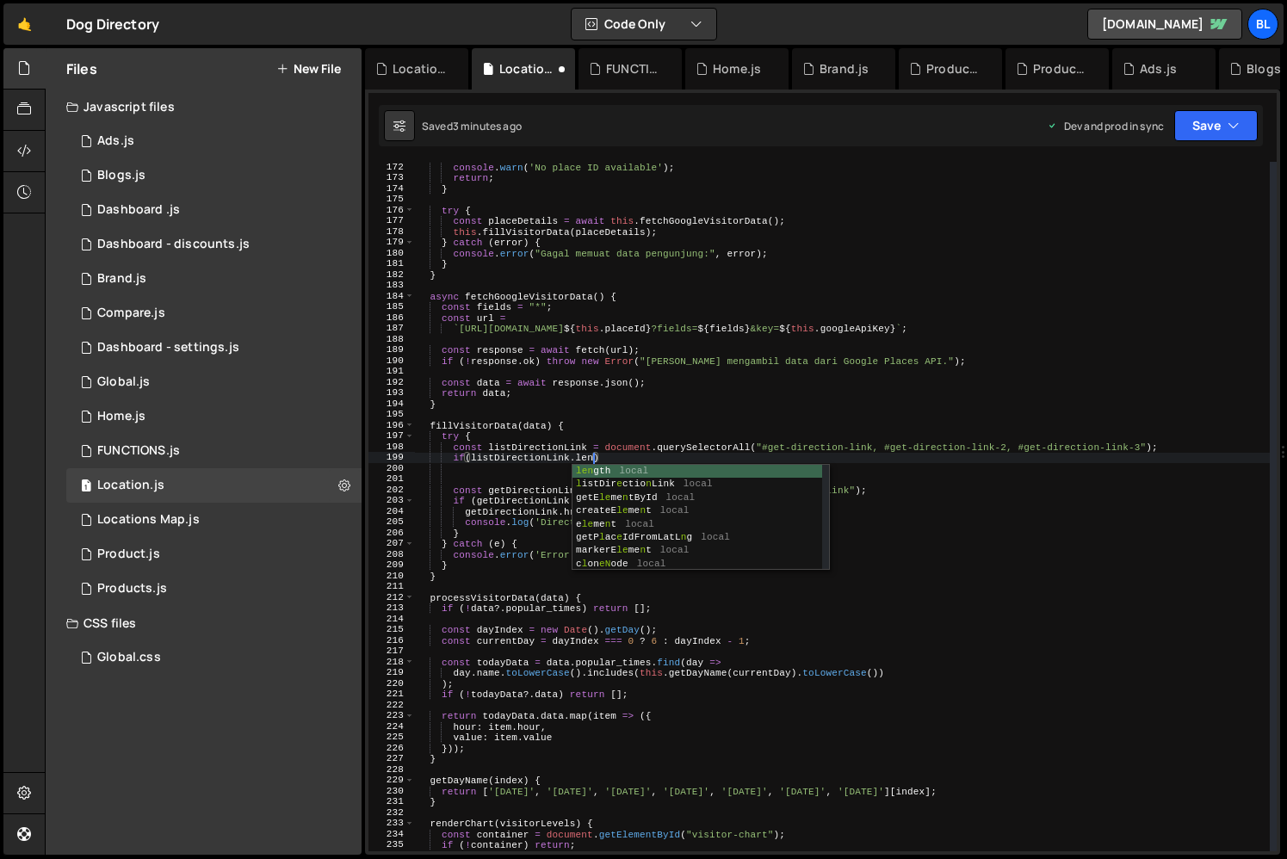
scroll to position [0, 15]
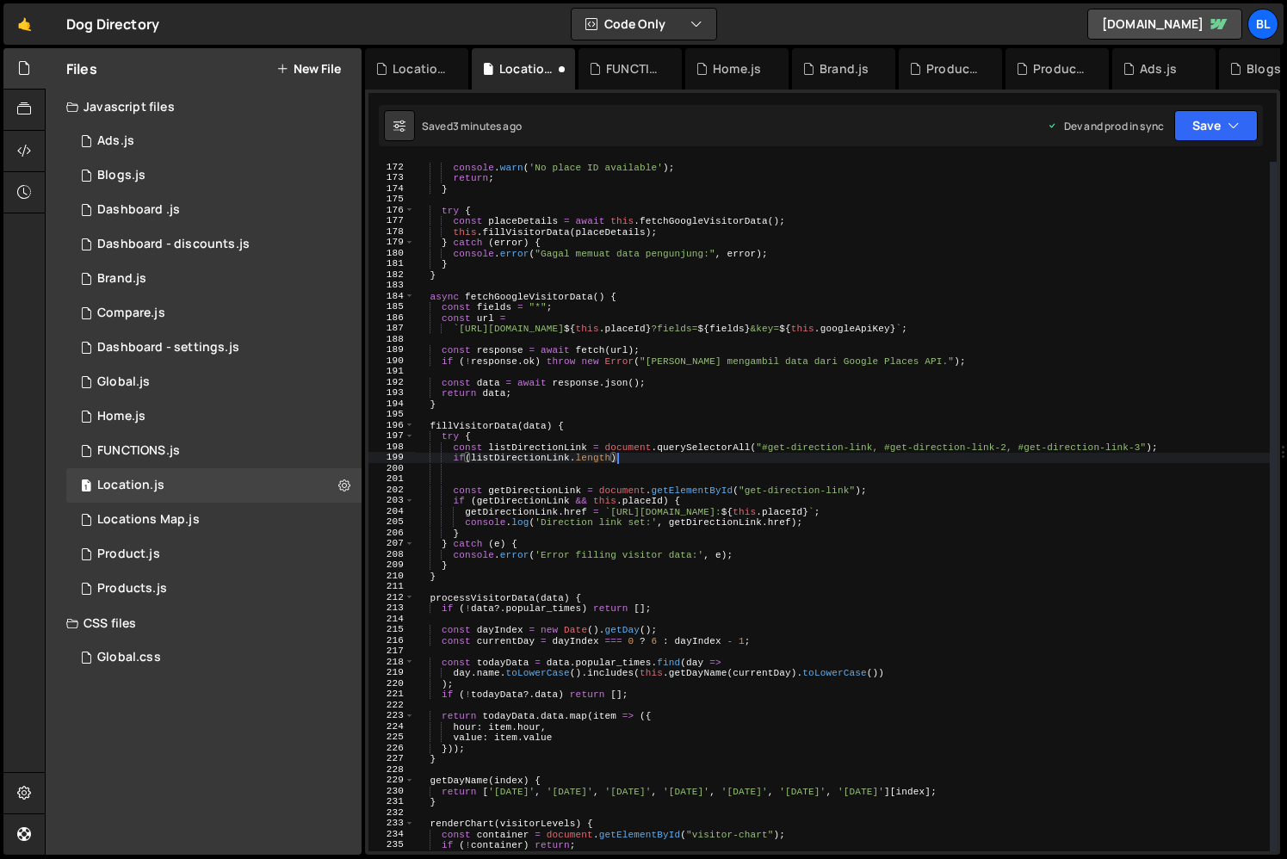
type textarea "if(listDirectionLink.length){"
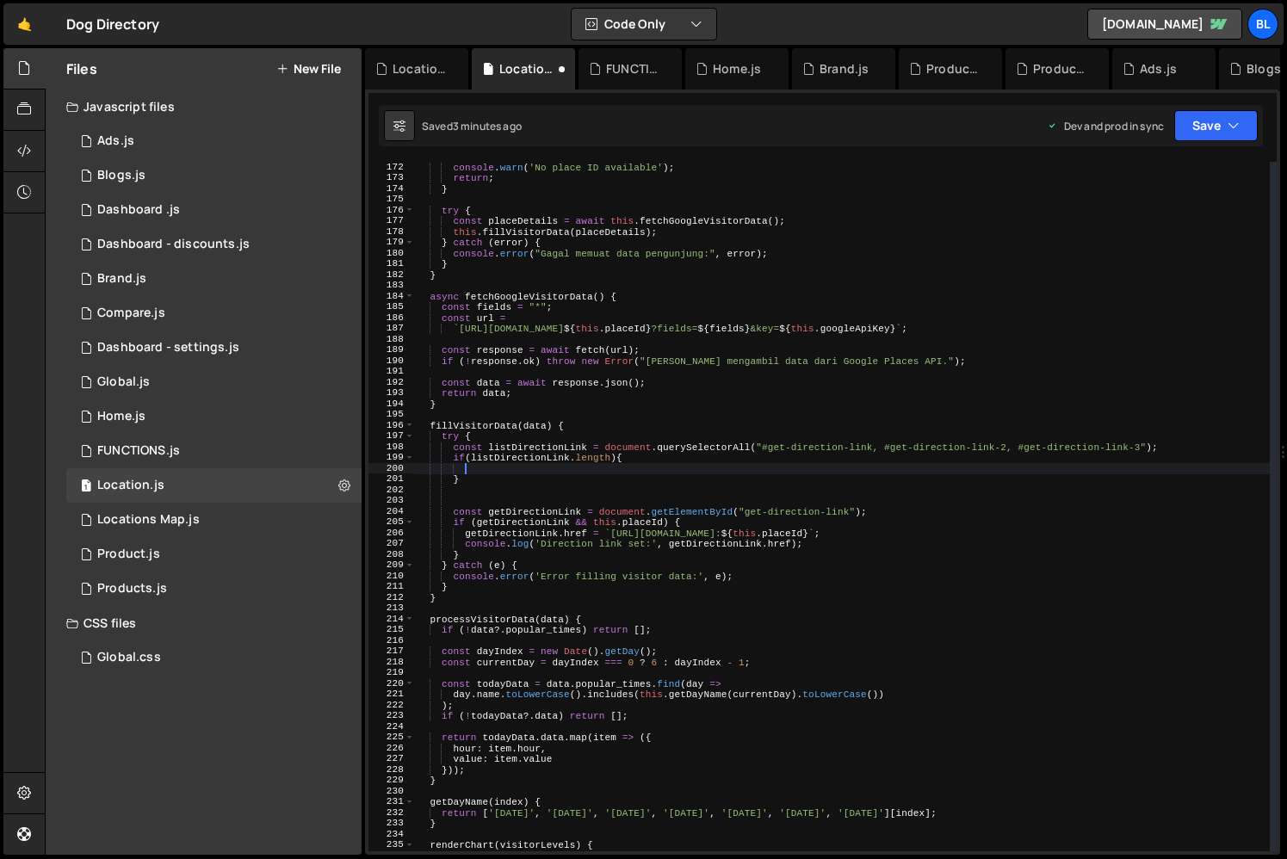
paste textarea "listDirectionLink"
type textarea "listDirectionLink.forEach((link)=>{)"
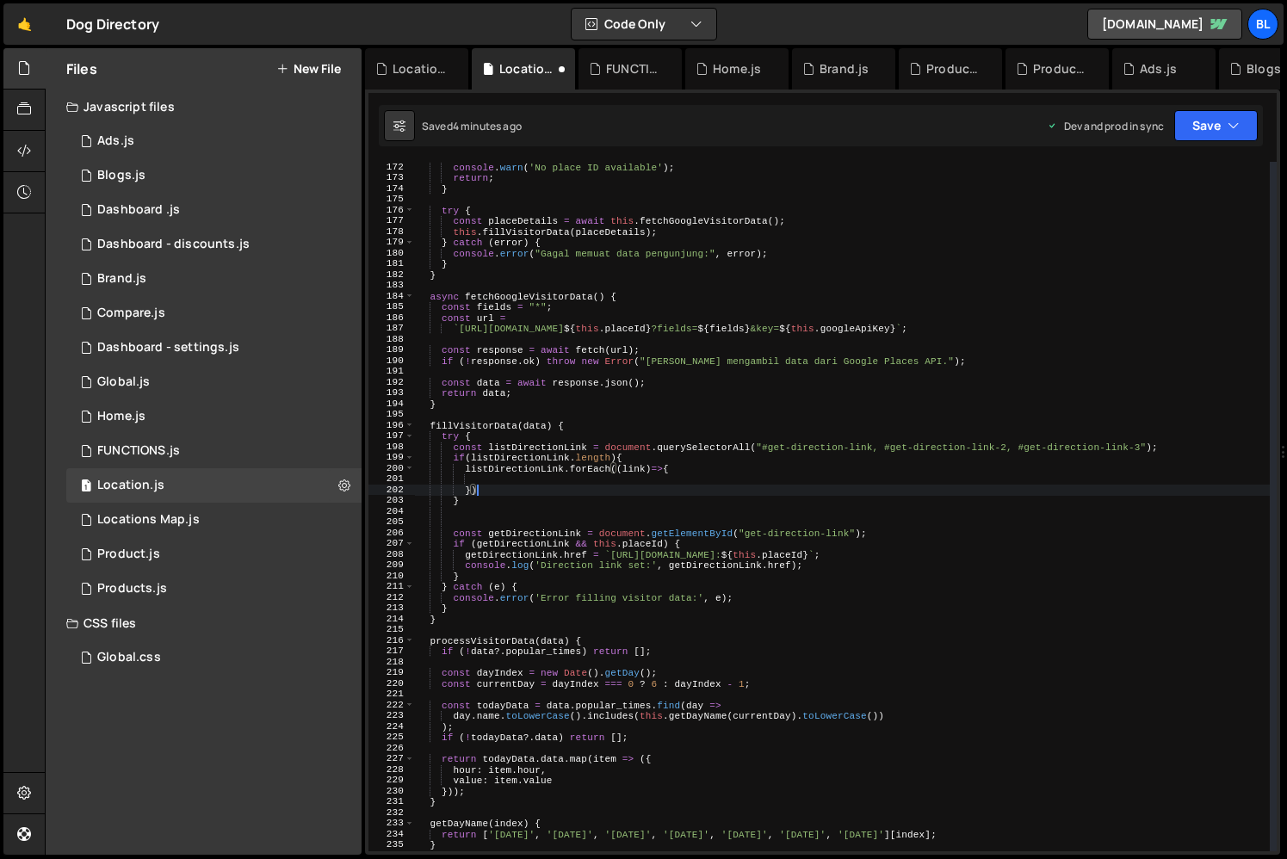
scroll to position [0, 4]
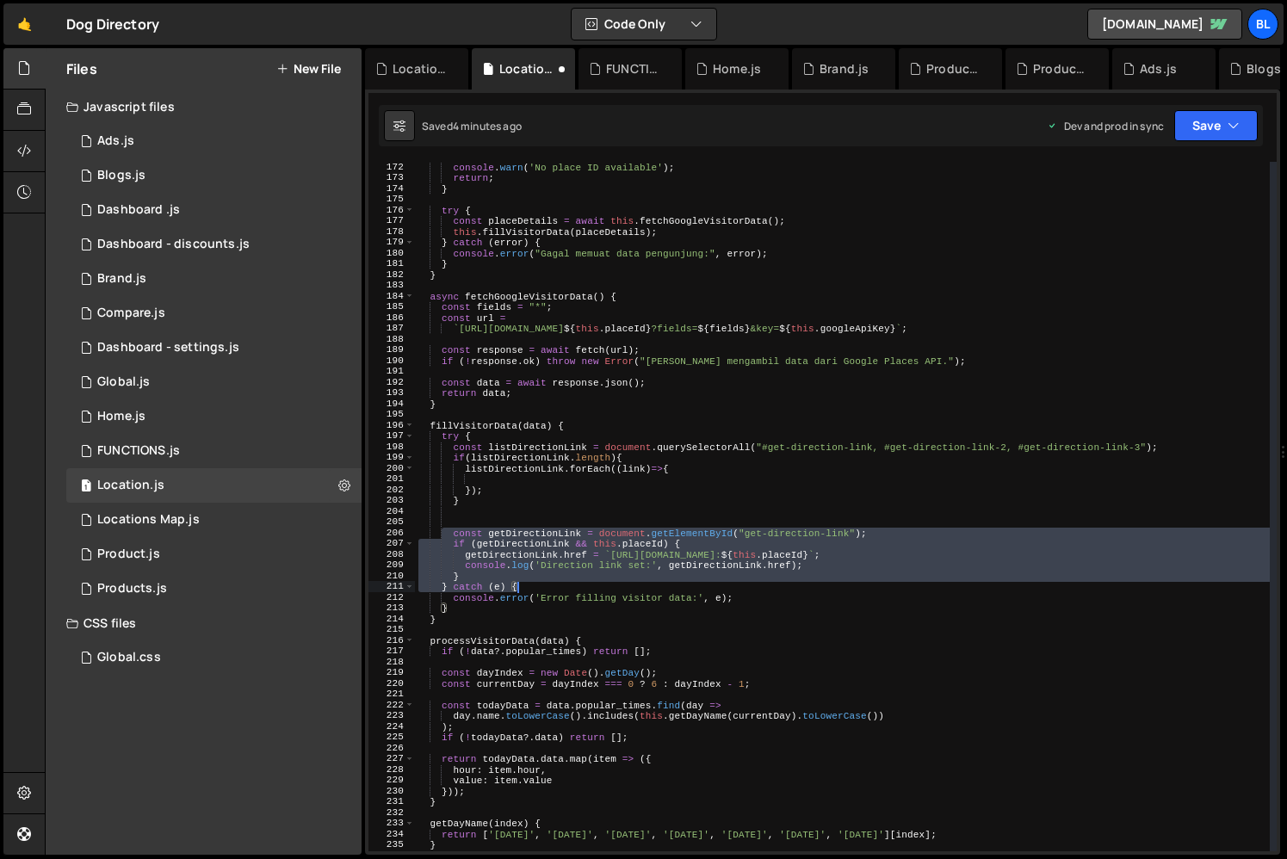
drag, startPoint x: 443, startPoint y: 537, endPoint x: 529, endPoint y: 583, distance: 97.4
click at [529, 583] on div "console . warn ( 'No place ID available' ) ; return ; } try { const placeDetail…" at bounding box center [842, 517] width 855 height 711
click at [521, 578] on div "console . warn ( 'No place ID available' ) ; return ; } try { const placeDetail…" at bounding box center [842, 517] width 855 height 711
type textarea "console.log('Direction link set:', getDirectionLink.href); }"
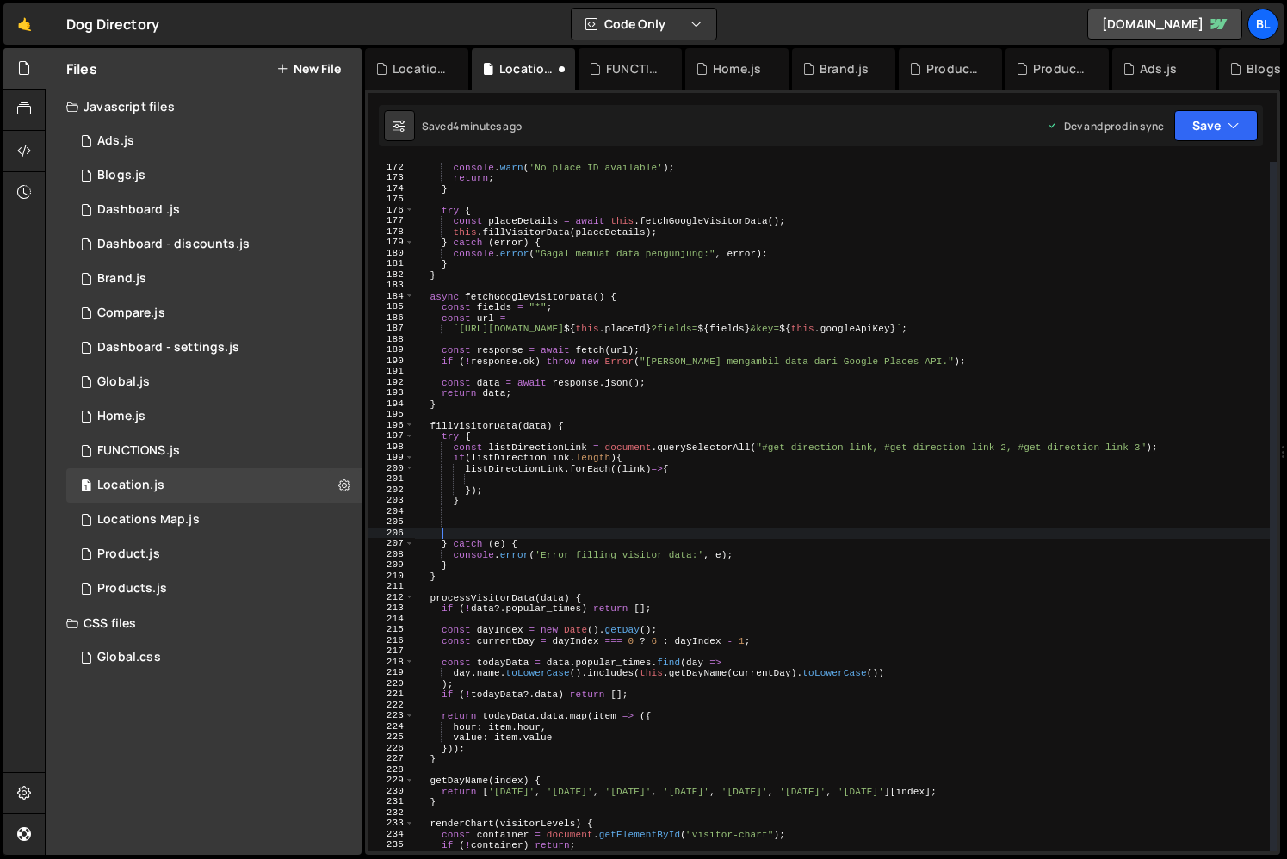
scroll to position [0, 1]
click at [495, 479] on div "console . warn ( 'No place ID available' ) ; return ; } try { const placeDetail…" at bounding box center [842, 517] width 855 height 711
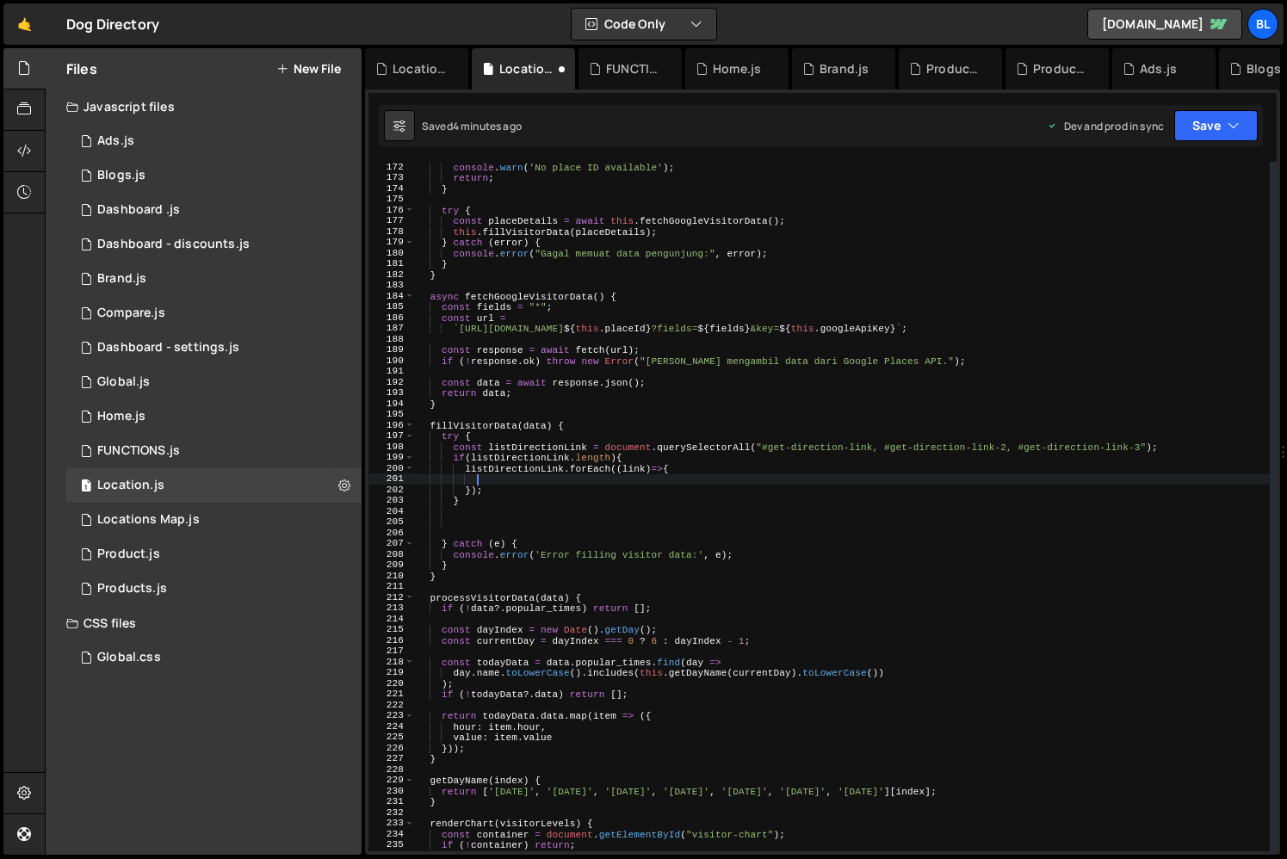
paste textarea "}"
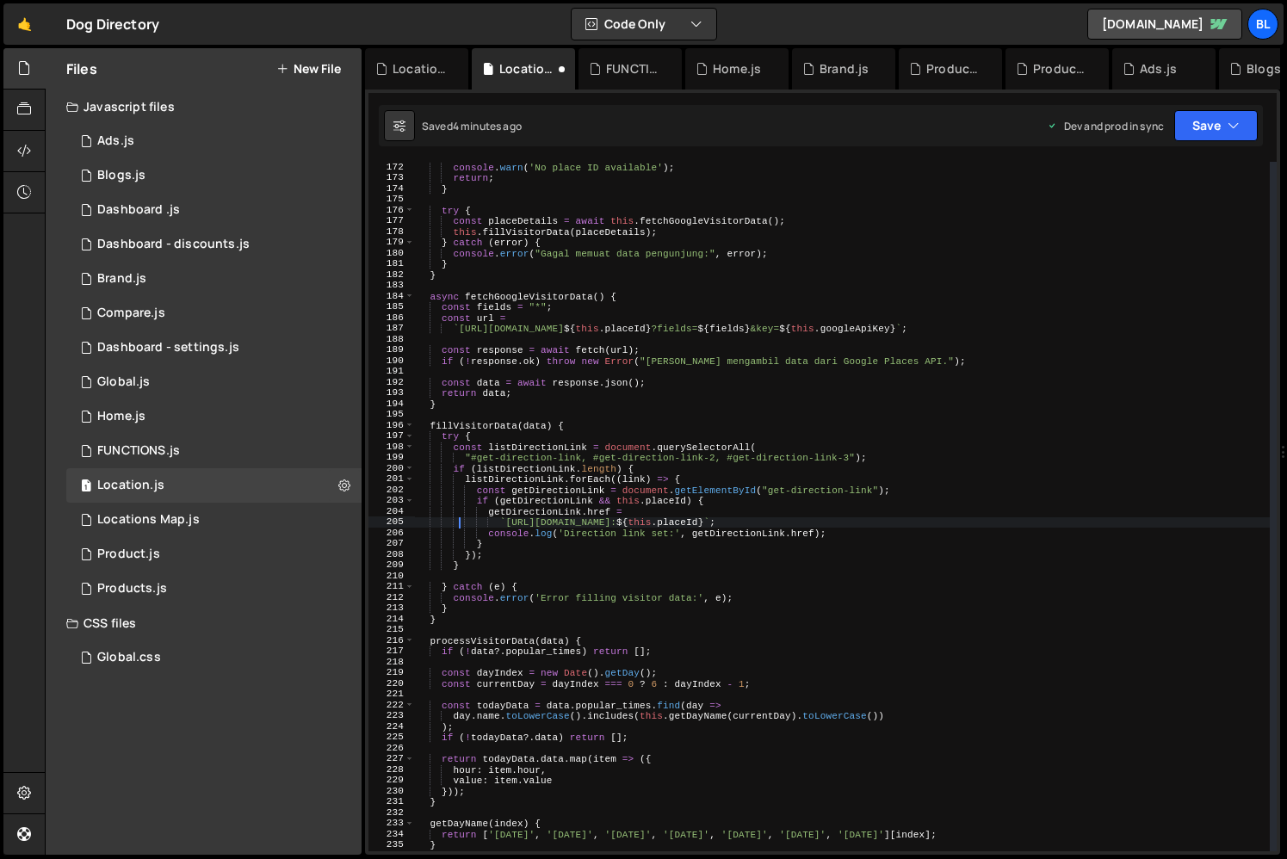
click at [676, 503] on div "console . warn ( 'No place ID available' ) ; return ; } try { const placeDetail…" at bounding box center [842, 517] width 855 height 711
click at [727, 489] on div "console . warn ( 'No place ID available' ) ; return ; } try { const placeDetail…" at bounding box center [842, 517] width 855 height 711
click at [640, 479] on div "console . warn ( 'No place ID available' ) ; return ; } try { const placeDetail…" at bounding box center [842, 517] width 855 height 711
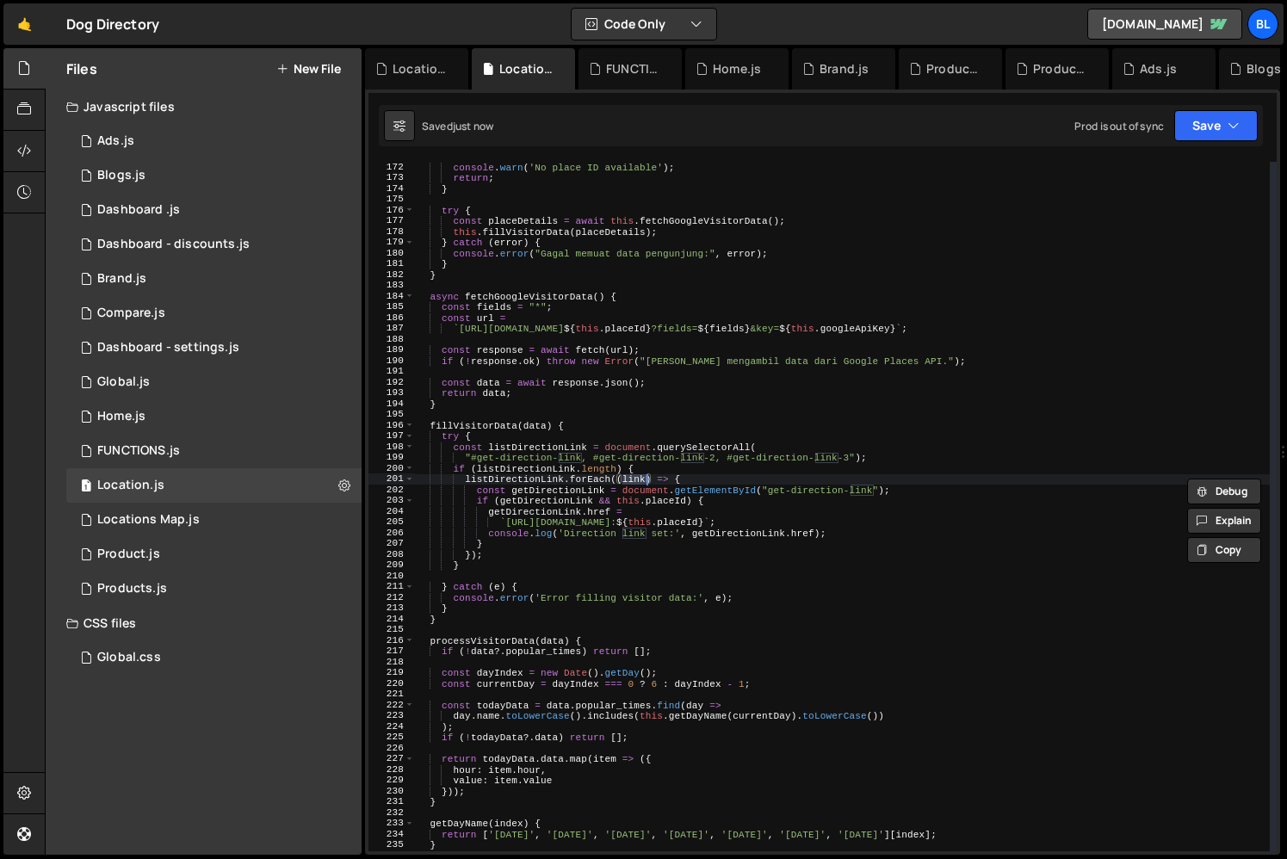
click at [549, 498] on div "console . warn ( 'No place ID available' ) ; return ; } try { const placeDetail…" at bounding box center [842, 517] width 855 height 711
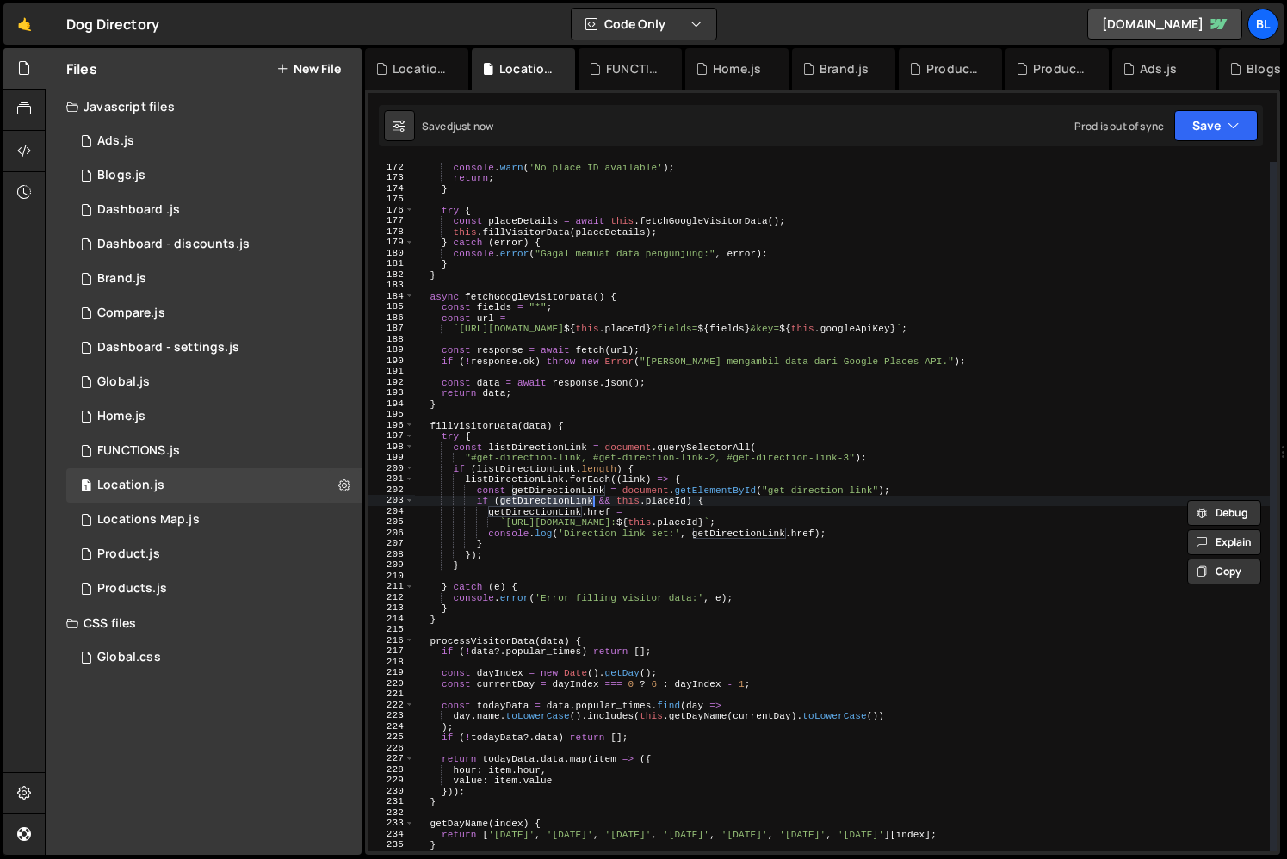
paste textarea "l"
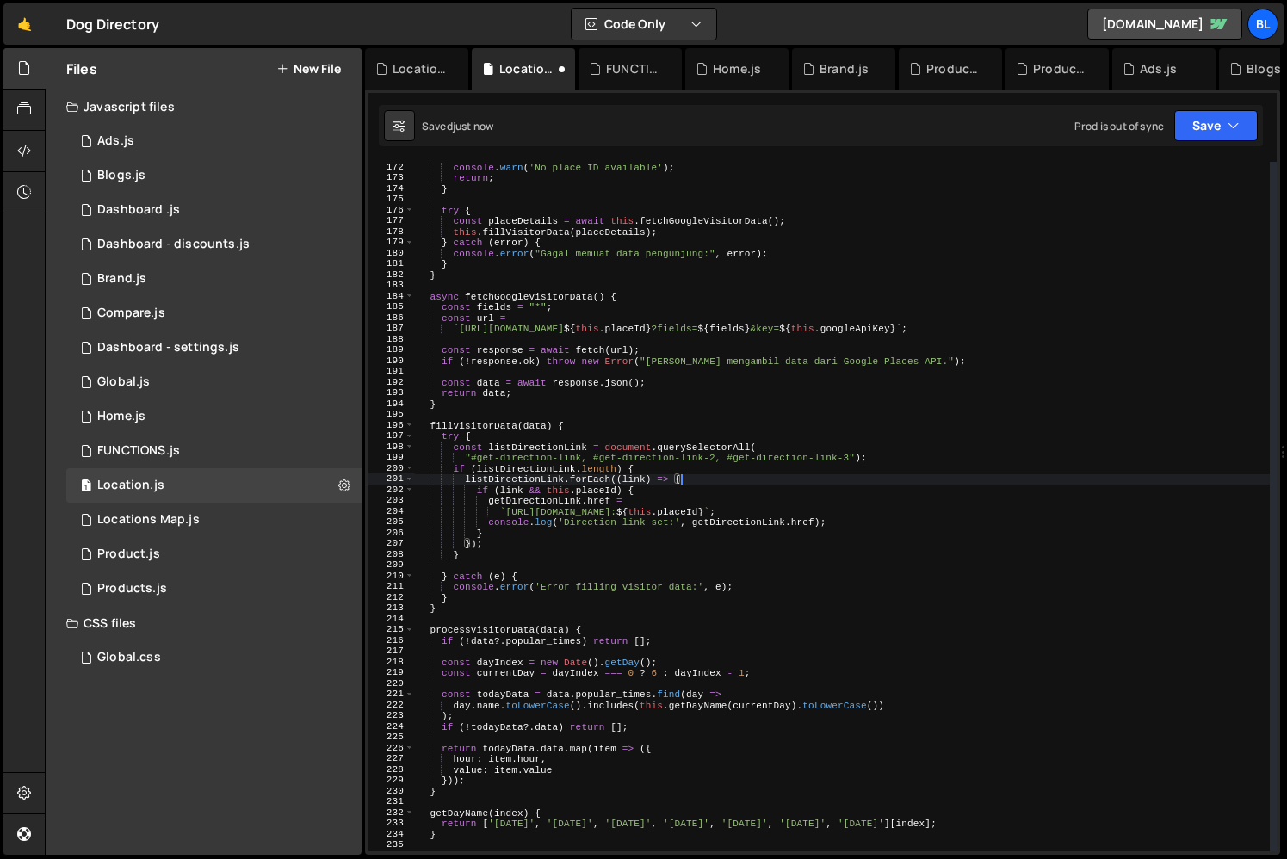
drag, startPoint x: 906, startPoint y: 490, endPoint x: 910, endPoint y: 481, distance: 9.6
click at [910, 481] on div "console . warn ( 'No place ID available' ) ; return ; } try { const placeDetail…" at bounding box center [842, 517] width 855 height 711
click at [526, 490] on div "console . warn ( 'No place ID available' ) ; return ; } try { const placeDetail…" at bounding box center [842, 517] width 855 height 711
drag, startPoint x: 547, startPoint y: 492, endPoint x: 616, endPoint y: 495, distance: 69.8
click at [616, 495] on div "console . warn ( 'No place ID available' ) ; return ; } try { const placeDetail…" at bounding box center [842, 517] width 855 height 711
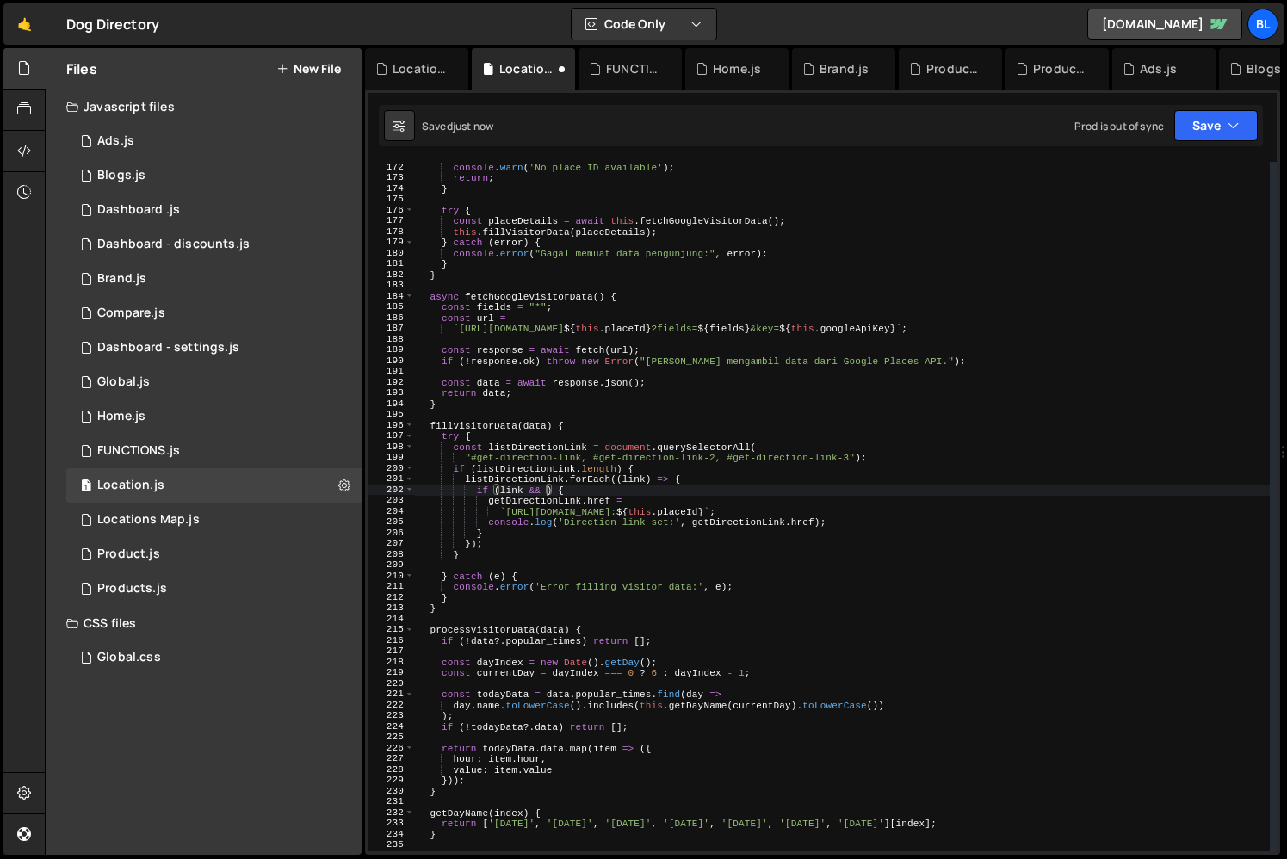
click at [614, 469] on div "console . warn ( 'No place ID available' ) ; return ; } try { const placeDetail…" at bounding box center [842, 517] width 855 height 711
paste textarea "this.placeId"
type textarea "if (listDirectionLink.length && this.placeId) {"
drag, startPoint x: 473, startPoint y: 493, endPoint x: 596, endPoint y: 493, distance: 122.2
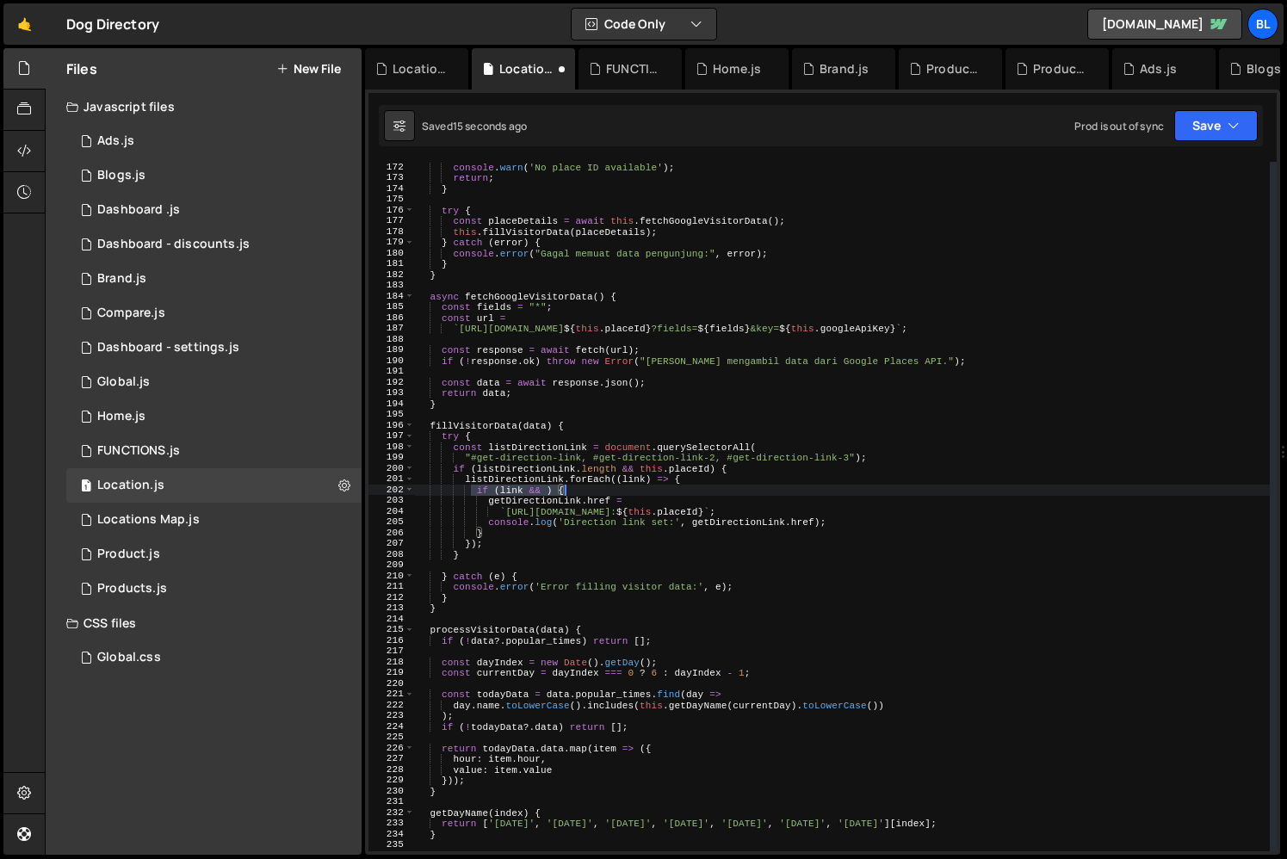
click at [596, 493] on div "console . warn ( 'No place ID available' ) ; return ; } try { const placeDetail…" at bounding box center [842, 517] width 855 height 711
click at [513, 545] on div "console . warn ( 'No place ID available' ) ; return ; } try { const placeDetail…" at bounding box center [842, 517] width 855 height 711
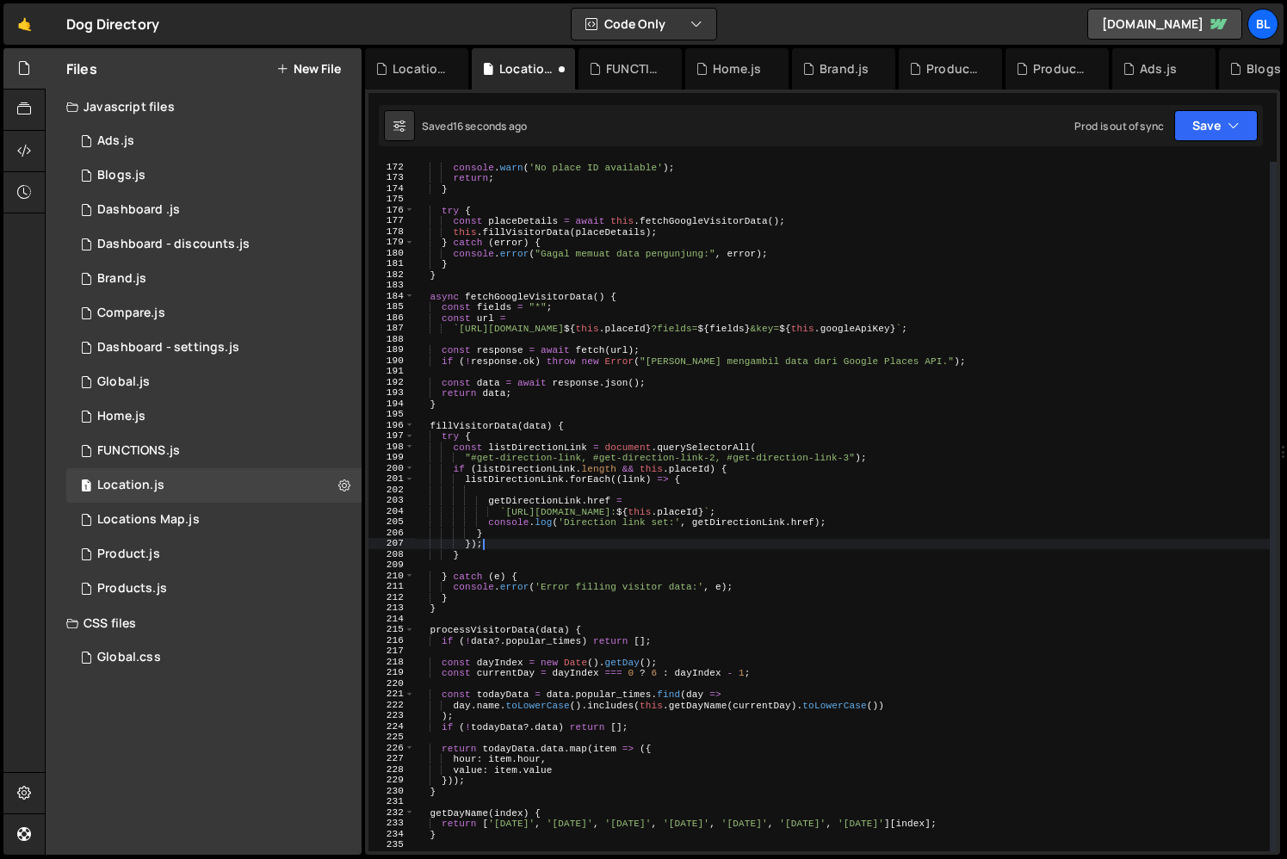
click at [525, 535] on div "console . warn ( 'No place ID available' ) ; return ; } try { const placeDetail…" at bounding box center [842, 517] width 855 height 711
type textarea "}"
click at [542, 499] on div "console . warn ( 'No place ID available' ) ; return ; } try { const placeDetail…" at bounding box center [842, 517] width 855 height 711
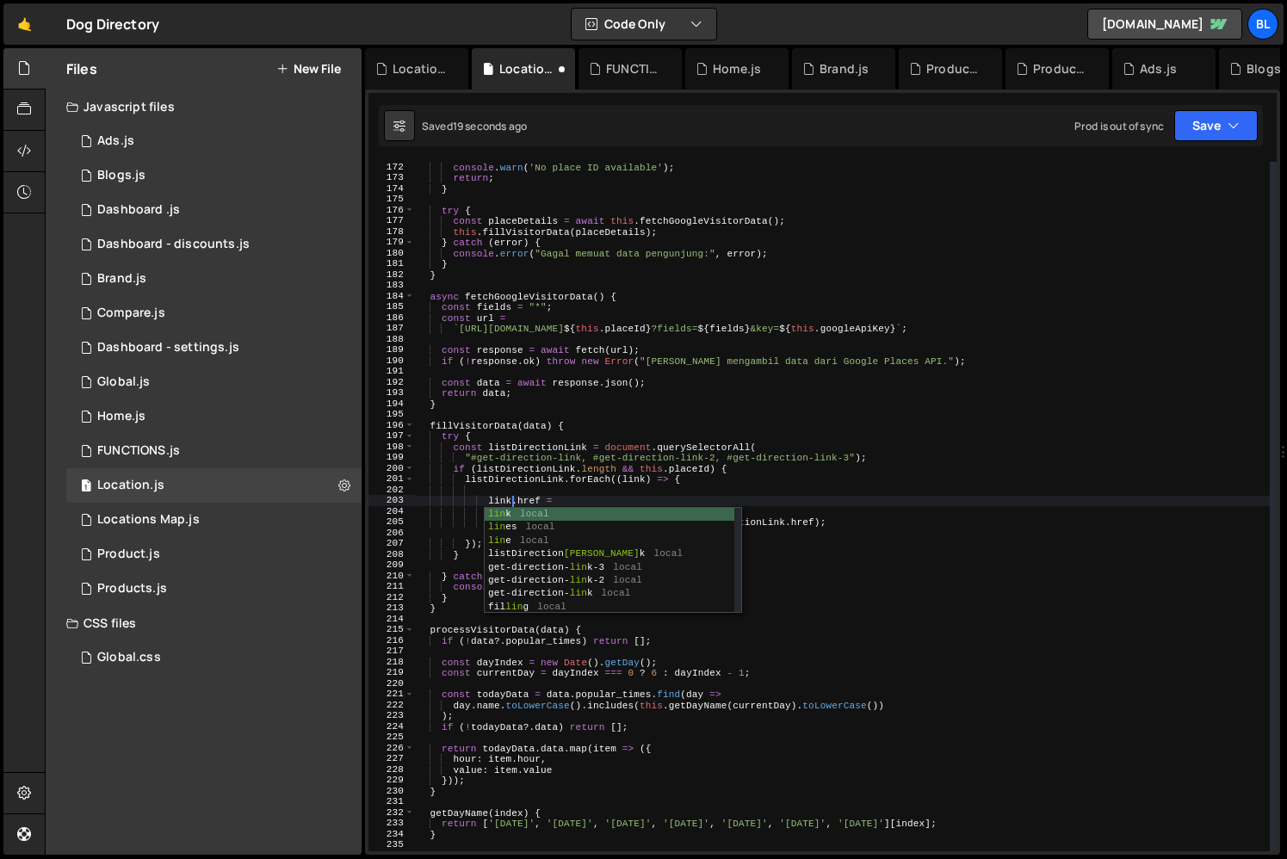
scroll to position [0, 8]
type textarea "link.href ="
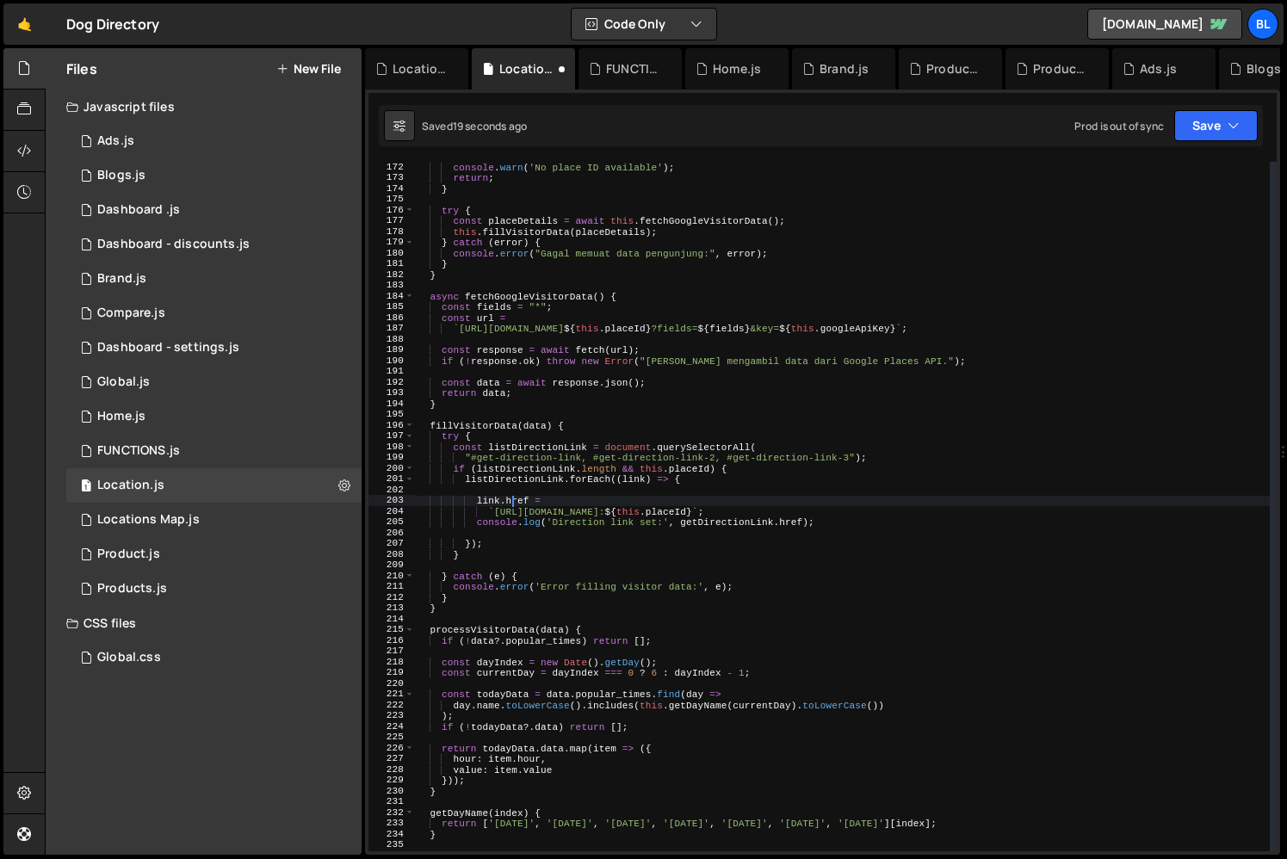
click at [536, 492] on div "console . warn ( 'No place ID available' ) ; return ; } try { const placeDetail…" at bounding box center [842, 517] width 855 height 711
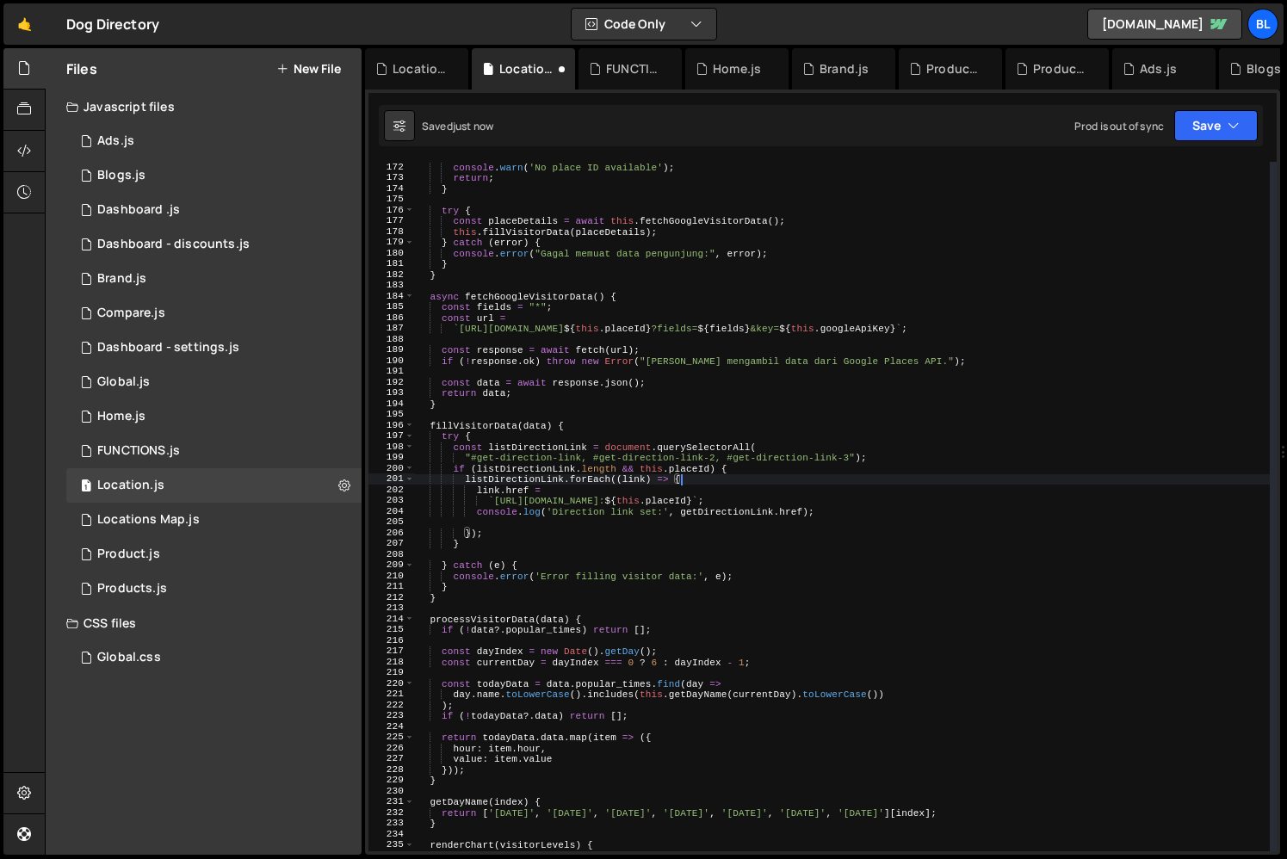
click at [742, 508] on div "console . warn ( 'No place ID available' ) ; return ; } try { const placeDetail…" at bounding box center [842, 517] width 855 height 711
click at [716, 514] on div "console . warn ( 'No place ID available' ) ; return ; } try { const placeDetail…" at bounding box center [842, 517] width 855 height 711
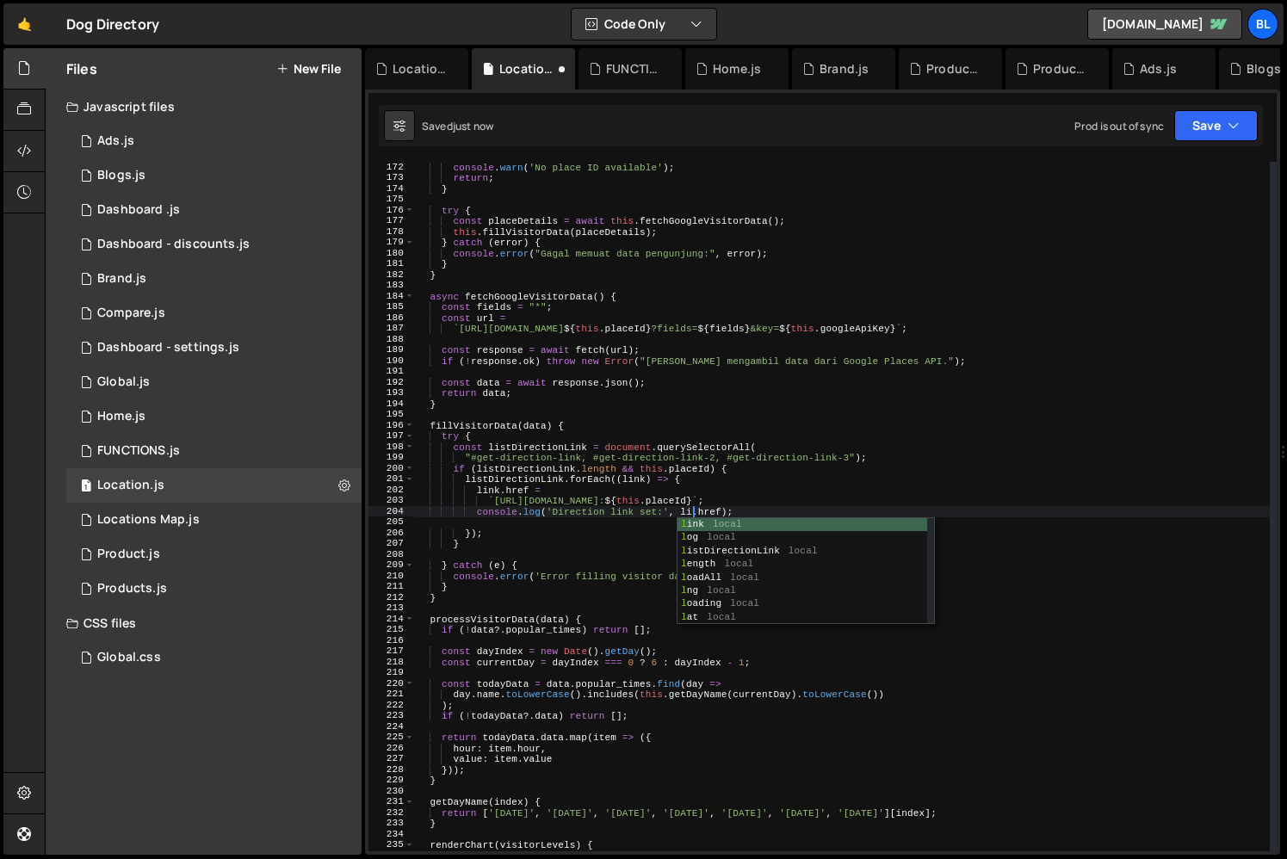
type textarea "console.log('Direction link set:', link.href);"
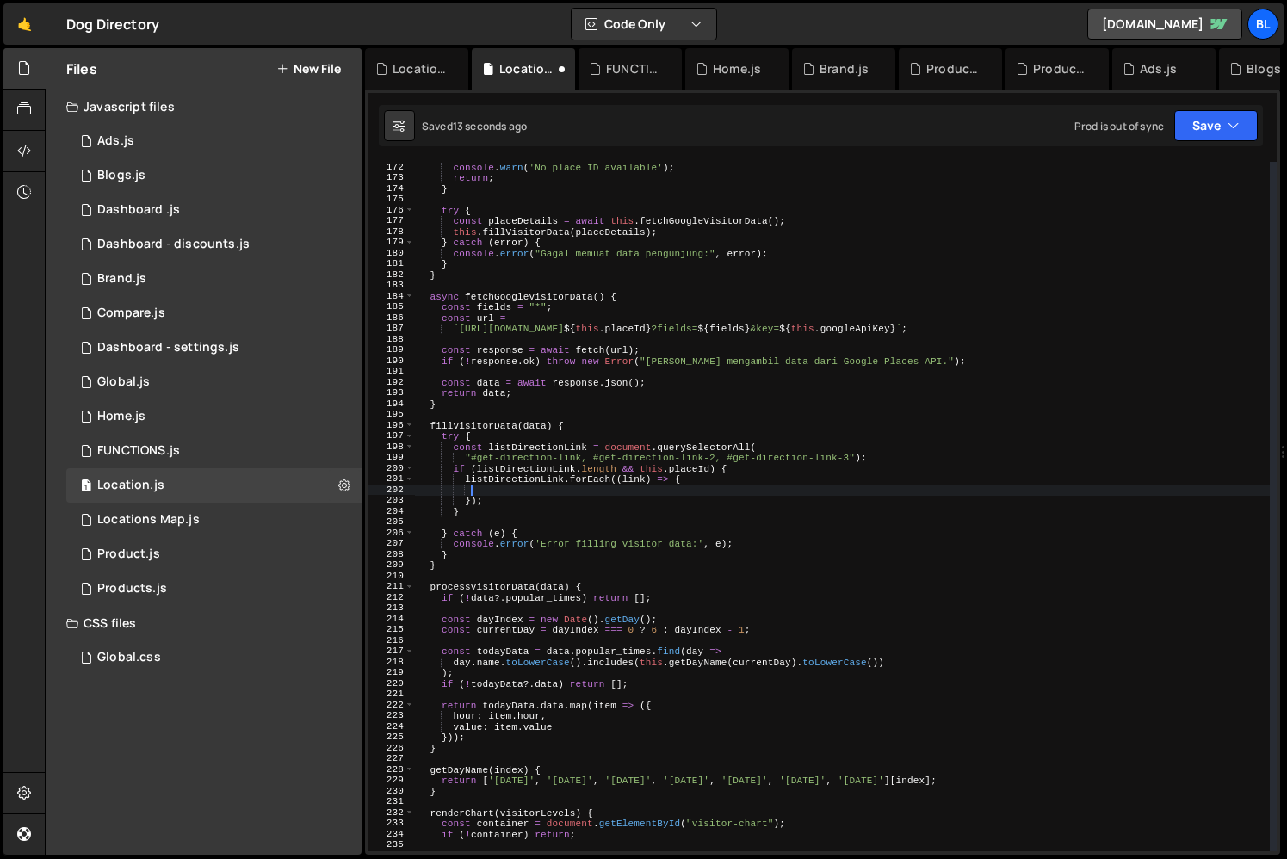
drag, startPoint x: 473, startPoint y: 494, endPoint x: 779, endPoint y: 519, distance: 306.6
click at [779, 519] on div "console . warn ( 'No place ID available' ) ; return ; } try { const placeDetail…" at bounding box center [842, 517] width 855 height 711
type textarea "if(link){"
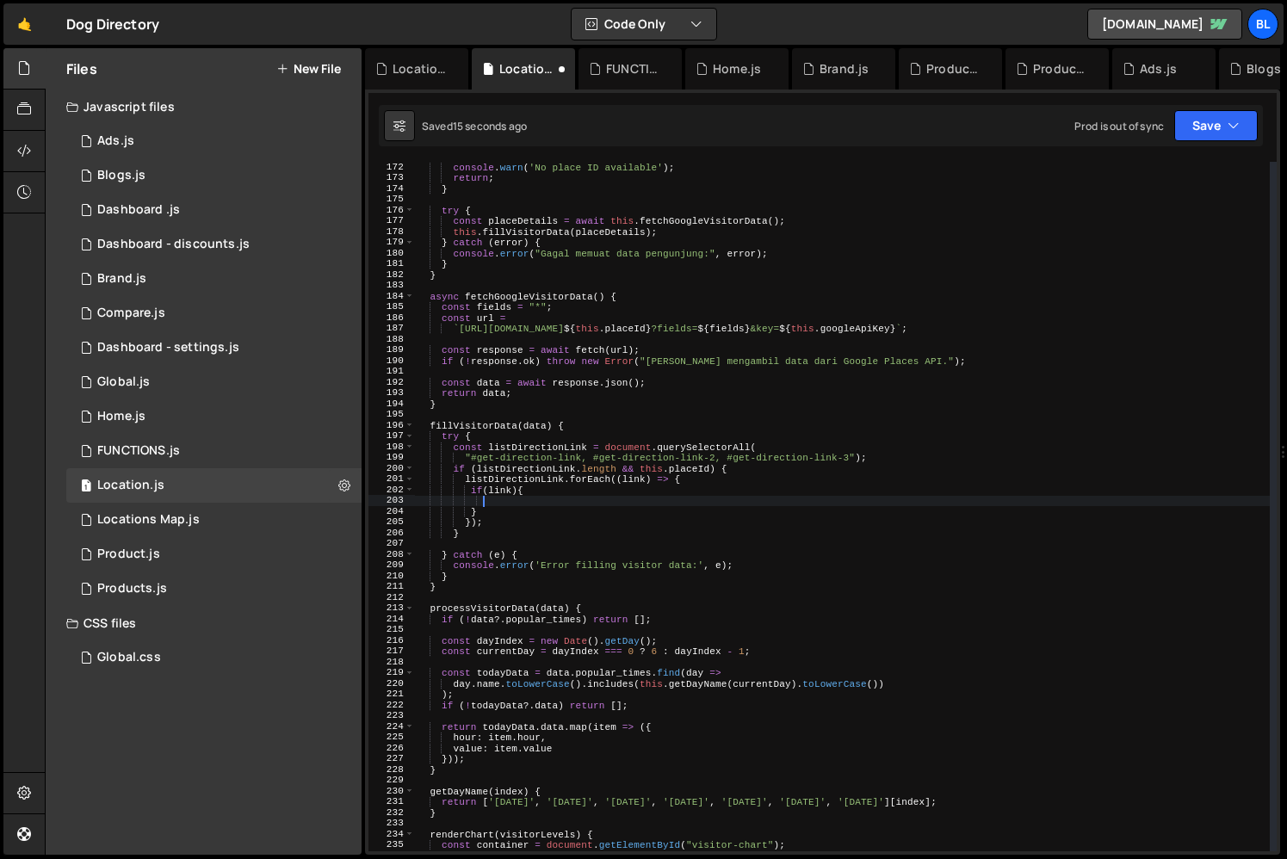
paste textarea
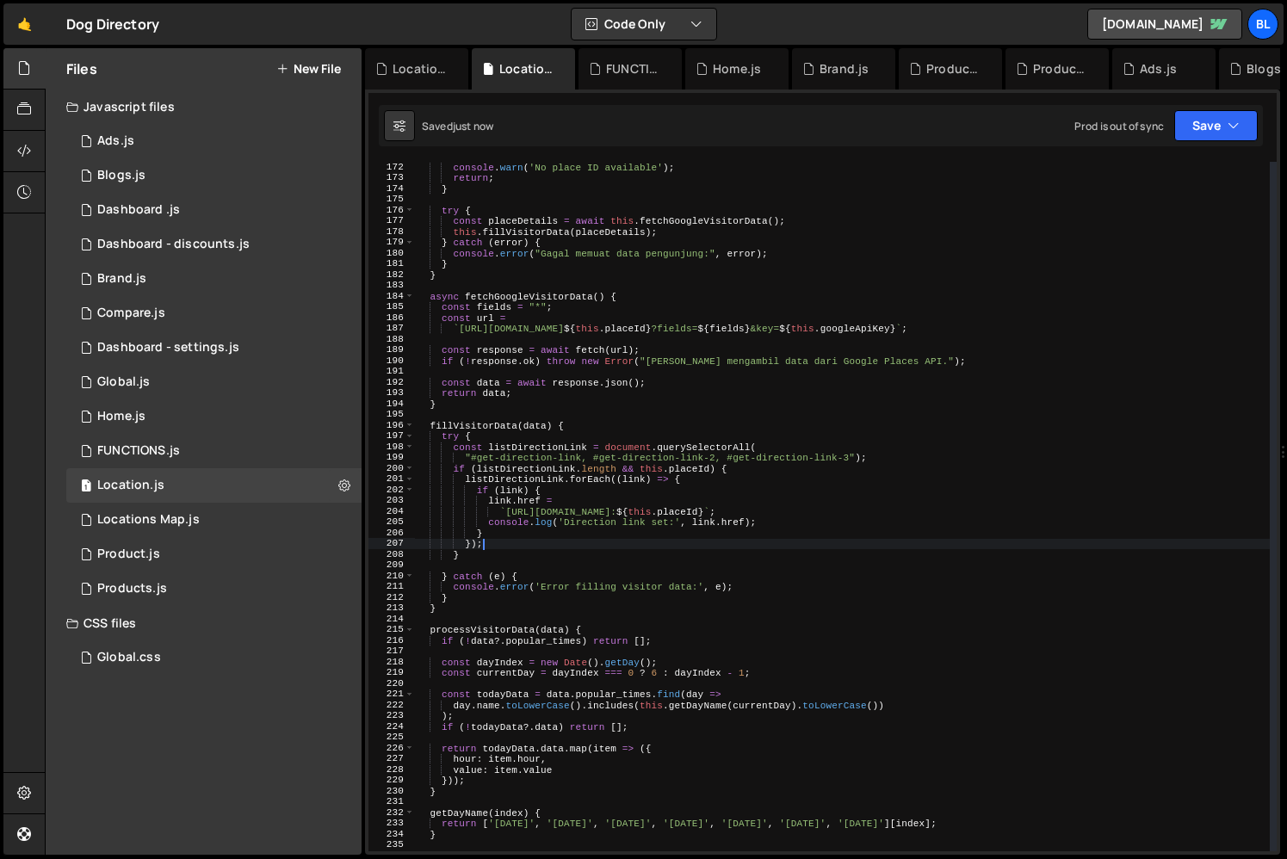
click at [807, 543] on div "console . warn ( 'No place ID available' ) ; return ; } try { const placeDetail…" at bounding box center [842, 517] width 855 height 711
click at [660, 477] on div "console . warn ( 'No place ID available' ) ; return ; } try { const placeDetail…" at bounding box center [842, 517] width 855 height 711
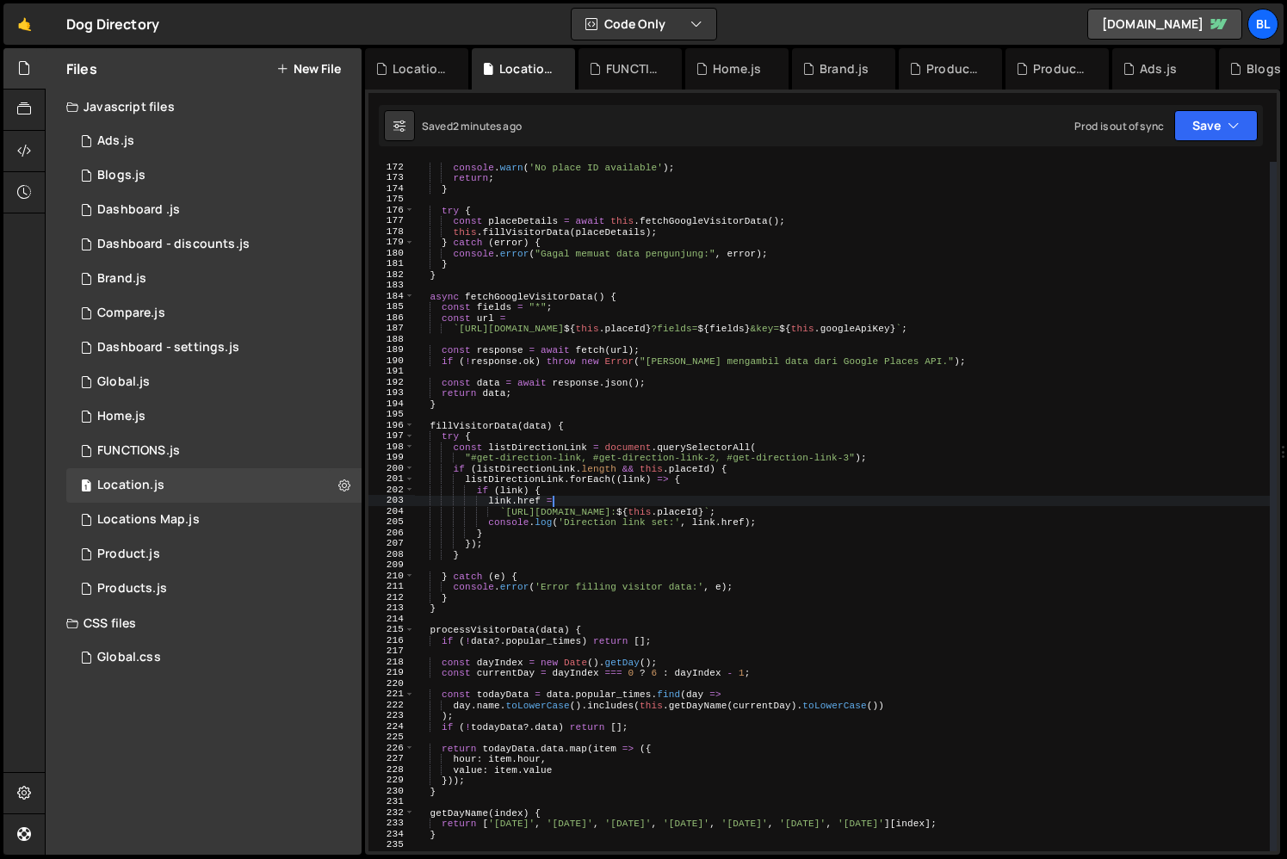
click at [753, 504] on div "console . warn ( 'No place ID available' ) ; return ; } try { const placeDetail…" at bounding box center [842, 517] width 855 height 711
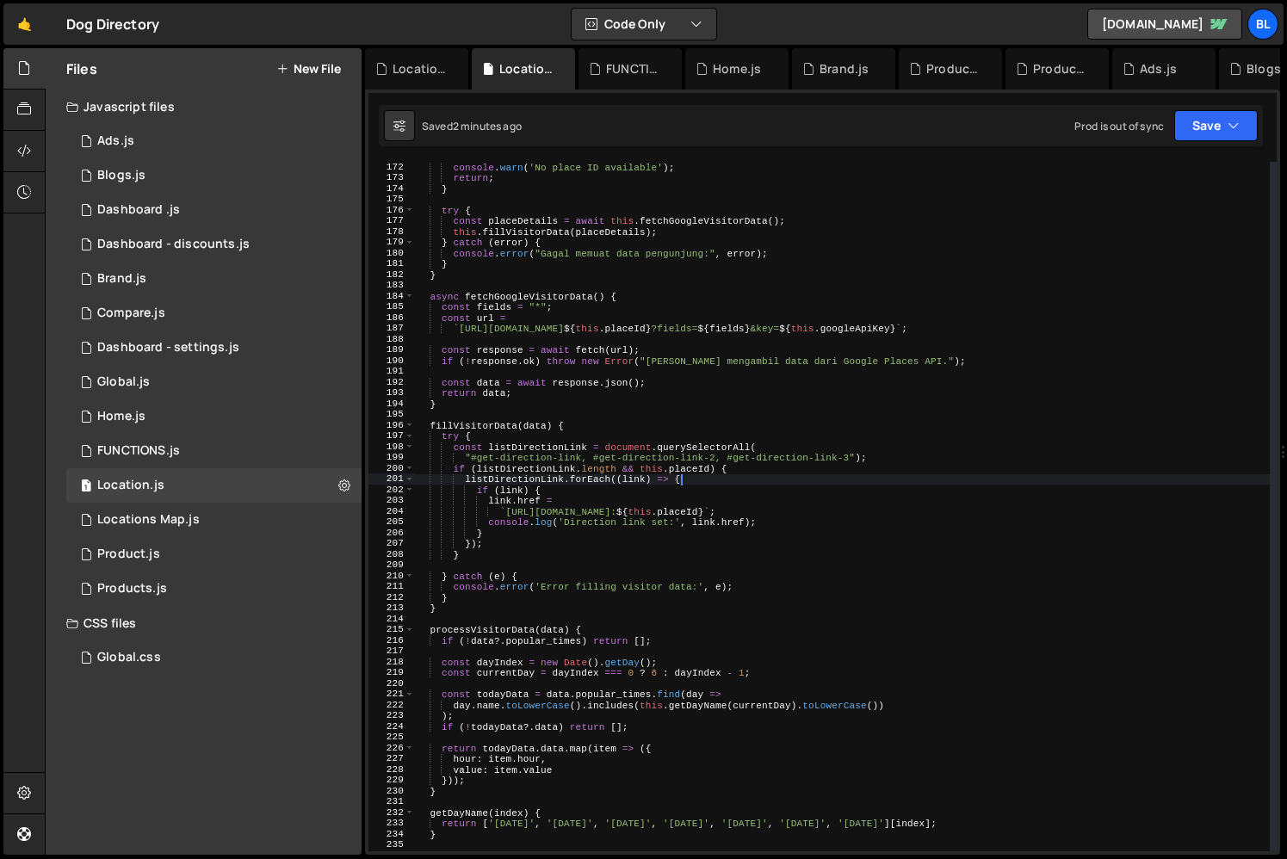
click at [769, 474] on div "console . warn ( 'No place ID available' ) ; return ; } try { const placeDetail…" at bounding box center [842, 517] width 855 height 711
click at [914, 453] on div "console . warn ( 'No place ID available' ) ; return ; } try { const placeDetail…" at bounding box center [842, 517] width 855 height 711
click at [739, 472] on div "console . warn ( 'No place ID available' ) ; return ; } try { const placeDetail…" at bounding box center [842, 517] width 855 height 711
click at [717, 492] on div "console . warn ( 'No place ID available' ) ; return ; } try { const placeDetail…" at bounding box center [842, 517] width 855 height 711
click at [713, 504] on div "console . warn ( 'No place ID available' ) ; return ; } try { const placeDetail…" at bounding box center [842, 517] width 855 height 711
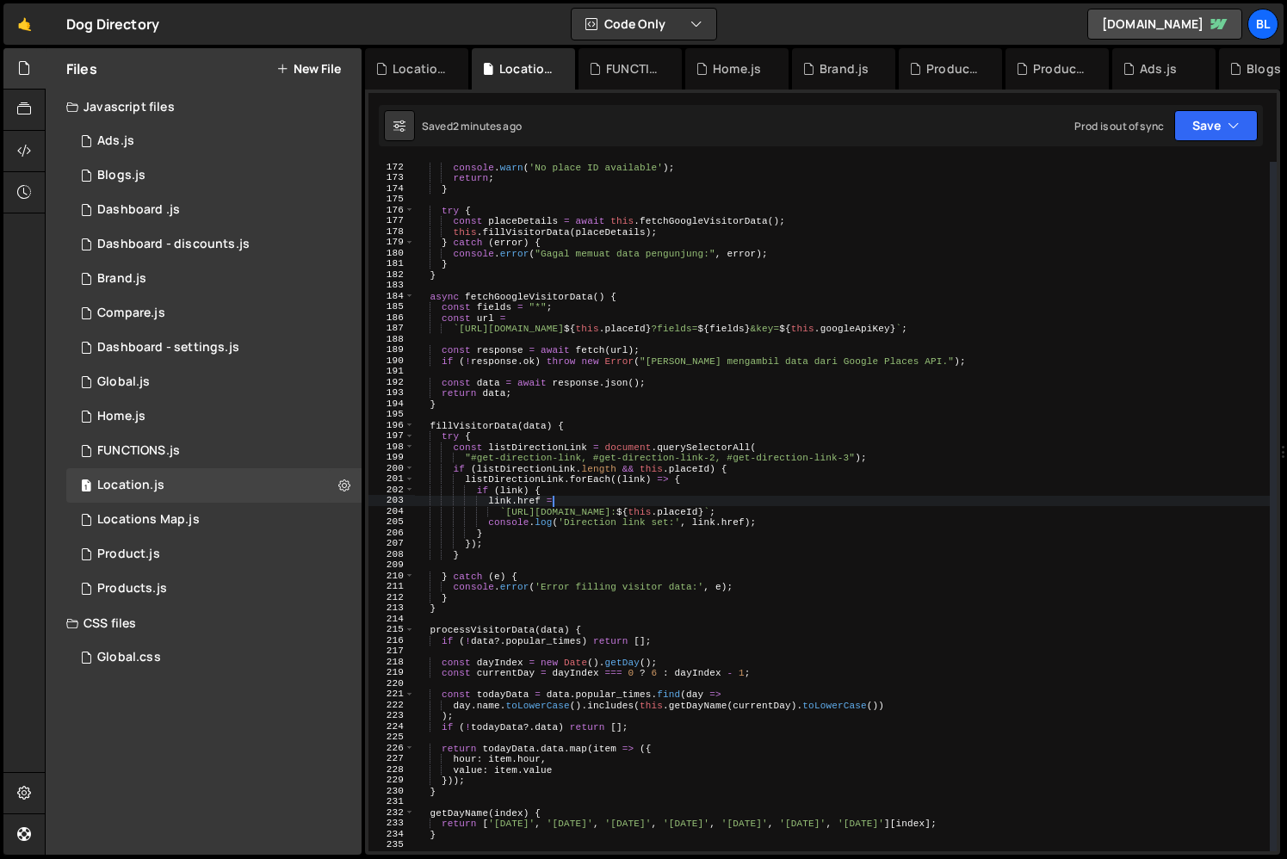
click at [716, 497] on div "console . warn ( 'No place ID available' ) ; return ; } try { const placeDetail…" at bounding box center [842, 517] width 855 height 711
click at [717, 489] on div "console . warn ( 'No place ID available' ) ; return ; } try { const placeDetail…" at bounding box center [842, 517] width 855 height 711
type textarea "if (link) {"
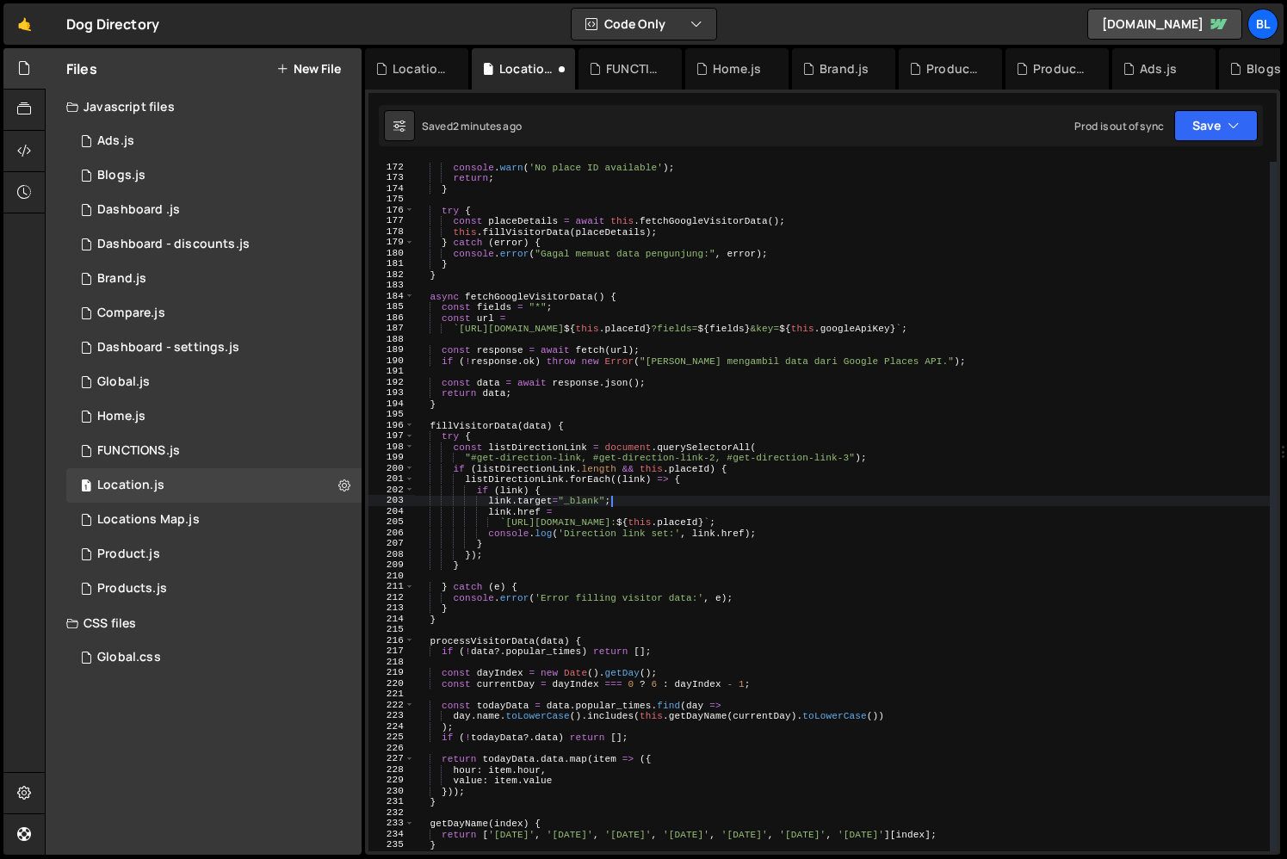
scroll to position [0, 15]
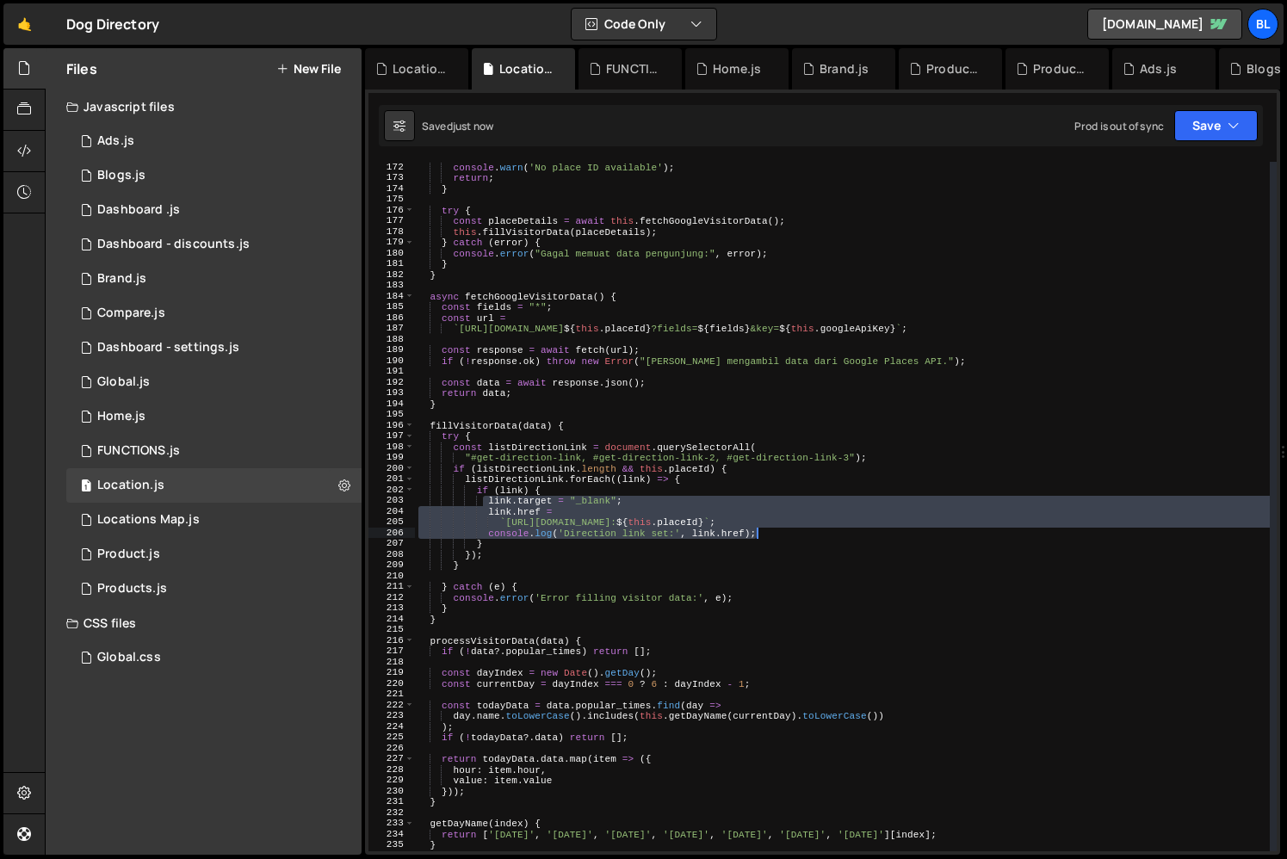
drag, startPoint x: 484, startPoint y: 500, endPoint x: 770, endPoint y: 534, distance: 288.6
click at [776, 532] on div "console . warn ( 'No place ID available' ) ; return ; } try { const placeDetail…" at bounding box center [842, 517] width 855 height 711
drag, startPoint x: 591, startPoint y: 503, endPoint x: 704, endPoint y: 510, distance: 113.9
click at [623, 504] on div "console . warn ( 'No place ID available' ) ; return ; } try { const placeDetail…" at bounding box center [842, 517] width 855 height 711
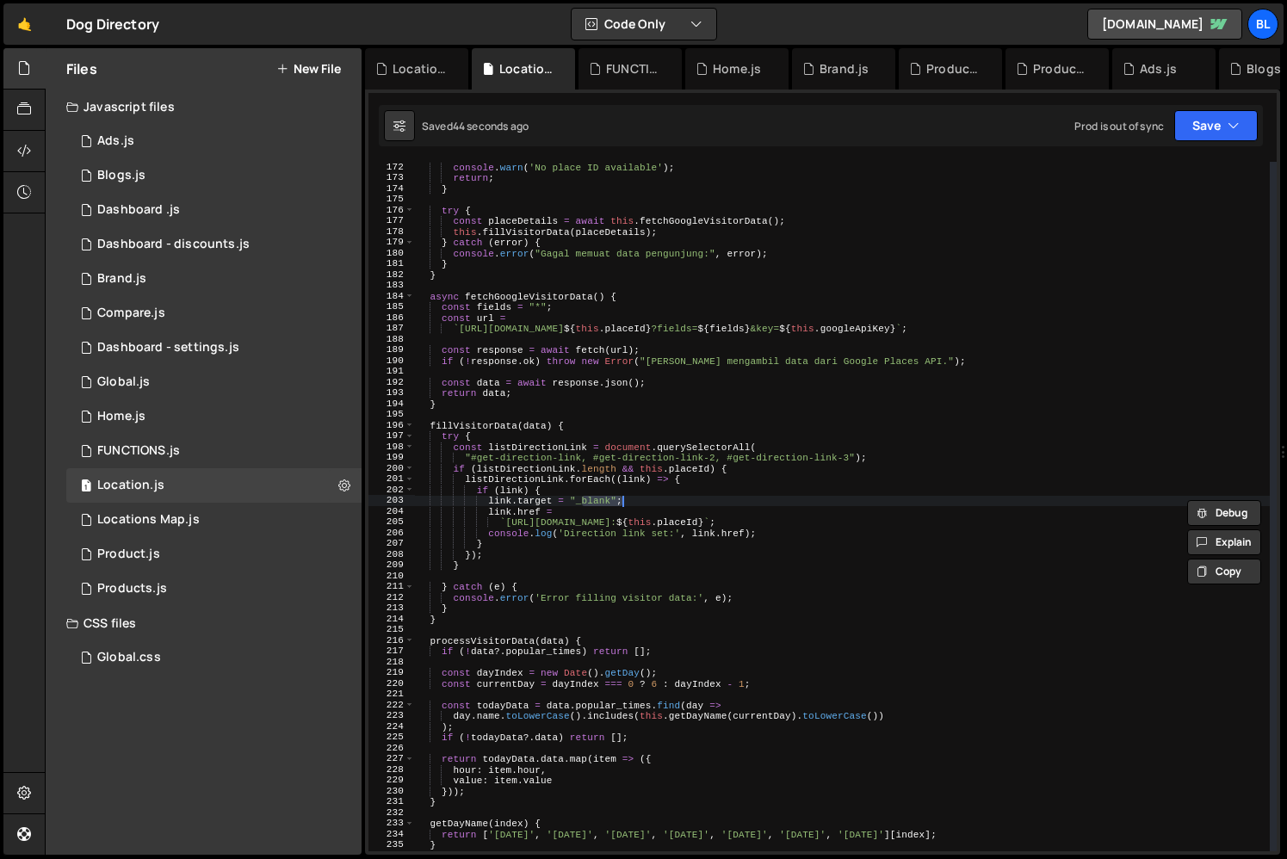
click at [704, 510] on div "console . warn ( 'No place ID available' ) ; return ; } try { const placeDetail…" at bounding box center [842, 517] width 855 height 711
type textarea "link.href ="
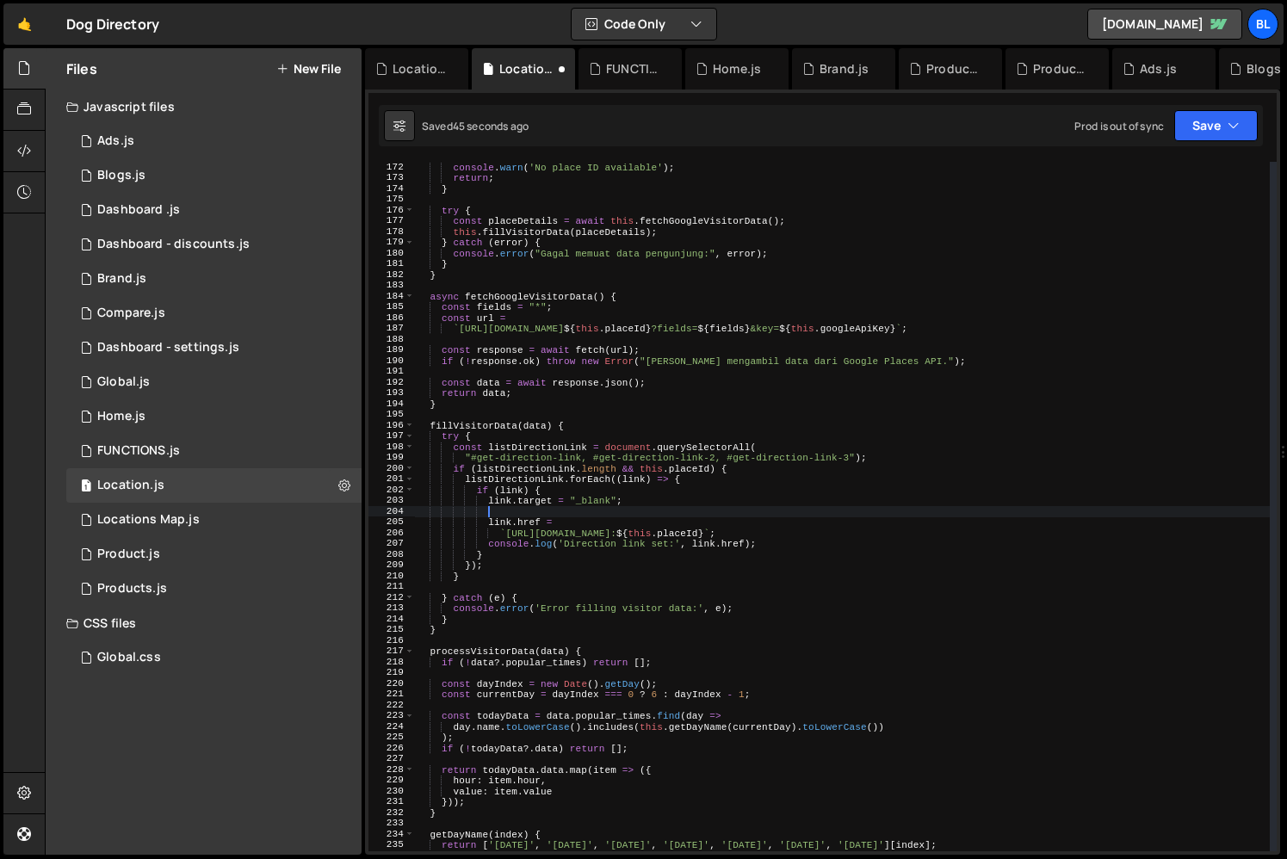
paste textarea
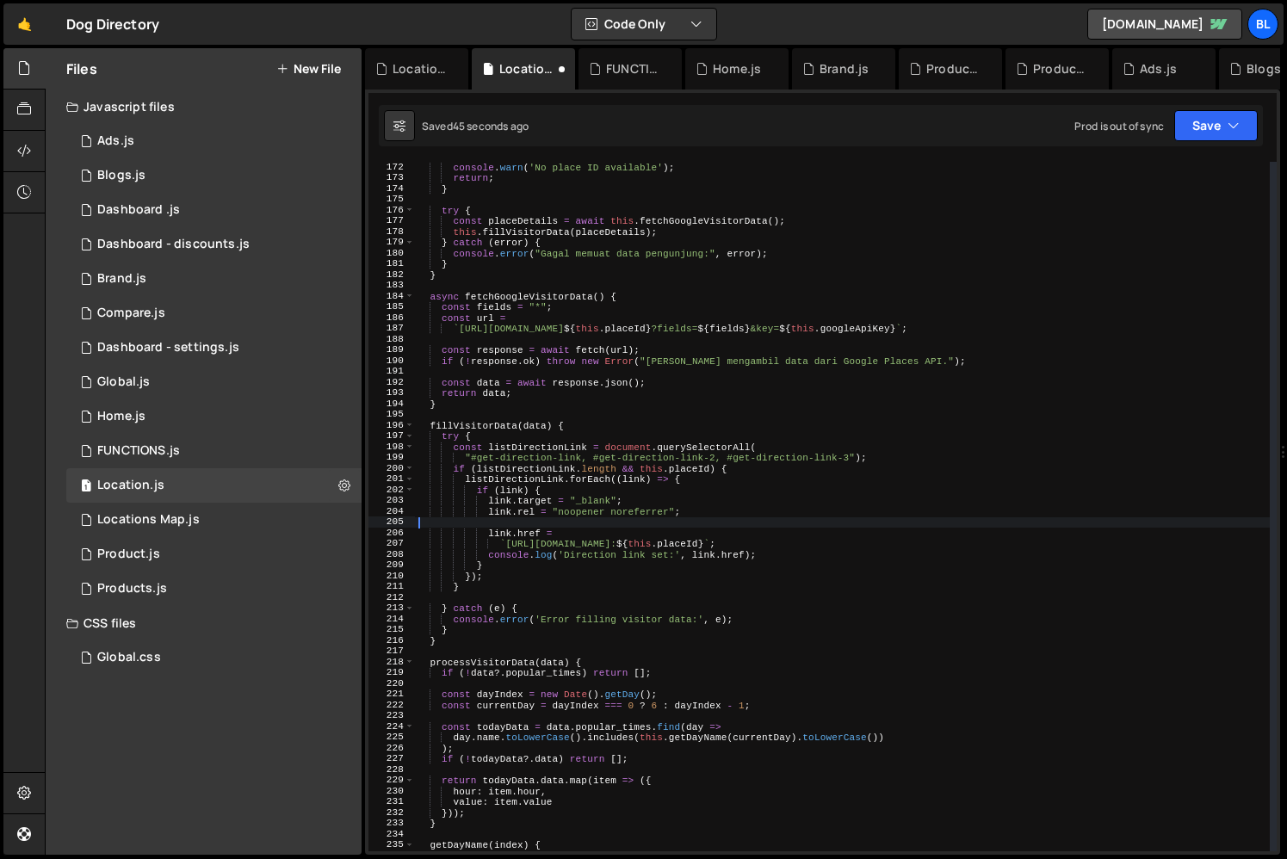
scroll to position [0, 0]
type textarea "link.rel = "noopener noreferrer";"
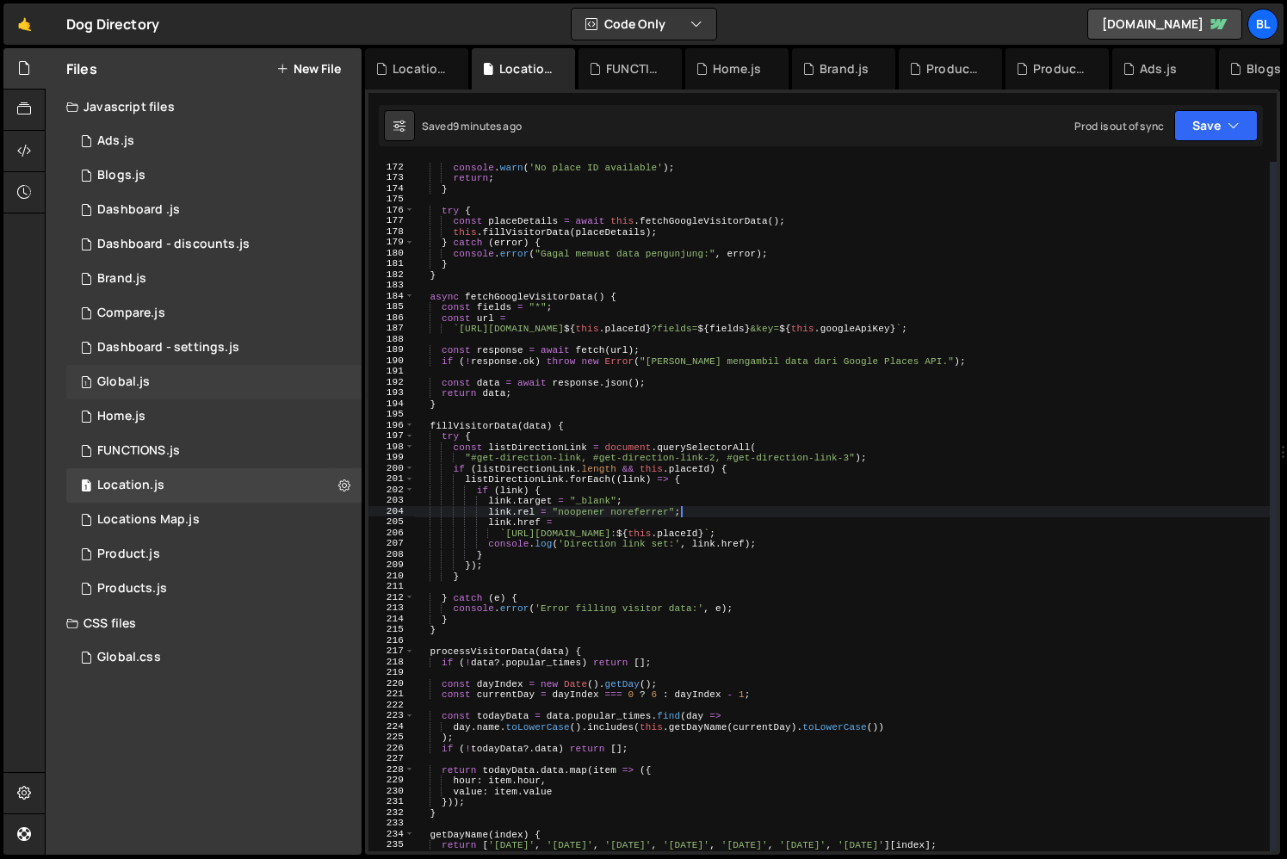
click at [159, 384] on div "1 Global.js 0" at bounding box center [213, 382] width 295 height 34
click at [151, 404] on div "1 Home.js 0" at bounding box center [213, 416] width 295 height 34
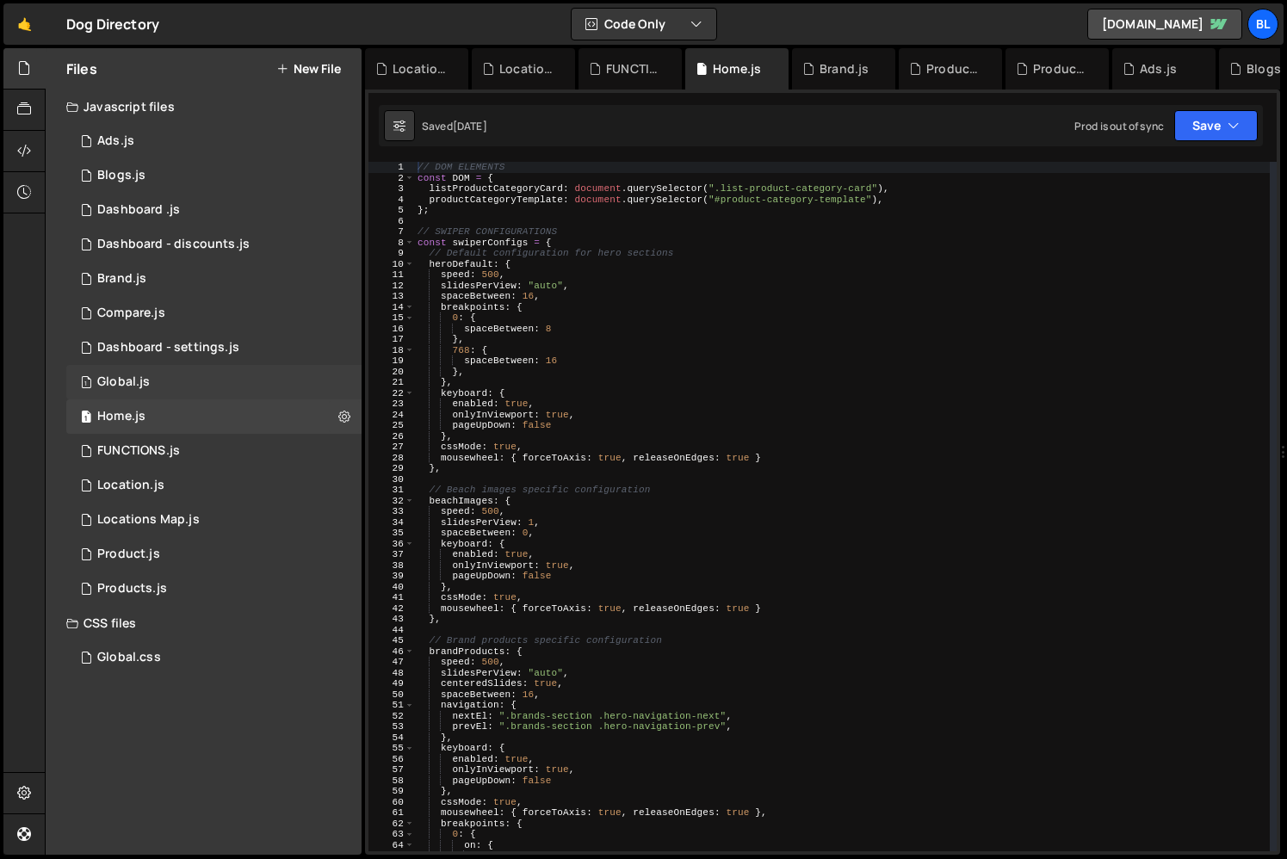
click at [152, 383] on div "1 Global.js 0" at bounding box center [213, 382] width 295 height 34
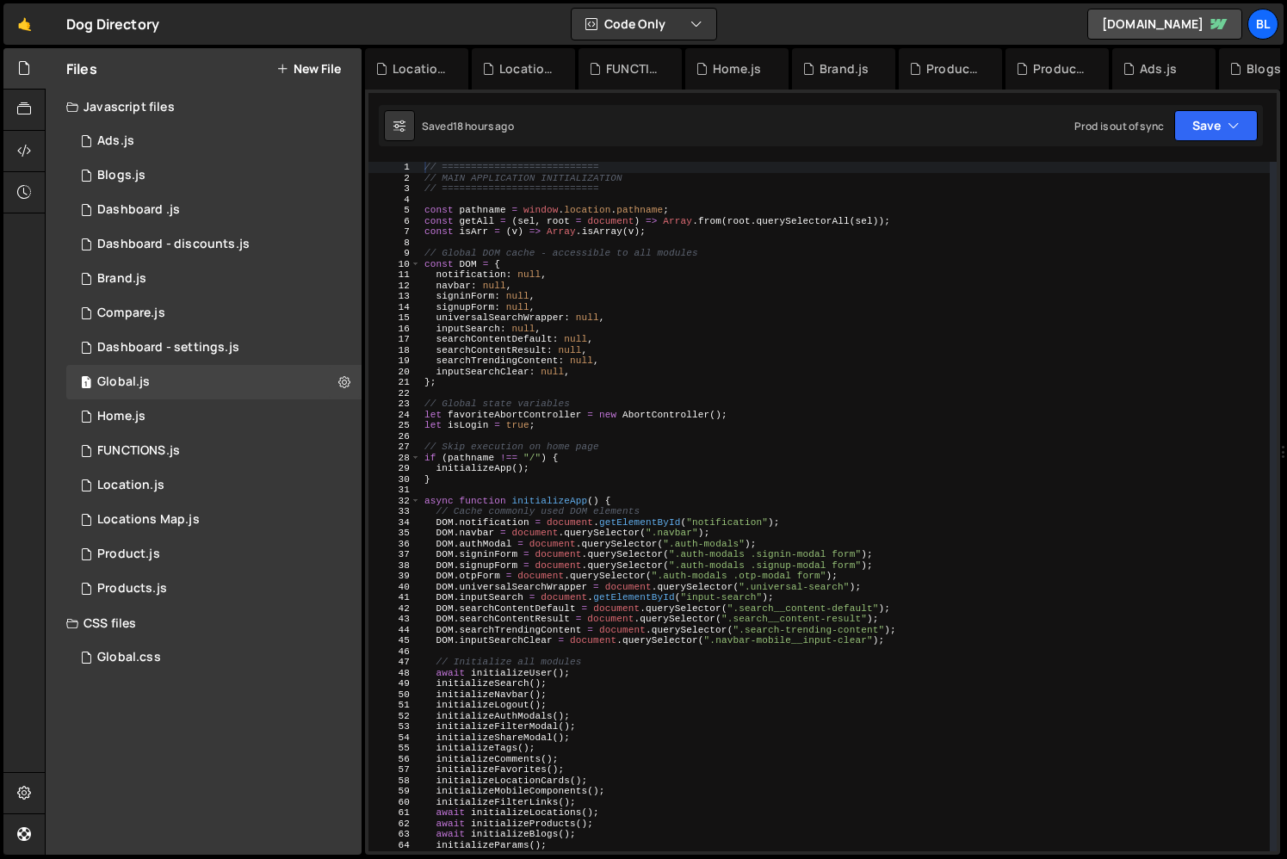
type textarea "// Cache commonly used DOM elements"
click at [782, 515] on div "// =========================== // MAIN APPLICATION INITIALIZATION // ==========…" at bounding box center [845, 517] width 849 height 711
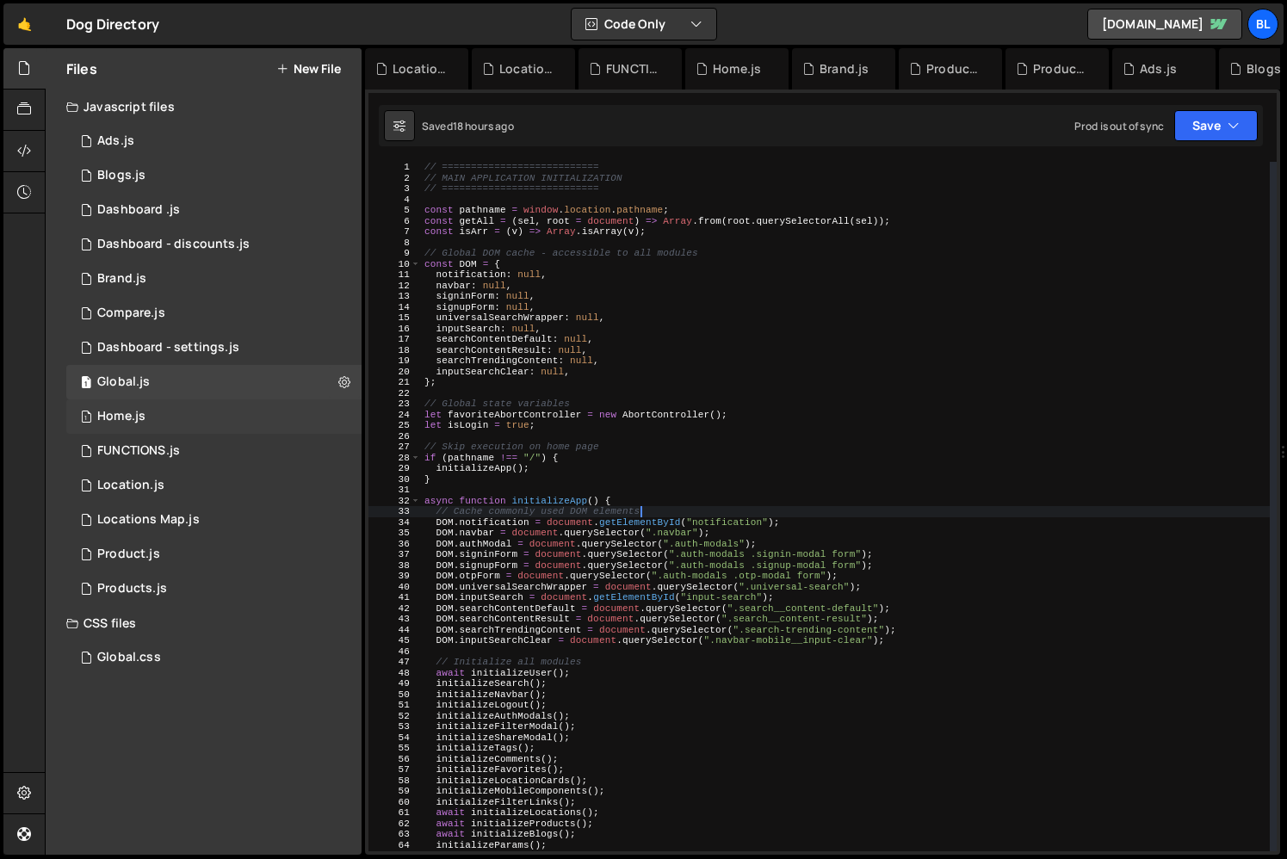
click at [201, 417] on div "1 Home.js 0" at bounding box center [213, 416] width 295 height 34
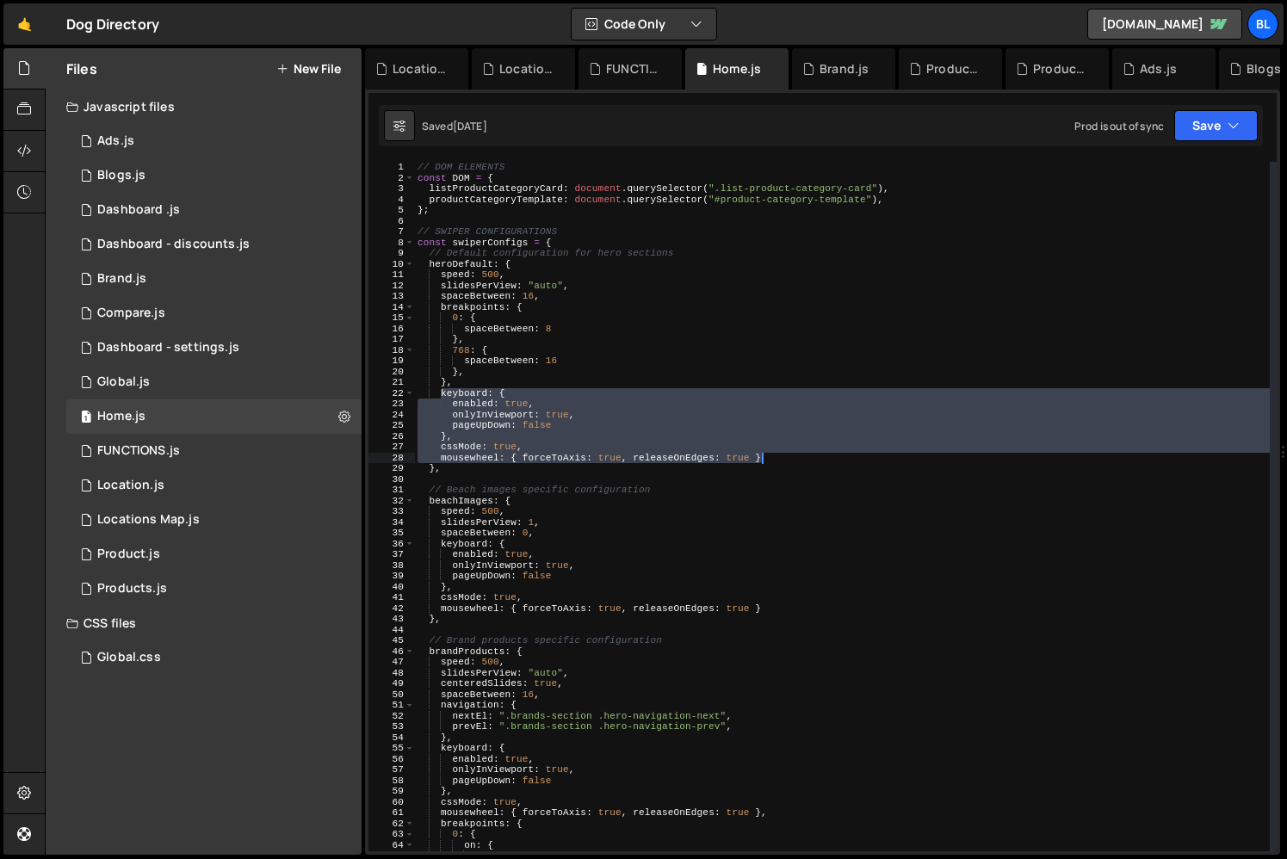
drag, startPoint x: 442, startPoint y: 395, endPoint x: 788, endPoint y: 455, distance: 351.1
click at [788, 455] on div "// DOM ELEMENTS const DOM = { listProductCategoryCard : document . querySelecto…" at bounding box center [842, 517] width 856 height 711
click at [675, 538] on div "// DOM ELEMENTS const DOM = { listProductCategoryCard : document . querySelecto…" at bounding box center [842, 517] width 856 height 711
type textarea "spaceBetween: 0,"
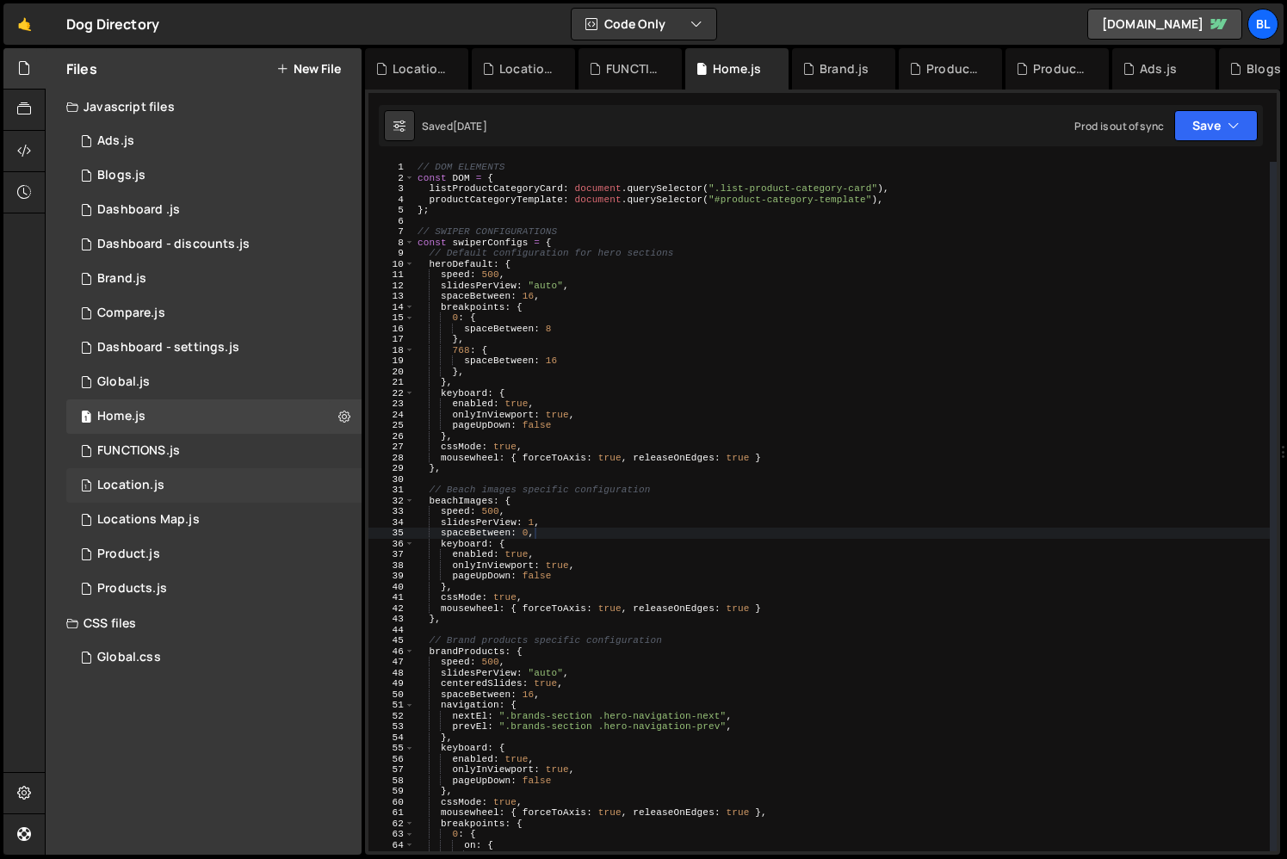
click at [169, 481] on div "1 Location.js 0" at bounding box center [213, 485] width 295 height 34
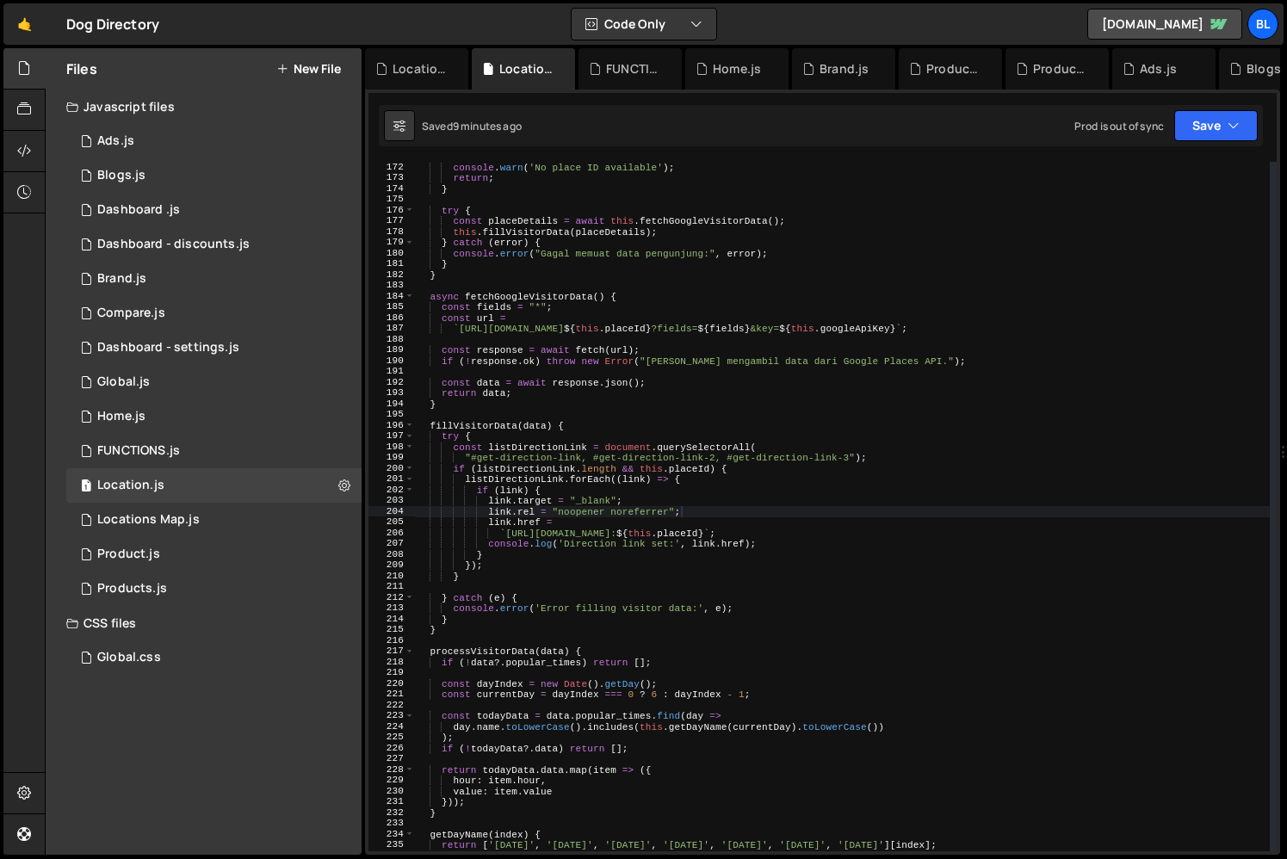
type textarea "if (listDirectionLink.length && this.placeId) {"
click at [751, 464] on div "console . warn ( 'No place ID available' ) ; return ; } try { const placeDetail…" at bounding box center [842, 517] width 855 height 711
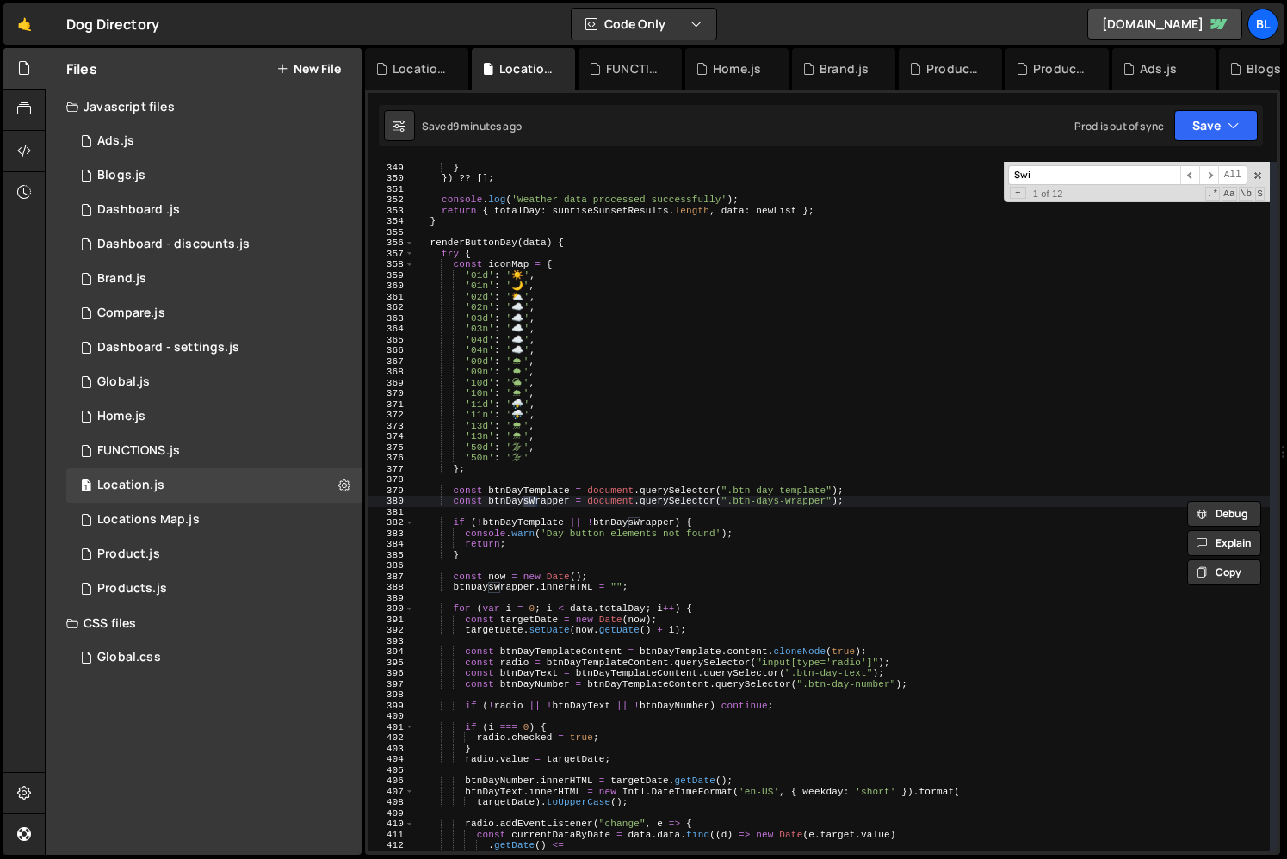
scroll to position [6843, 0]
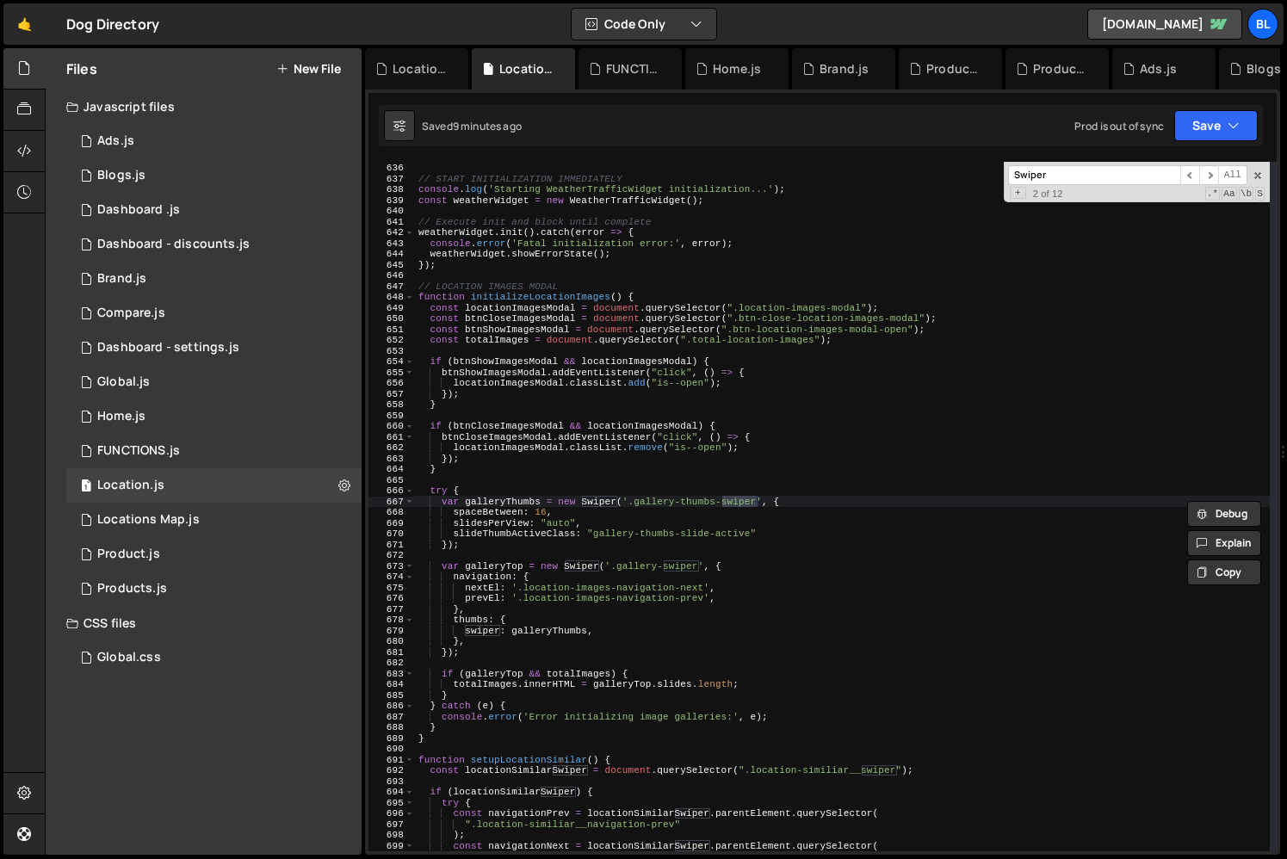
type input "Swiper"
click at [652, 515] on div "} // START INITIALIZATION IMMEDIATELY console . log ( 'Starting WeatherTrafficW…" at bounding box center [842, 507] width 855 height 711
click at [816, 539] on div "} // START INITIALIZATION IMMEDIATELY console . log ( 'Starting WeatherTrafficW…" at bounding box center [842, 507] width 855 height 711
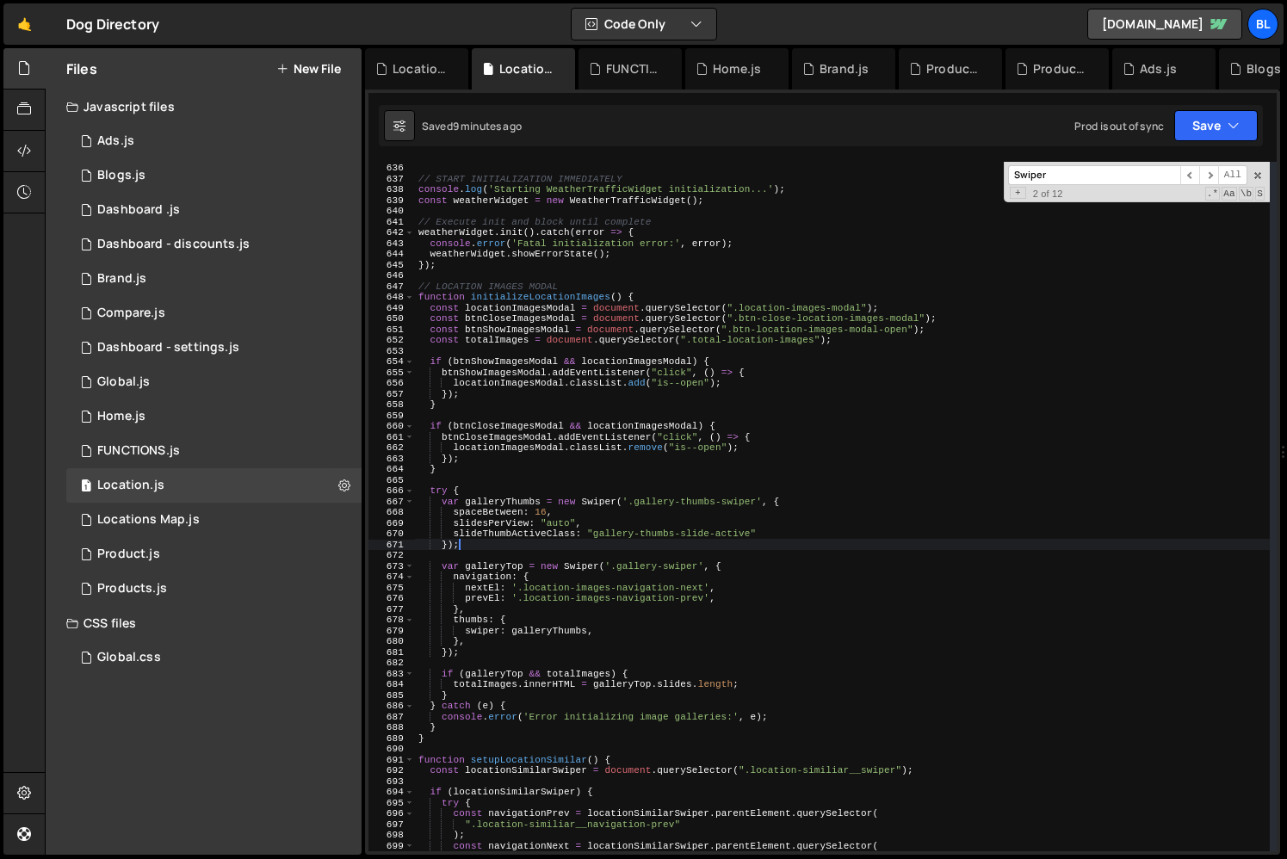
click at [791, 526] on div "} // START INITIALIZATION IMMEDIATELY console . log ( 'Starting WeatherTrafficW…" at bounding box center [842, 507] width 855 height 711
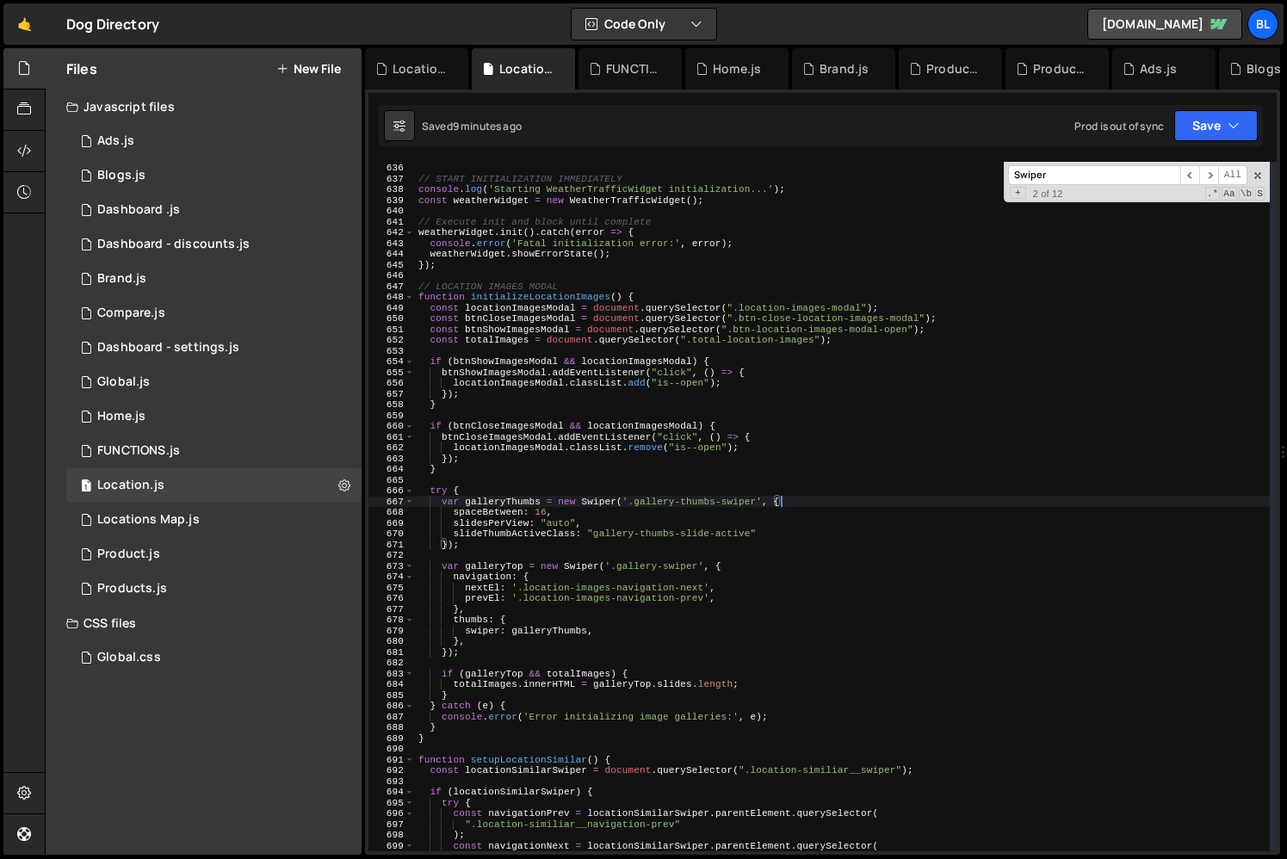
click at [799, 504] on div "} // START INITIALIZATION IMMEDIATELY console . log ( 'Starting WeatherTrafficW…" at bounding box center [842, 507] width 855 height 711
type textarea "slideThumbActiveClass: "gallery-thumbs-slide-active","
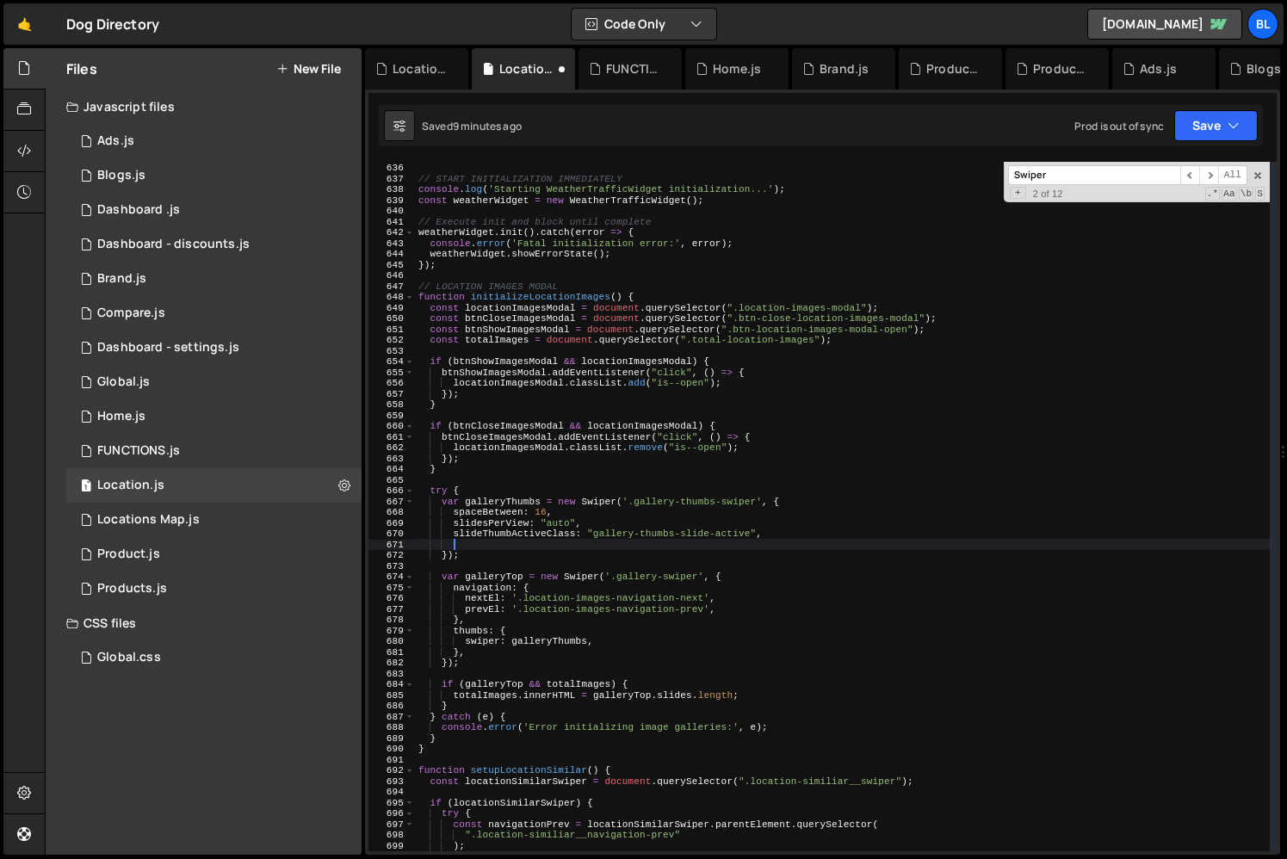
paste textarea "mousewheel: { forceToAxis: true, releaseOnEdges: true }"
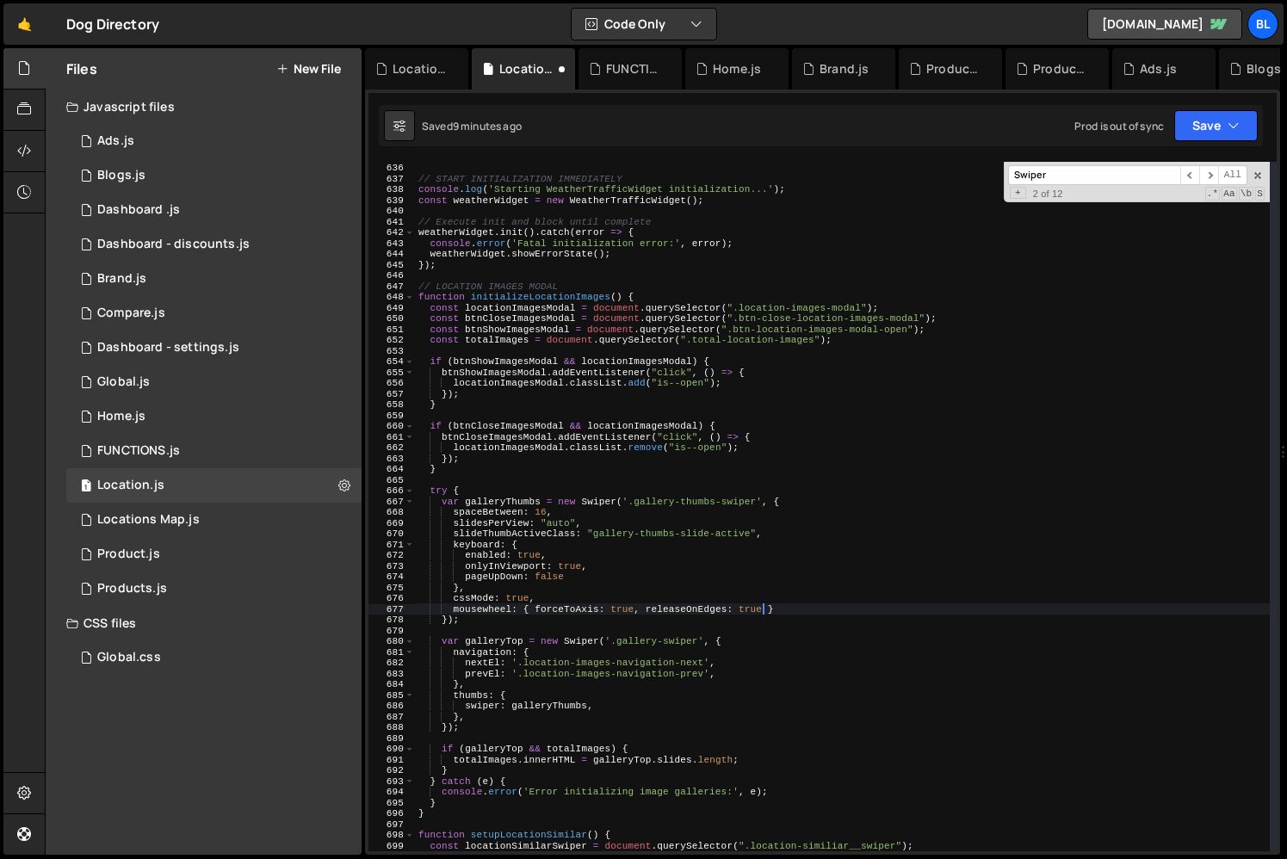
click at [786, 641] on div "} // START INITIALIZATION IMMEDIATELY console . log ( 'Starting WeatherTrafficW…" at bounding box center [842, 507] width 855 height 711
click at [830, 582] on div "} // START INITIALIZATION IMMEDIATELY console . log ( 'Starting WeatherTrafficW…" at bounding box center [842, 507] width 855 height 711
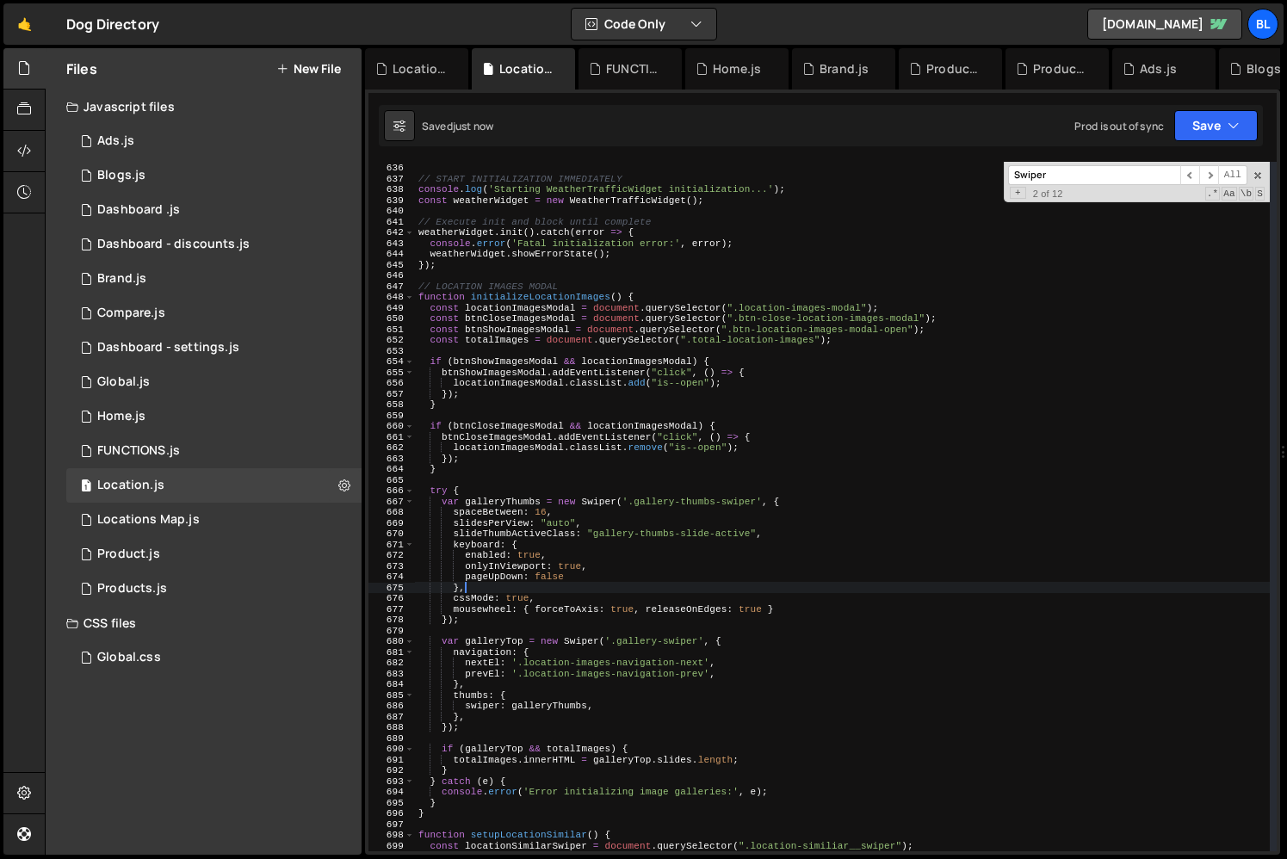
click at [788, 608] on div "} // START INITIALIZATION IMMEDIATELY console . log ( 'Starting WeatherTrafficW…" at bounding box center [842, 507] width 855 height 711
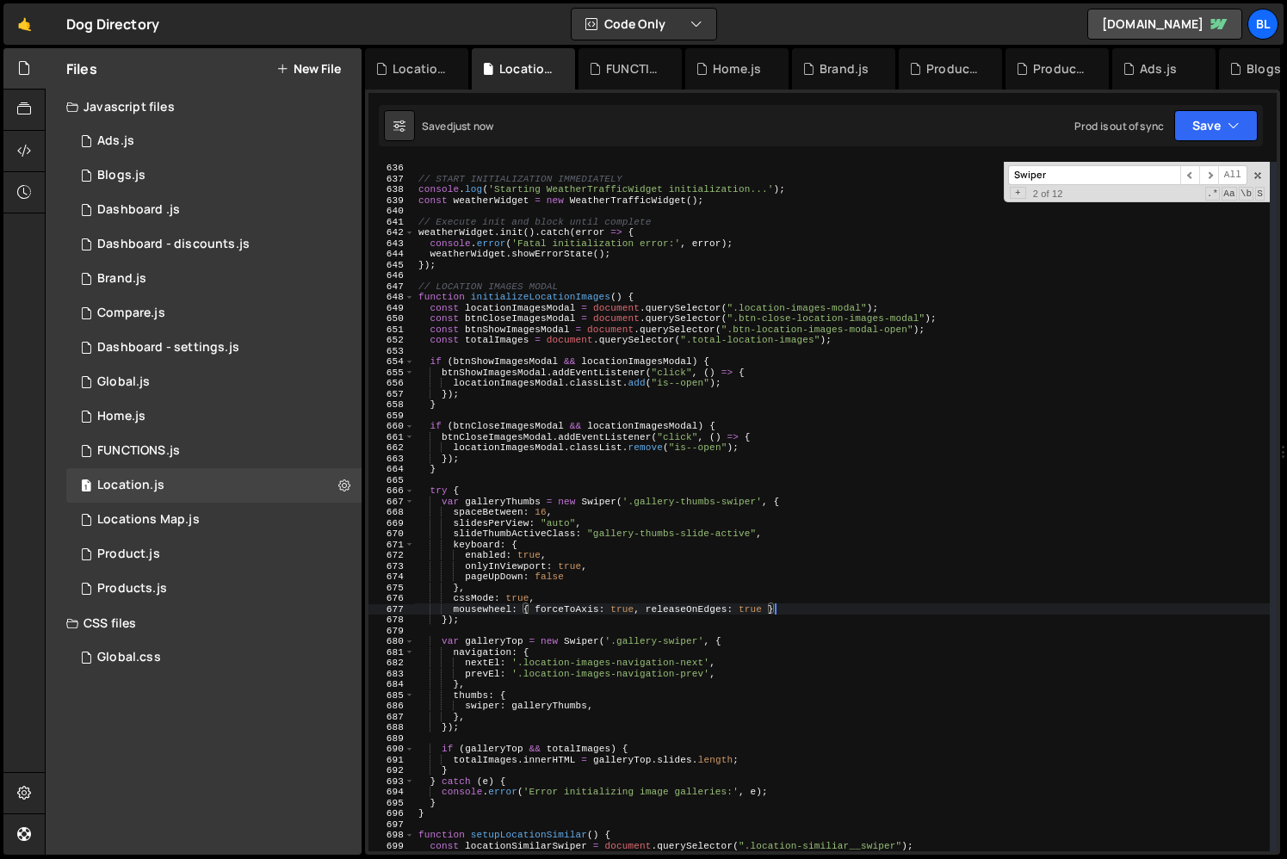
click at [734, 677] on div "} // START INITIALIZATION IMMEDIATELY console . log ( 'Starting WeatherTrafficW…" at bounding box center [842, 507] width 855 height 711
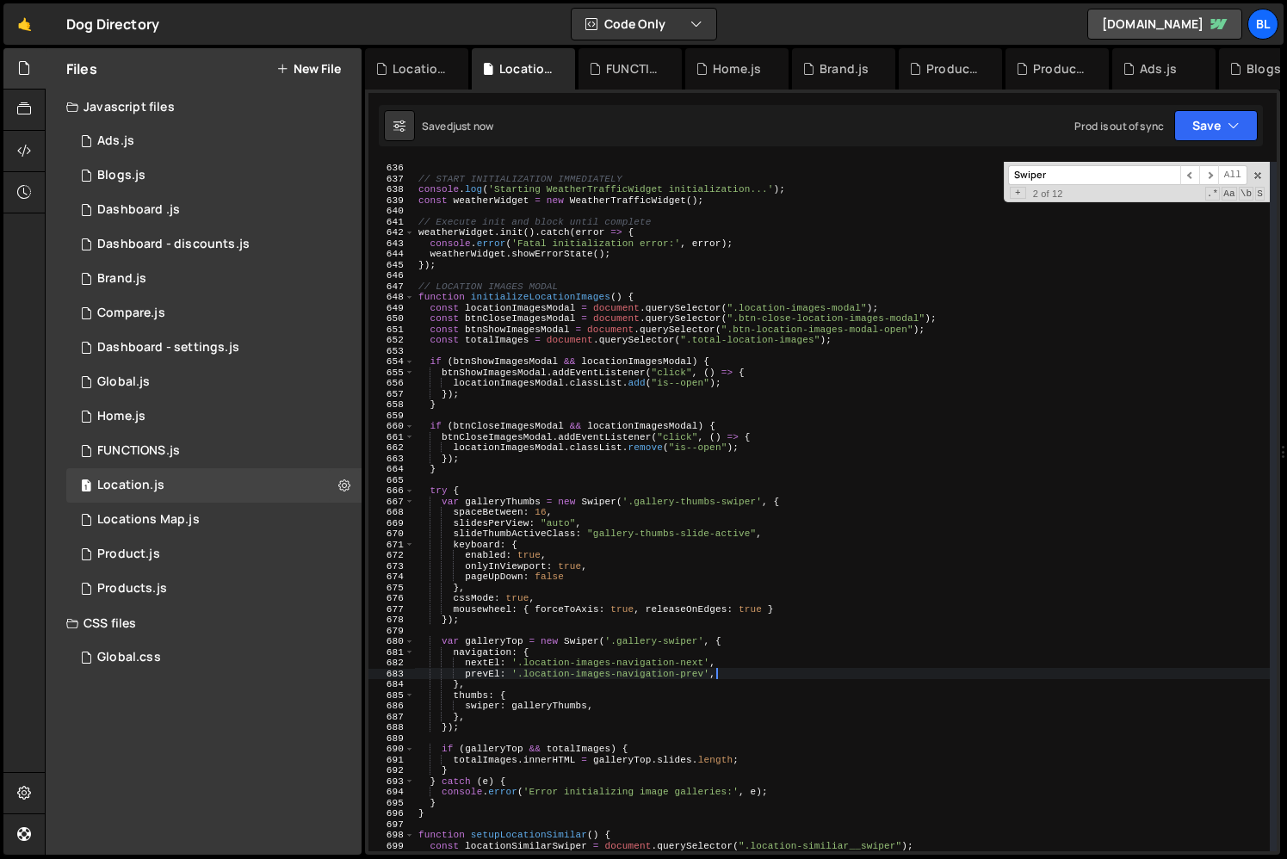
click at [696, 684] on div "} // START INITIALIZATION IMMEDIATELY console . log ( 'Starting WeatherTrafficW…" at bounding box center [842, 507] width 855 height 711
type textarea "},"
click at [602, 716] on div "} // START INITIALIZATION IMMEDIATELY console . log ( 'Starting WeatherTrafficW…" at bounding box center [842, 507] width 855 height 711
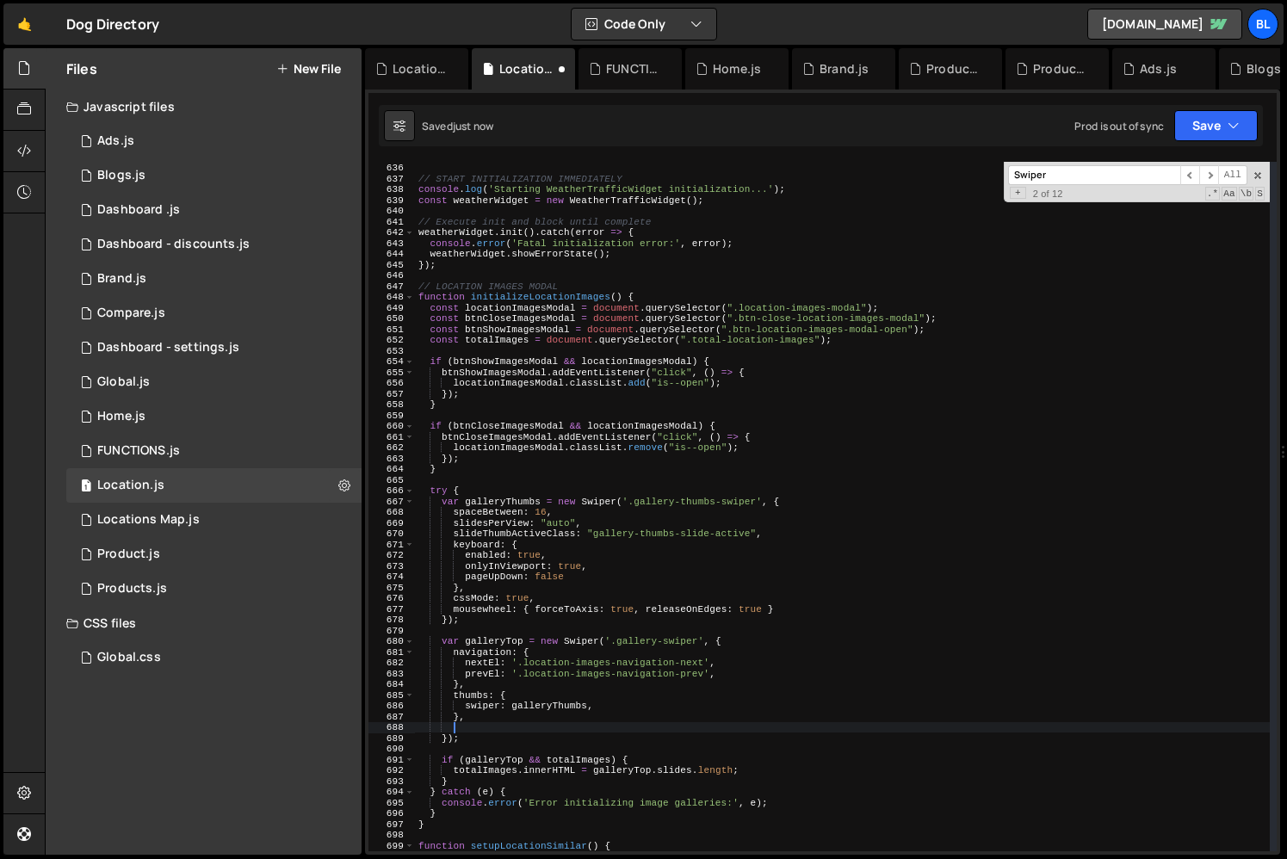
paste textarea "mousewheel: { forceToAxis: true, releaseOnEdges: true }"
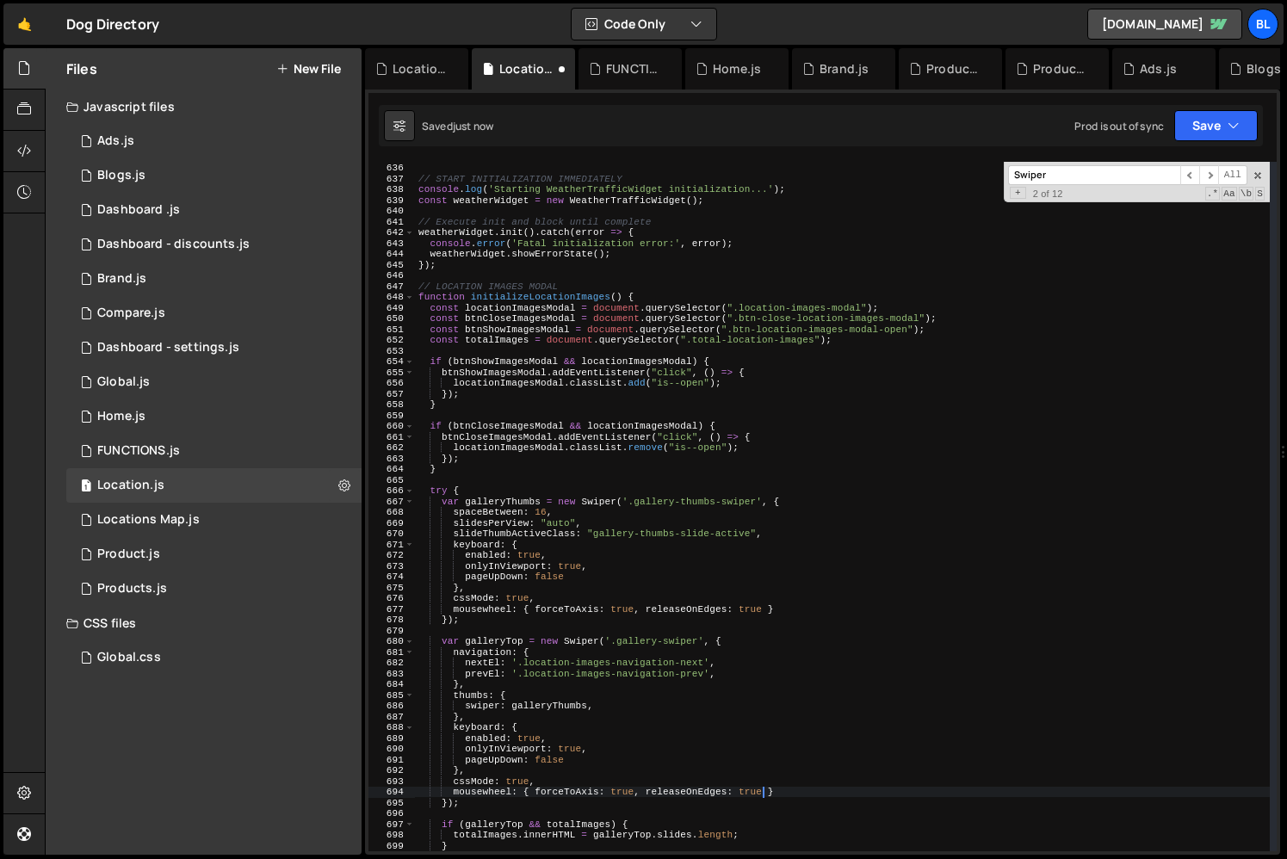
scroll to position [6917, 0]
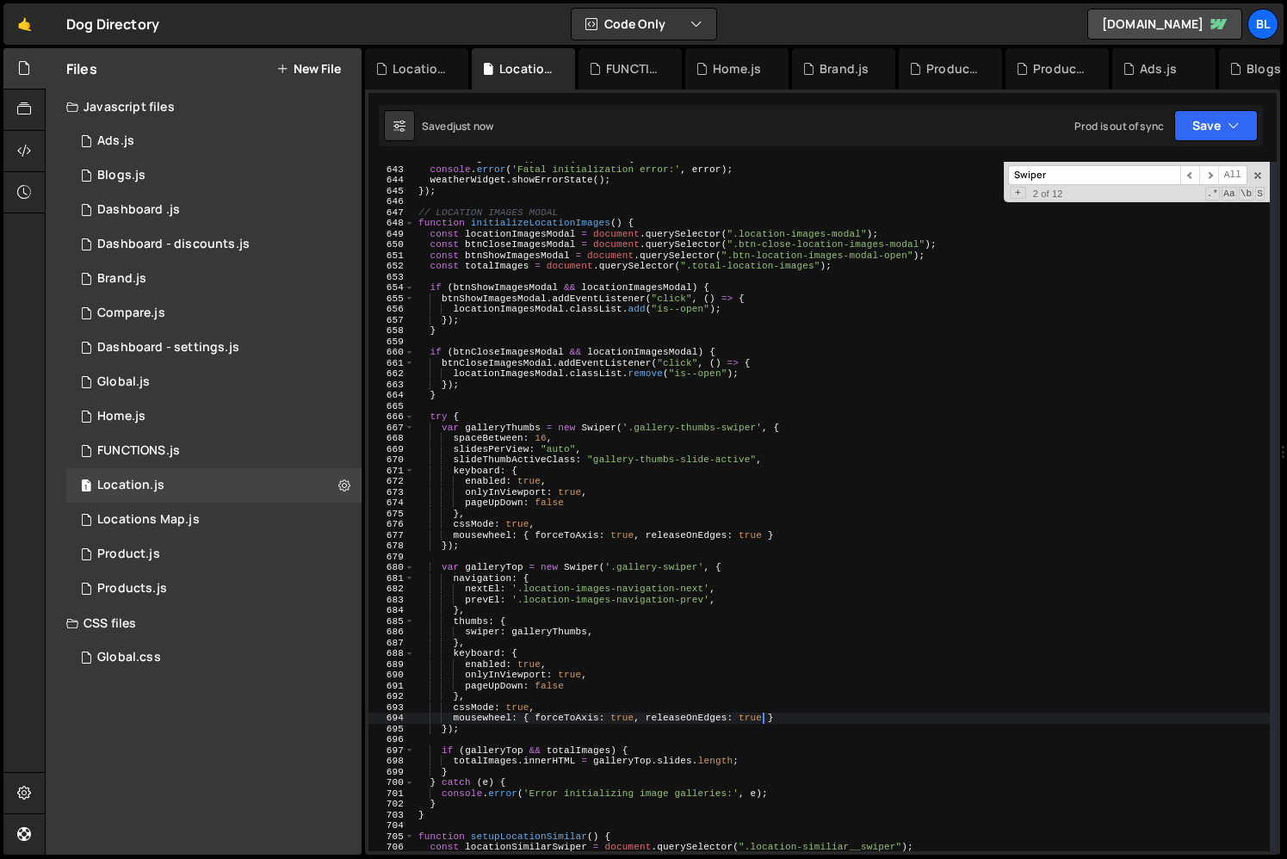
click at [1105, 165] on input "Swiper" at bounding box center [1094, 175] width 172 height 20
click at [1091, 172] on input "Swiper" at bounding box center [1094, 175] width 172 height 20
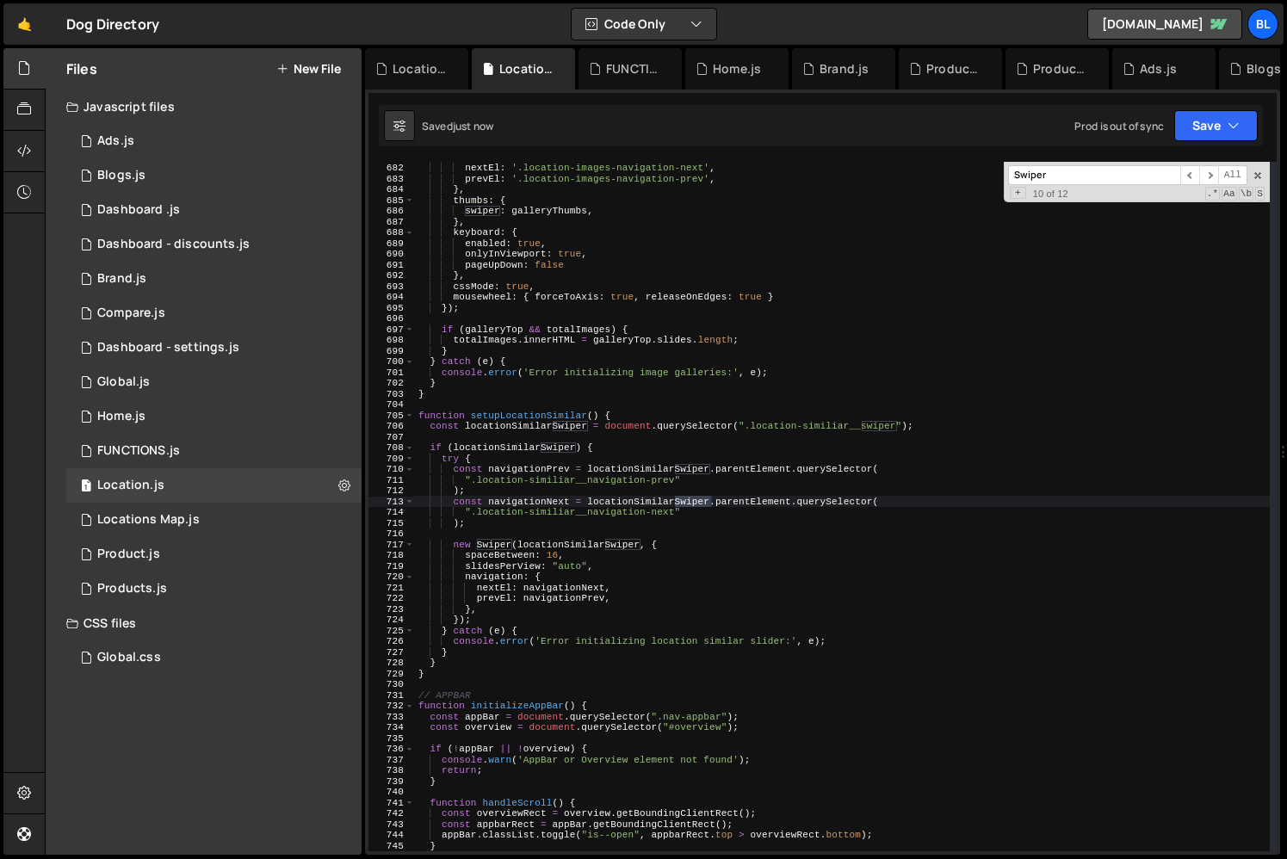
scroll to position [7337, 0]
click at [506, 610] on div "navigation : { nextEl : '.location-images-navigation-next' , prevEl : '.locatio…" at bounding box center [842, 507] width 855 height 711
type textarea "},"
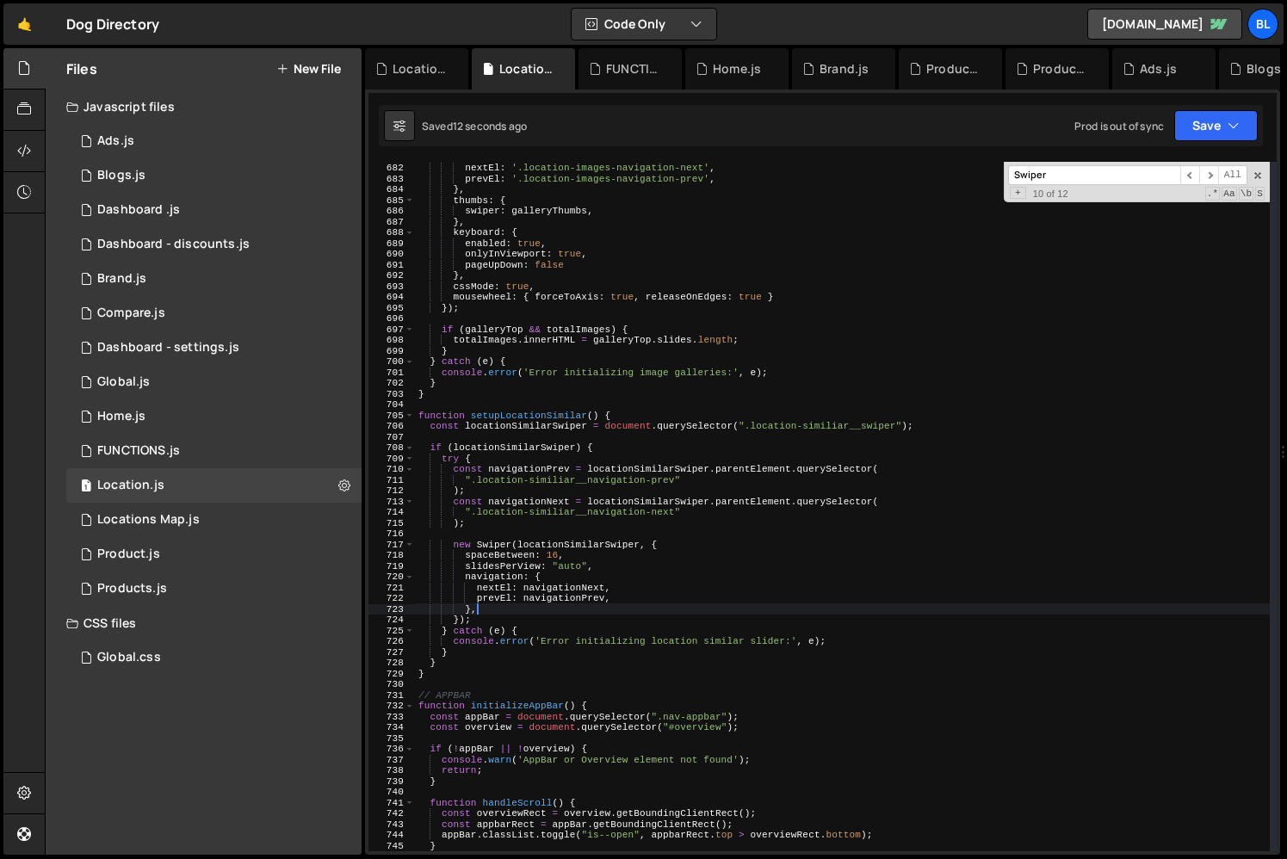
paste textarea "mousewheel: { forceToAxis: true, releaseOnEdges: true }"
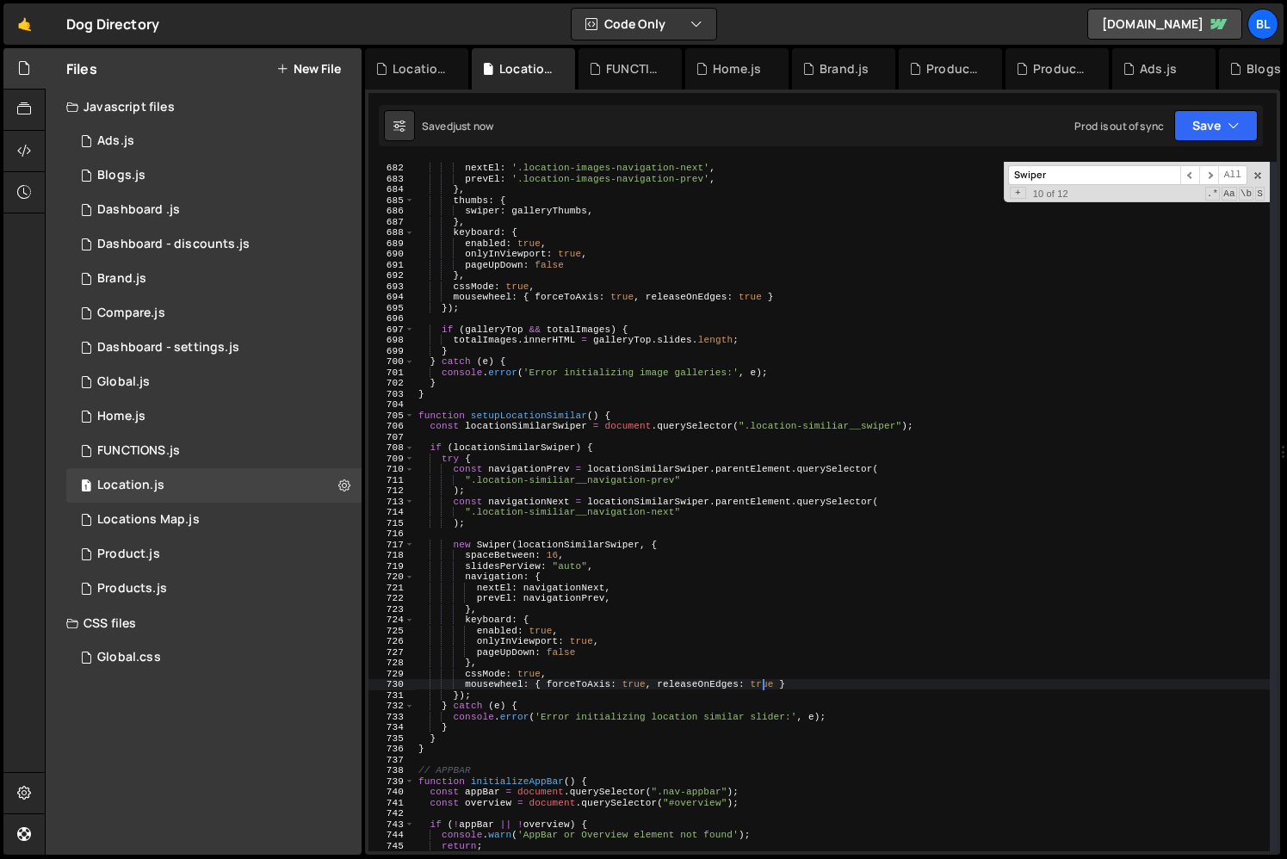
type textarea "mousewheel: { forceToAxis: true, releaseOnEdges: true }"
